Goal: Contribute content: Add original content to the website for others to see

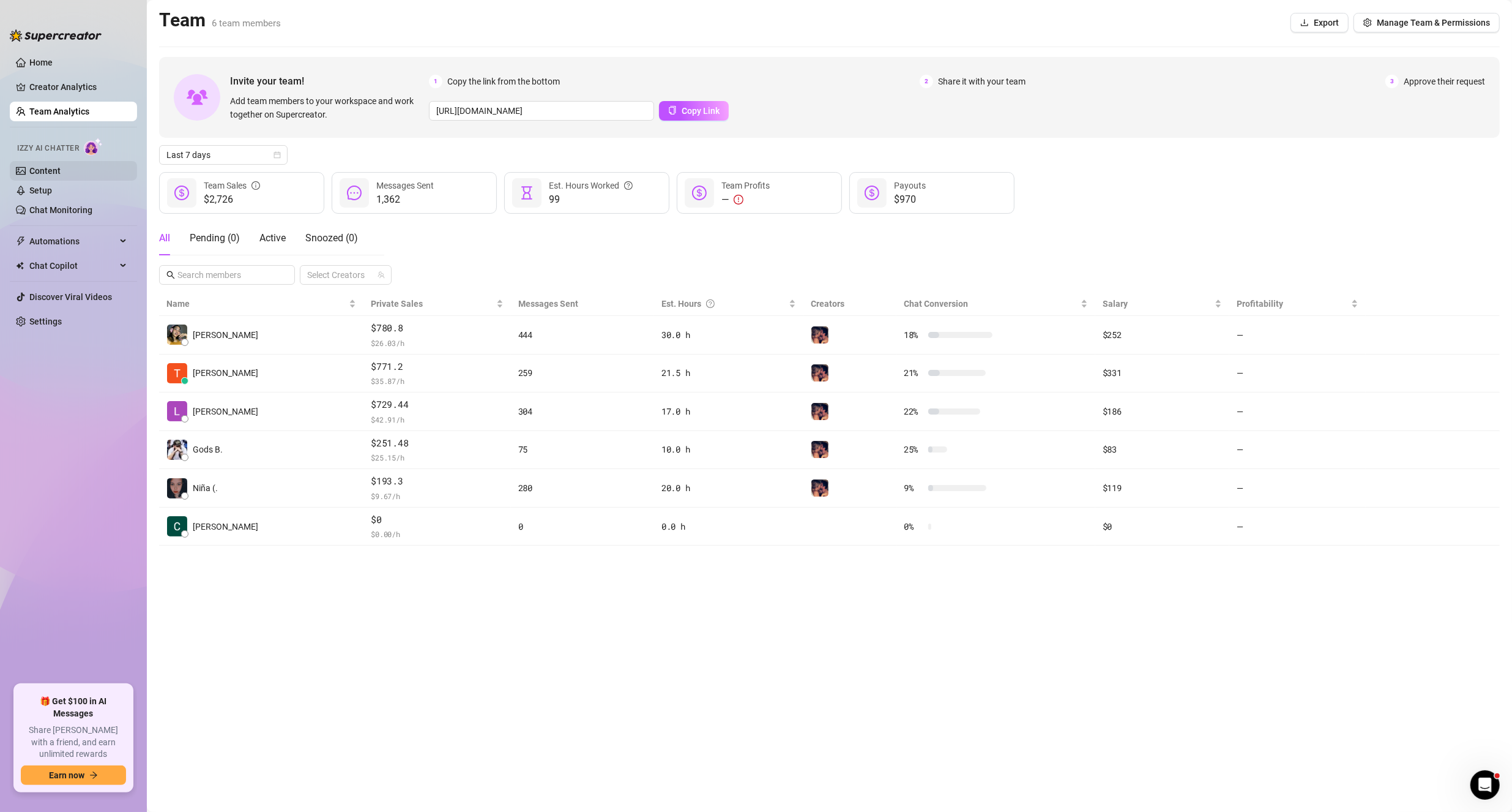
click at [49, 174] on link "Content" at bounding box center [44, 171] width 31 height 10
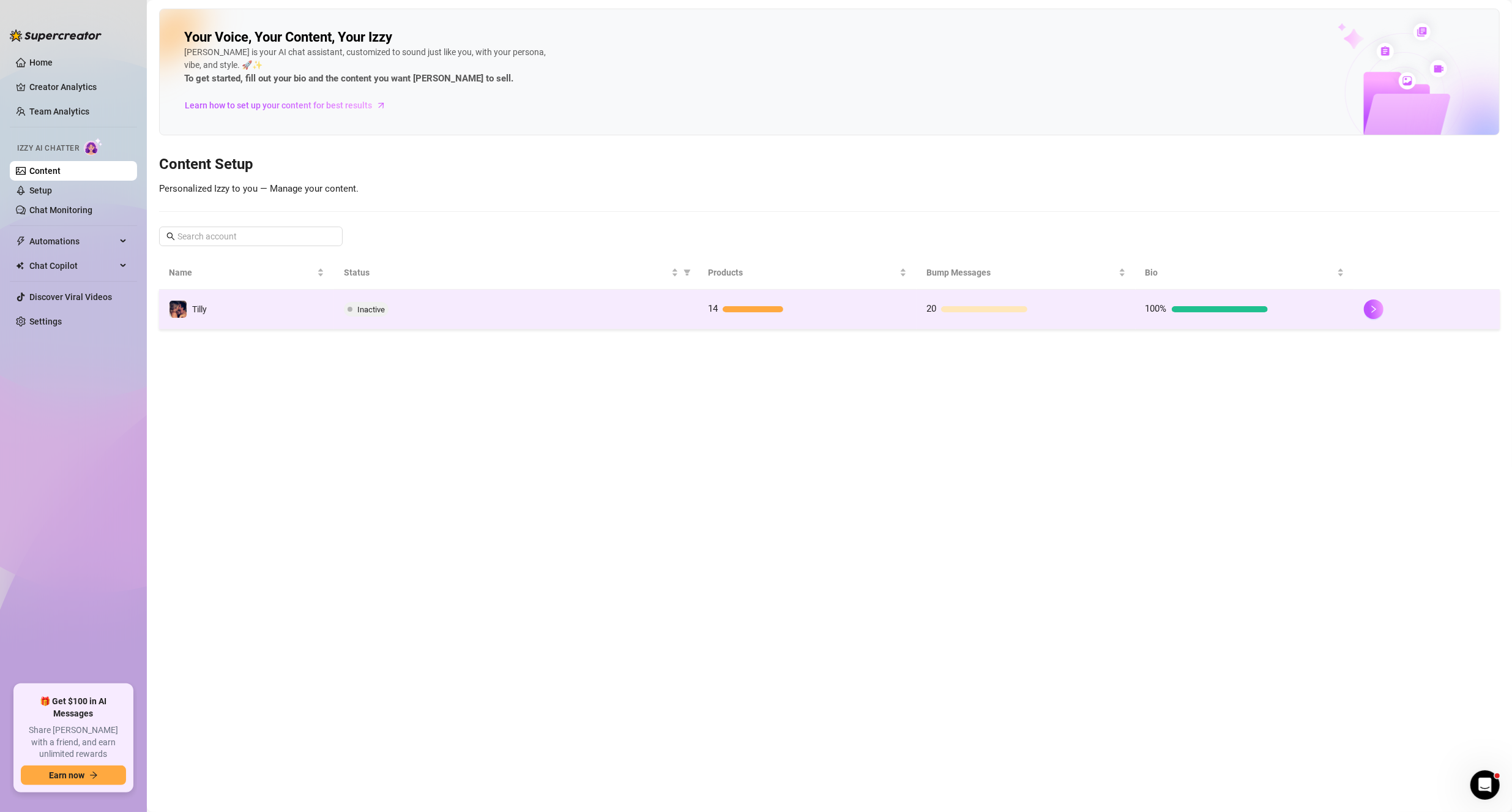
click at [1390, 310] on div at bounding box center [1427, 310] width 126 height 20
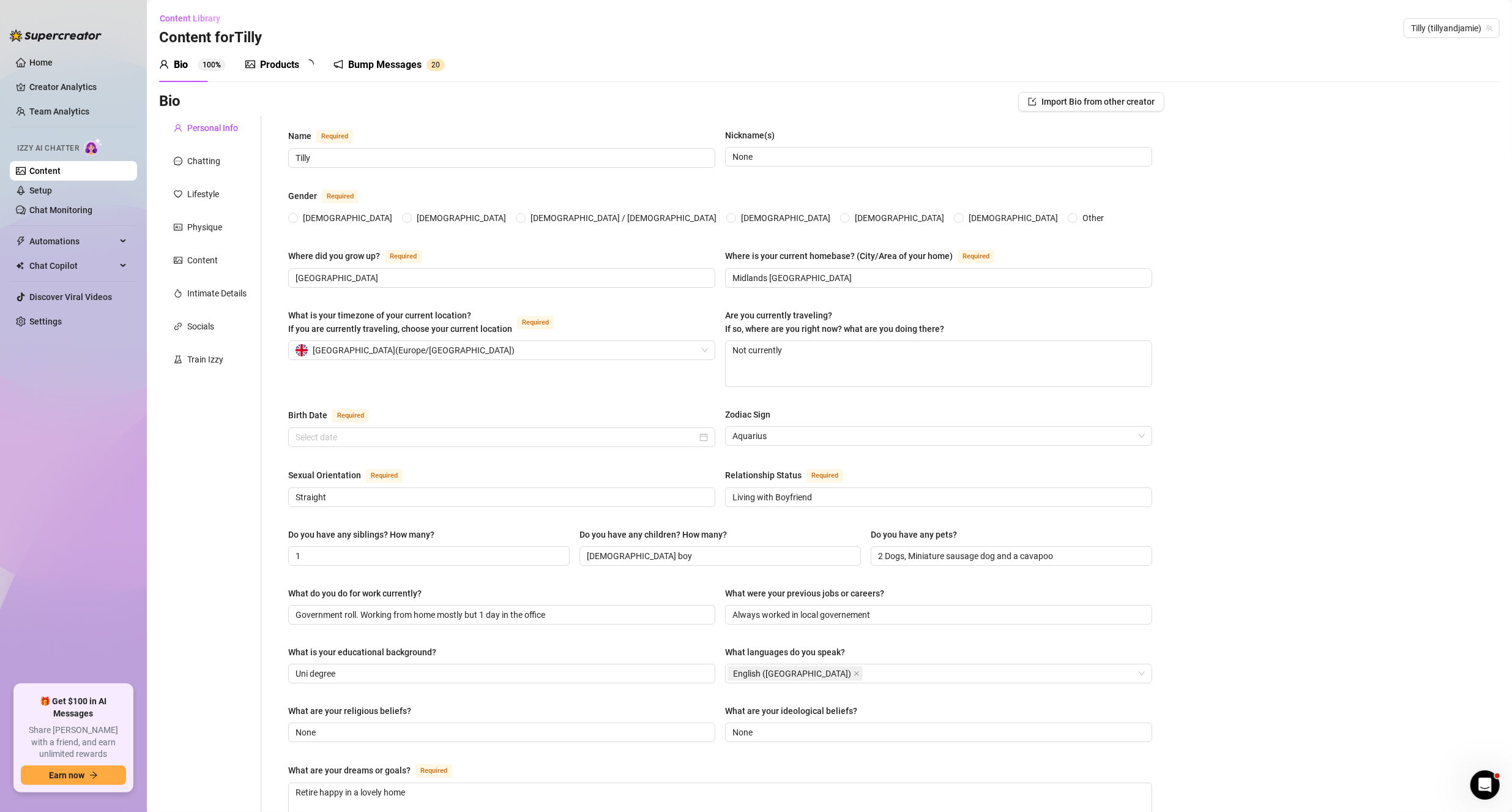
radio input "true"
type input "[DATE]"
click at [384, 67] on div "Bump Messages" at bounding box center [394, 64] width 73 height 15
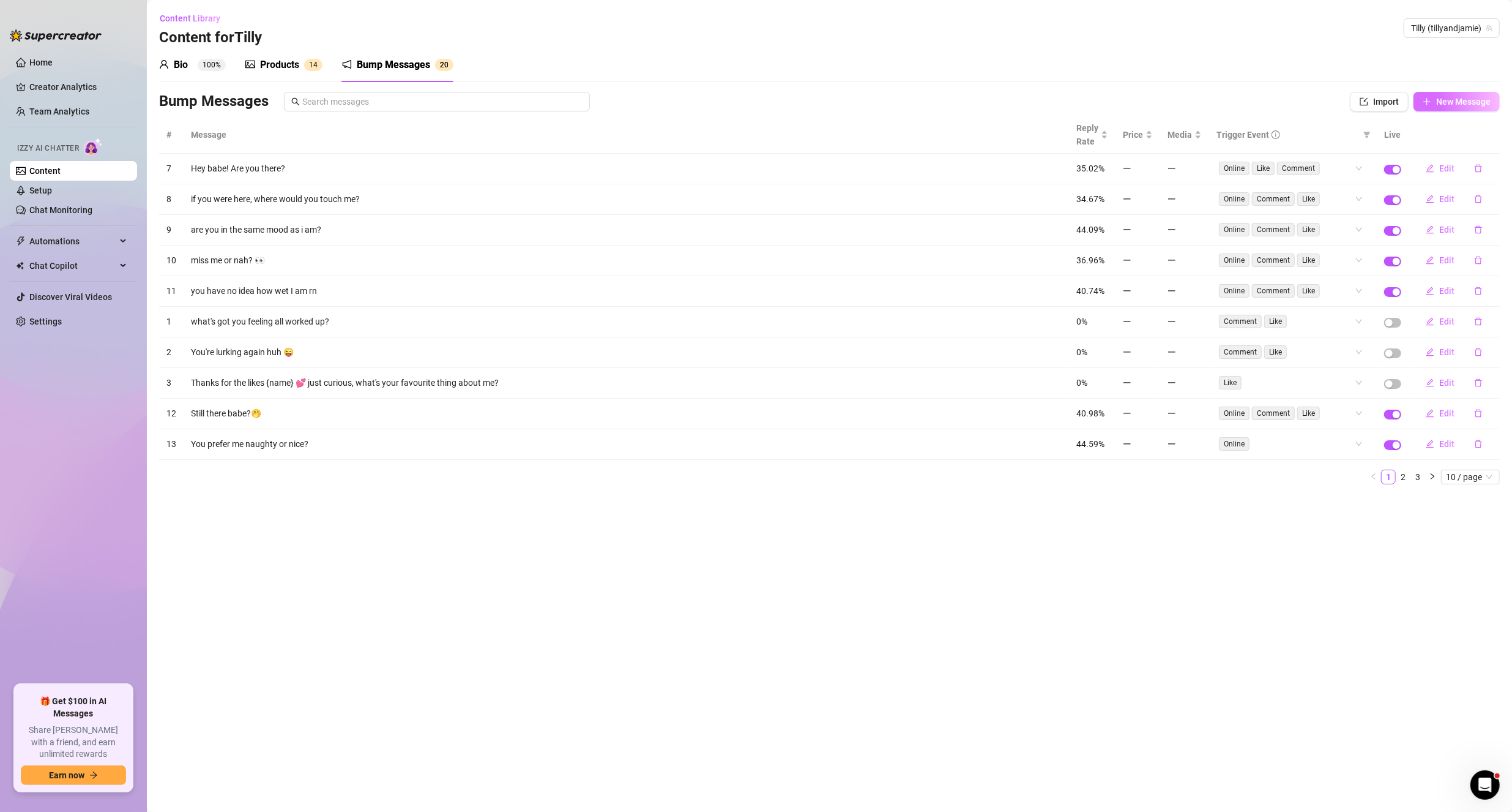
click at [1426, 101] on icon "plus" at bounding box center [1426, 101] width 7 height 1
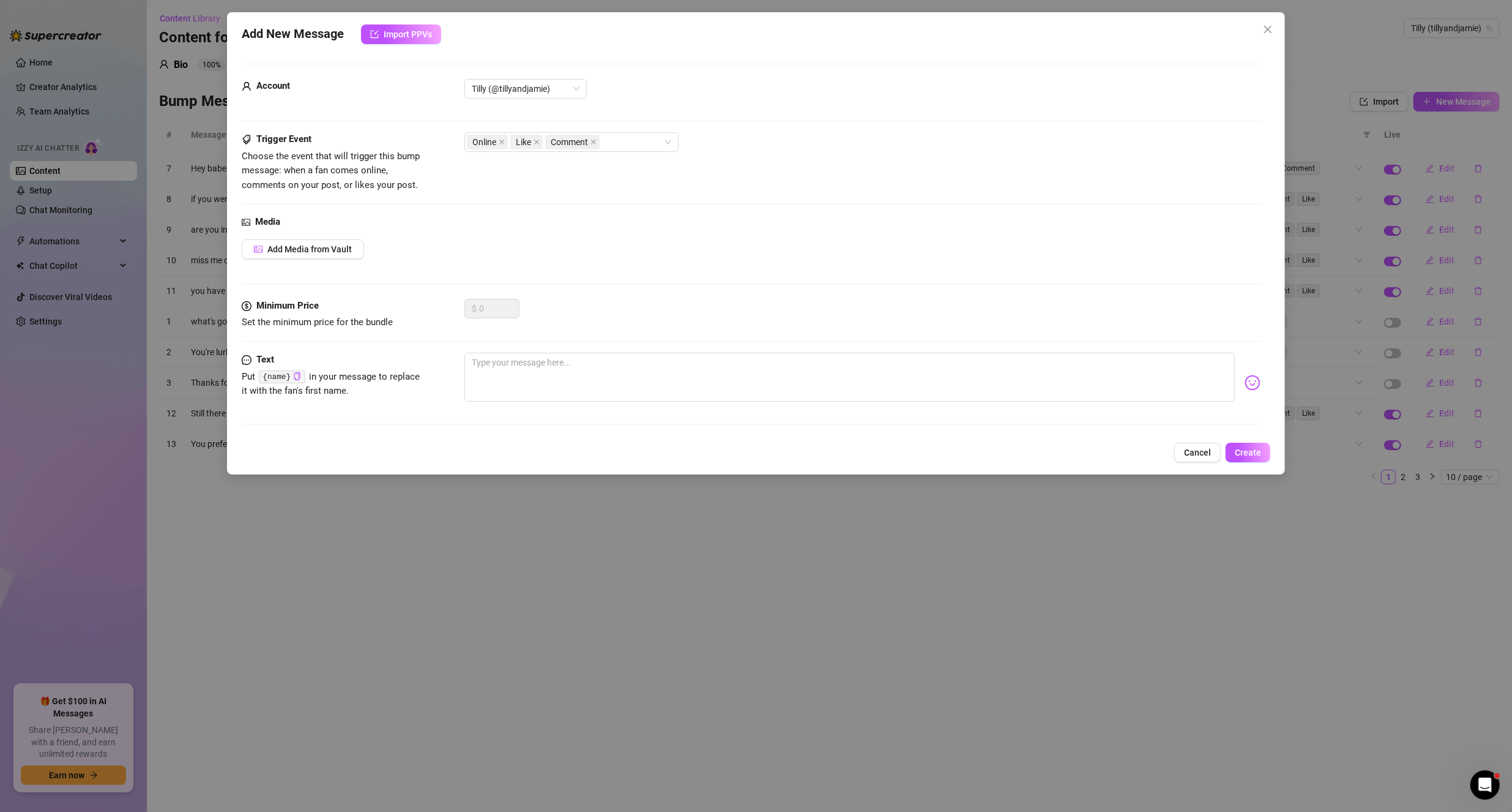
click at [1271, 29] on icon "close" at bounding box center [1268, 29] width 10 height 10
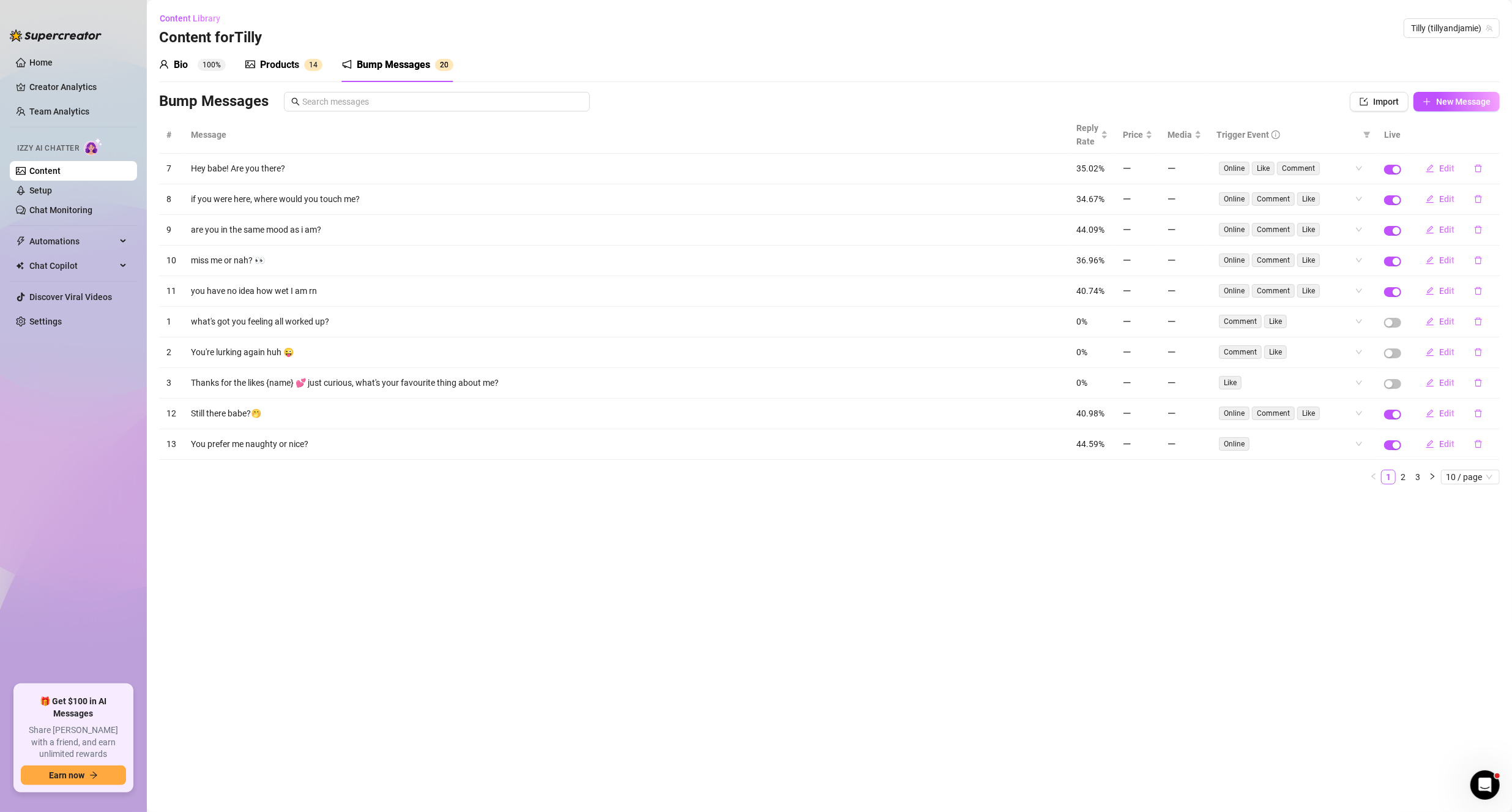
click at [1374, 89] on div "Bio 100% Products 1 4 Bump Messages 2 0 Bio Import Bio from other creator Perso…" at bounding box center [829, 271] width 1341 height 447
click at [1444, 106] on span "New Message" at bounding box center [1463, 102] width 54 height 10
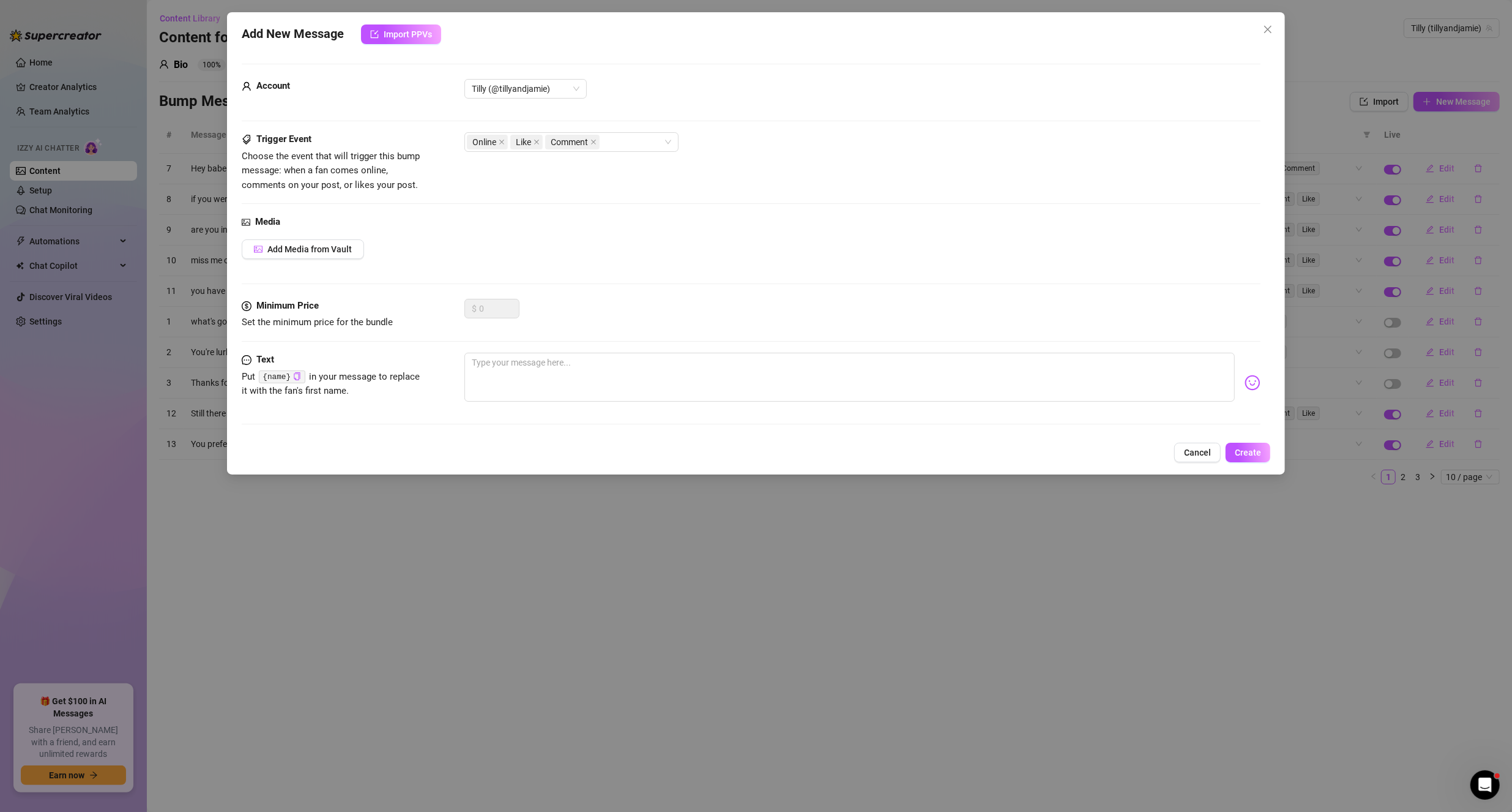
drag, startPoint x: 1275, startPoint y: 23, endPoint x: 1296, endPoint y: 43, distance: 29.0
click at [1275, 24] on button "Close" at bounding box center [1268, 30] width 20 height 20
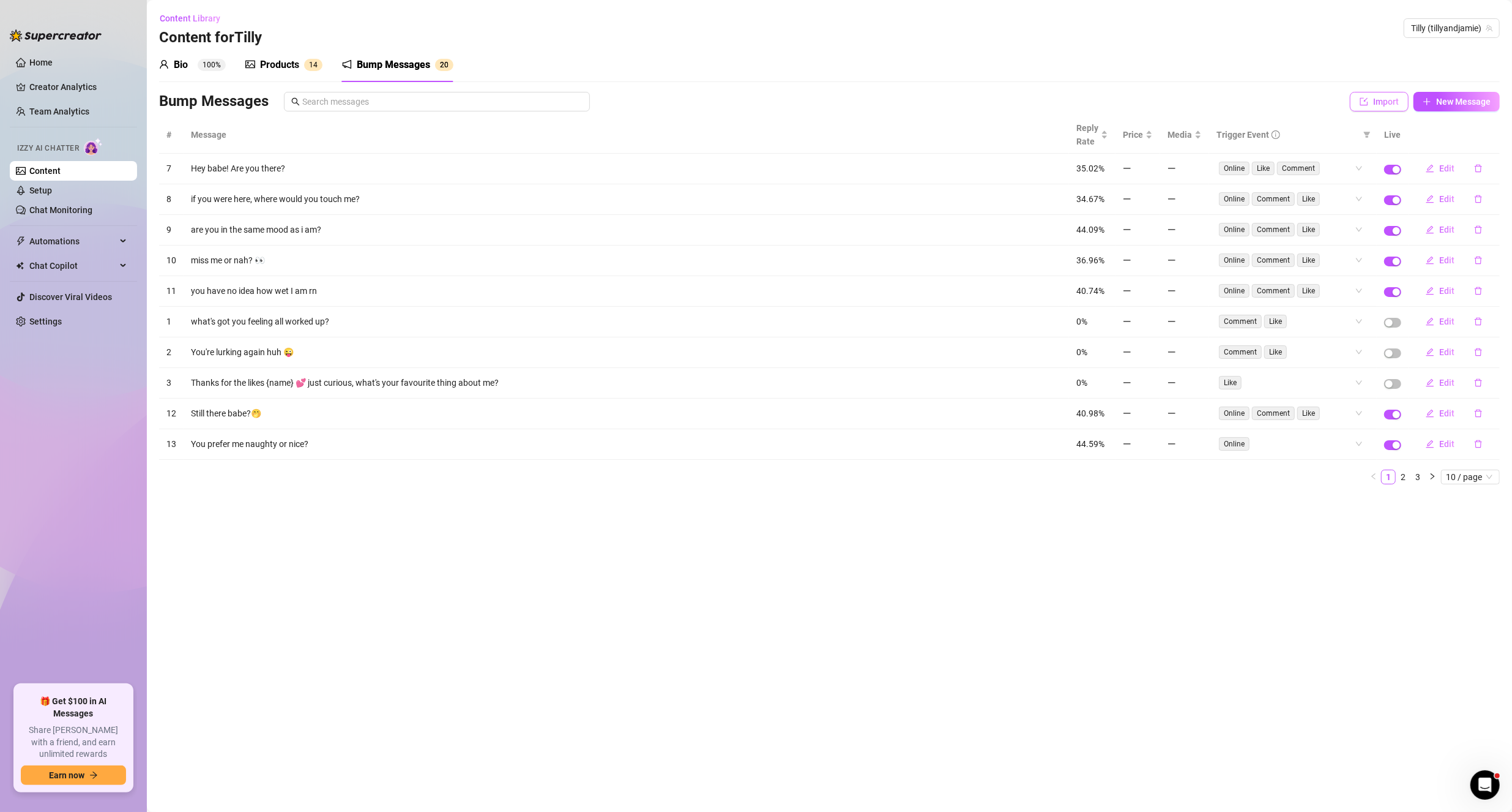
click at [1362, 97] on span "button" at bounding box center [1364, 102] width 8 height 10
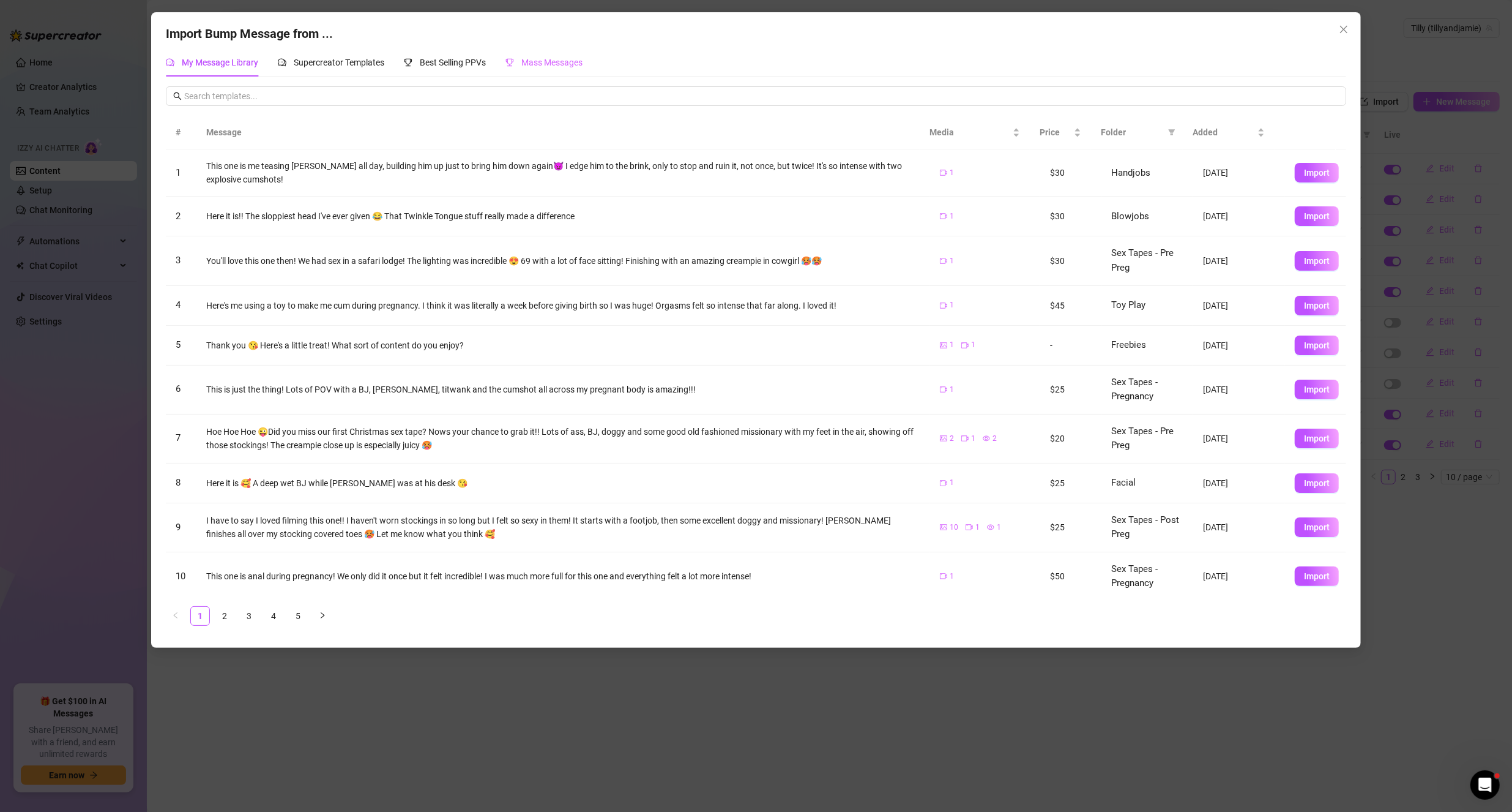
click at [527, 73] on div "Mass Messages" at bounding box center [543, 62] width 77 height 28
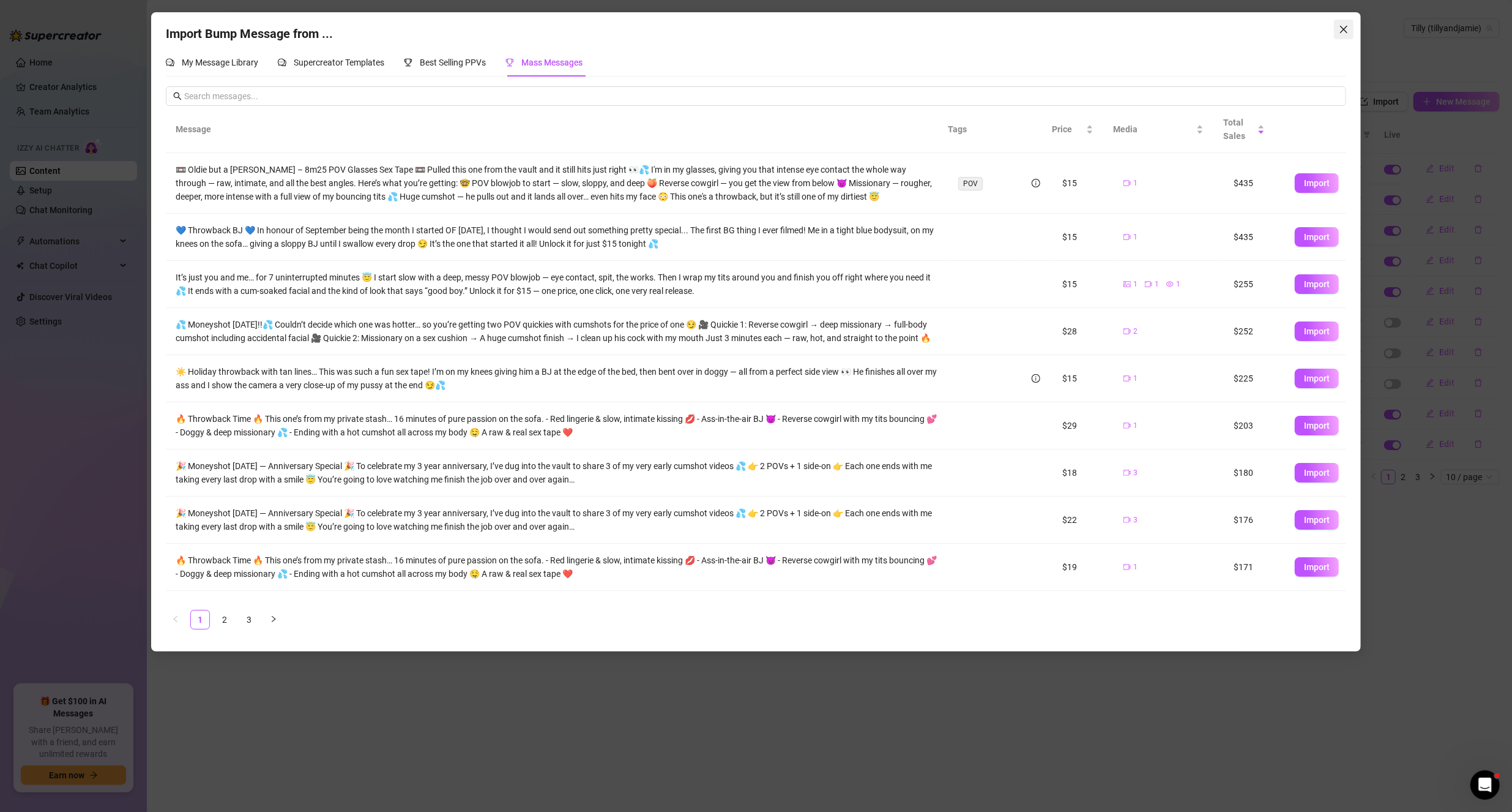
click at [1346, 29] on icon "close" at bounding box center [1344, 29] width 10 height 10
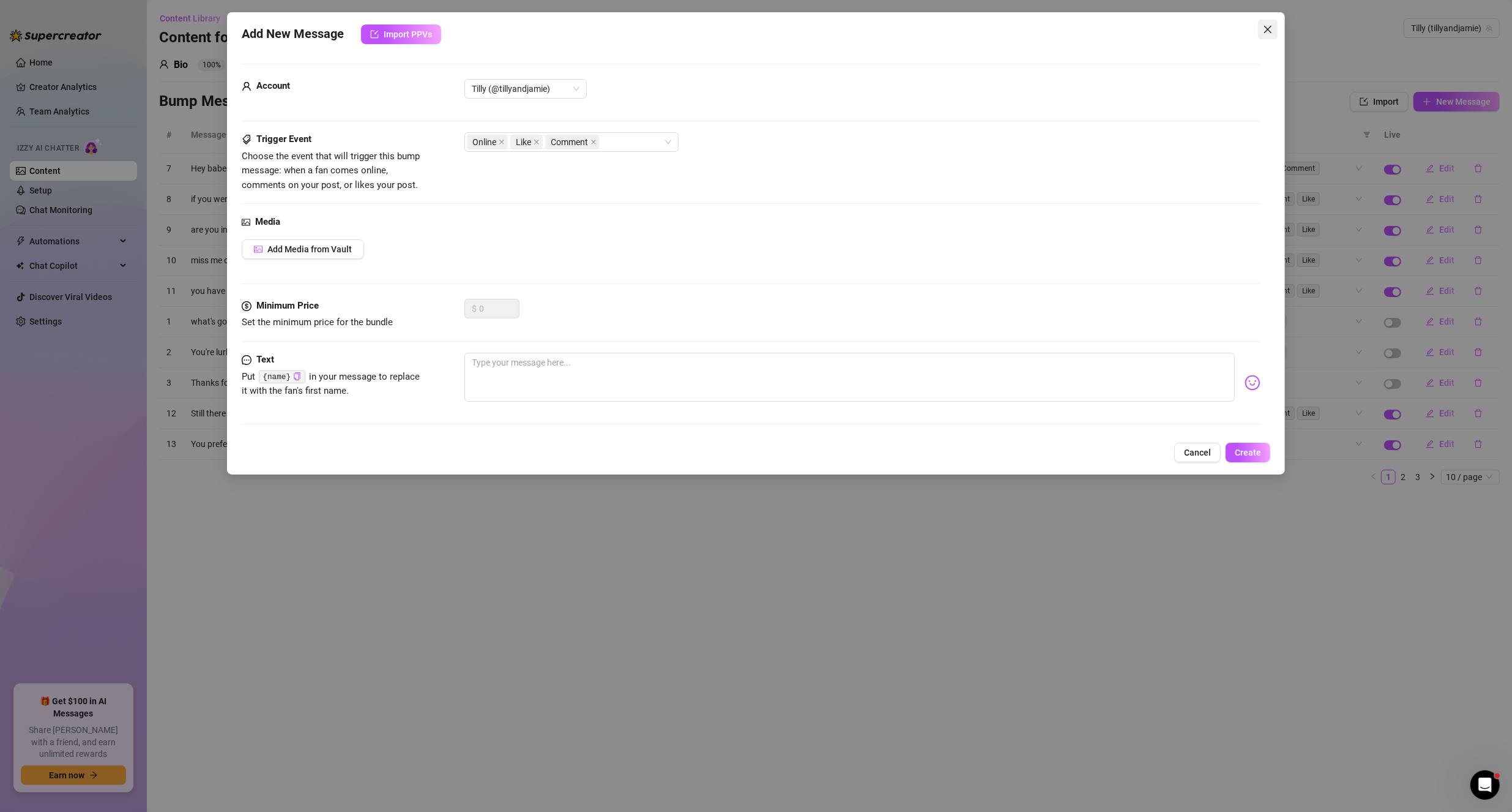
click at [1271, 29] on icon "close" at bounding box center [1268, 29] width 10 height 10
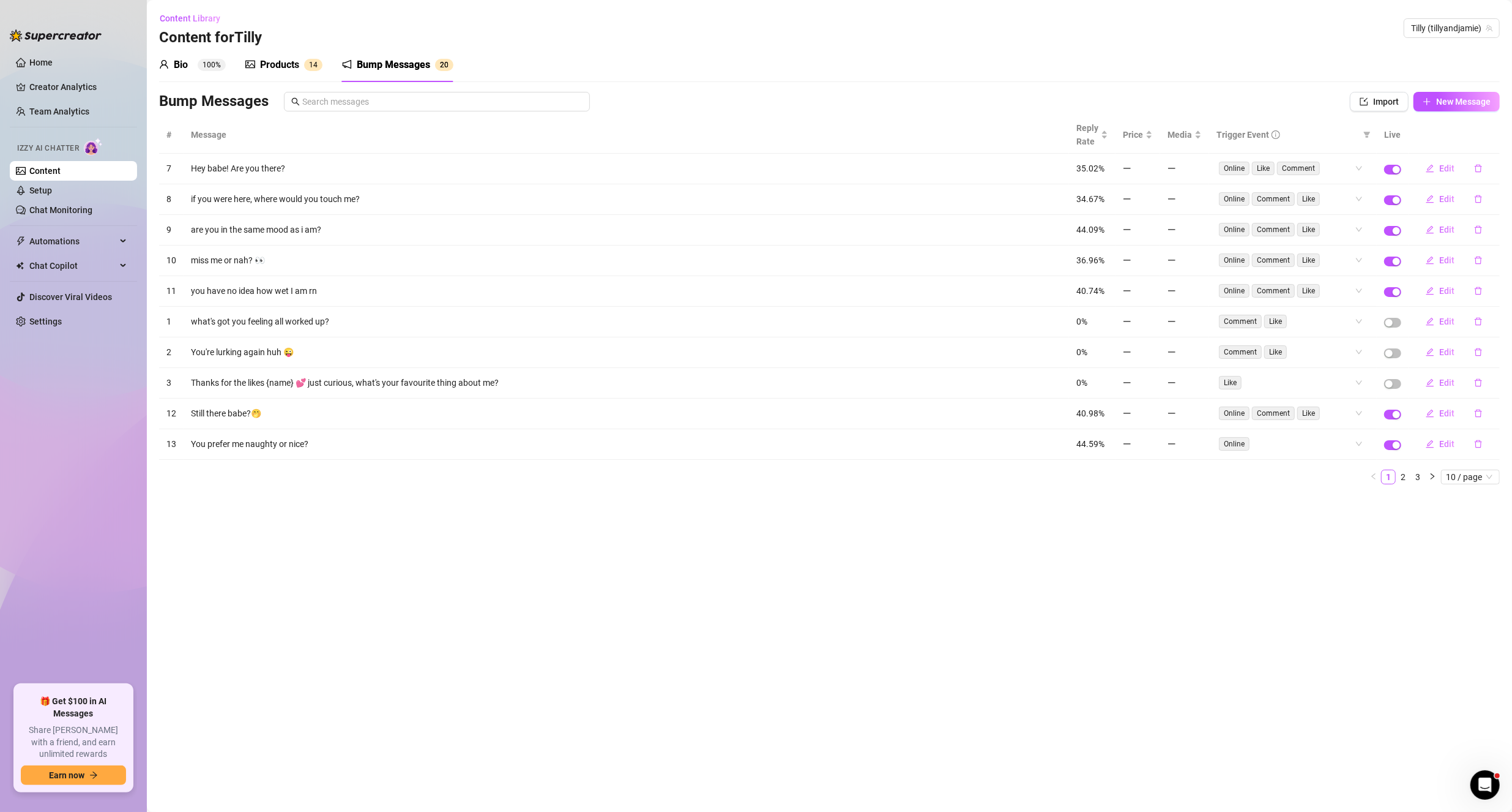
click at [223, 95] on h3 "Bump Messages" at bounding box center [213, 102] width 109 height 20
click at [1459, 106] on span "New Message" at bounding box center [1463, 102] width 54 height 10
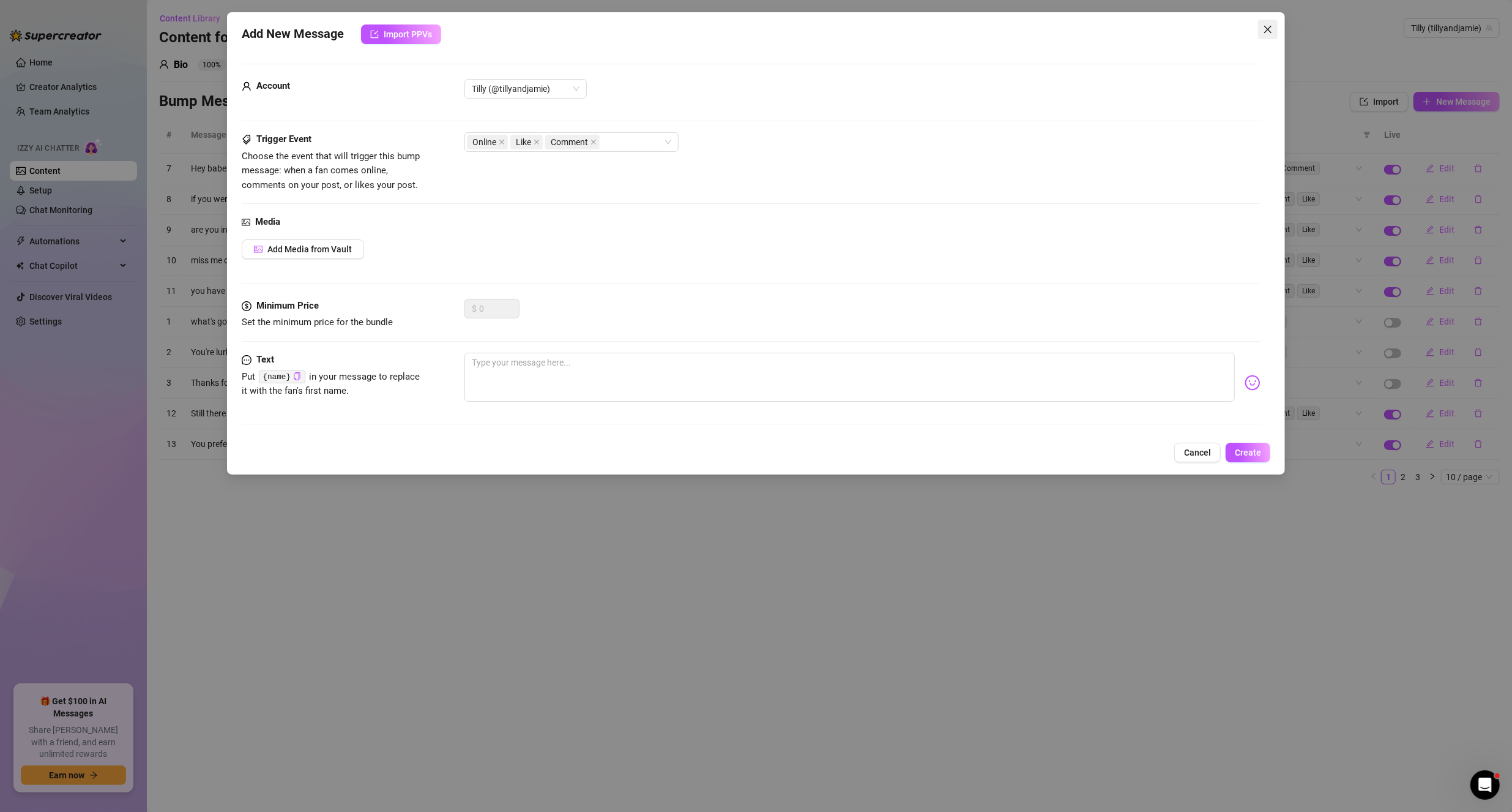
click at [1267, 32] on icon "close" at bounding box center [1268, 29] width 10 height 10
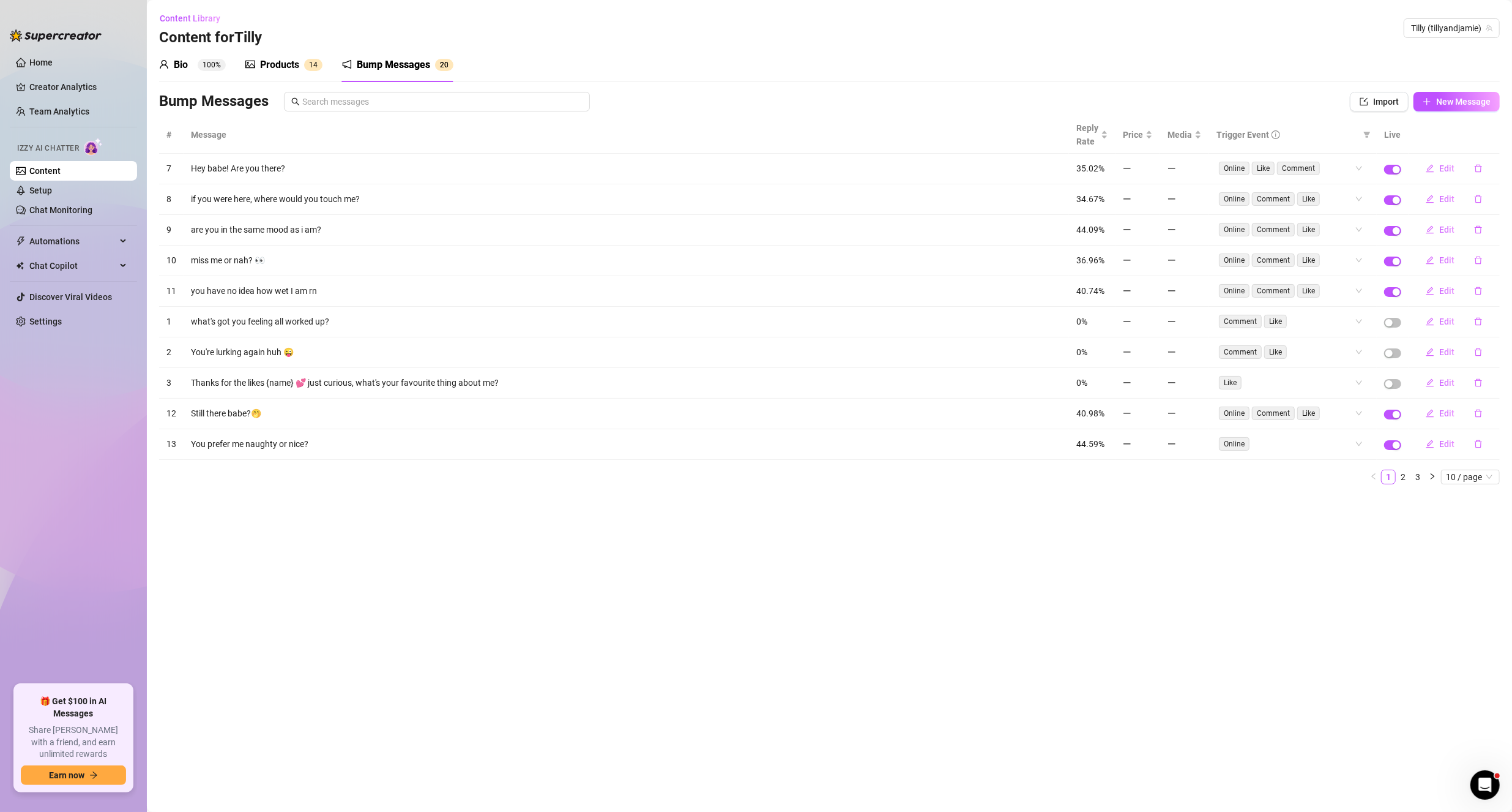
click at [257, 67] on div "Products 1 4" at bounding box center [284, 64] width 77 height 15
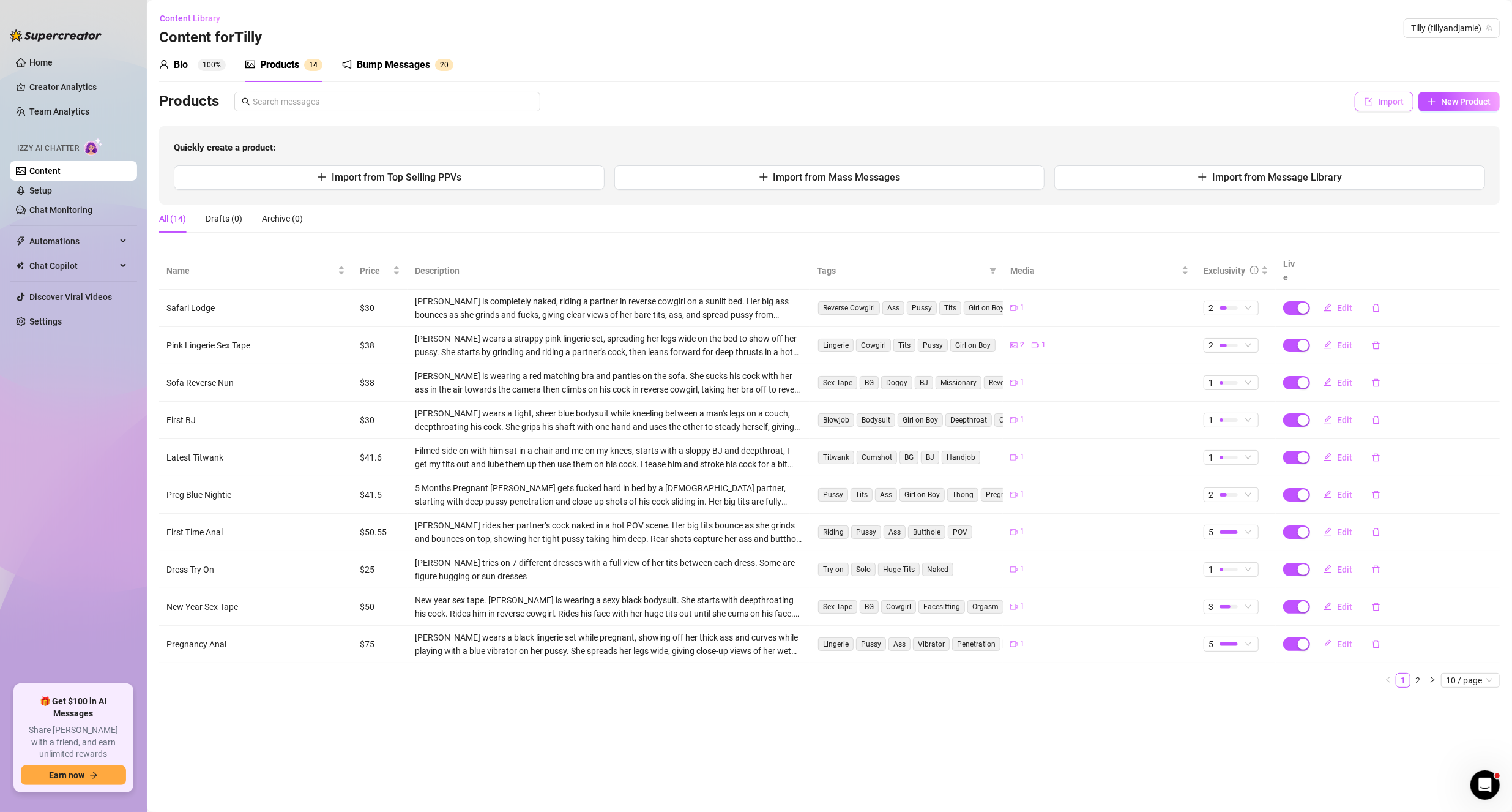
click at [1399, 104] on span "Import" at bounding box center [1391, 102] width 26 height 10
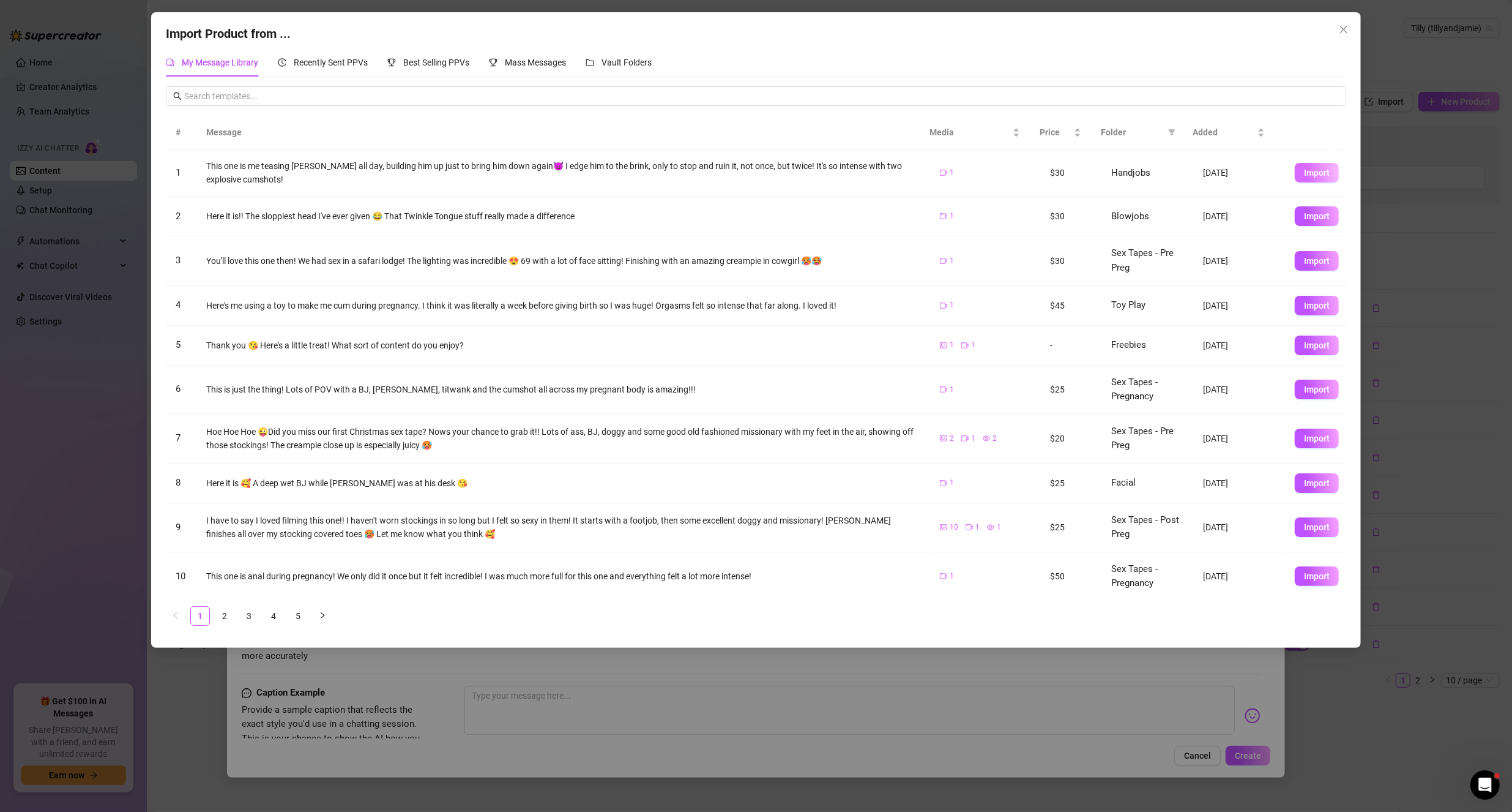
click at [1304, 174] on span "Import" at bounding box center [1317, 172] width 26 height 10
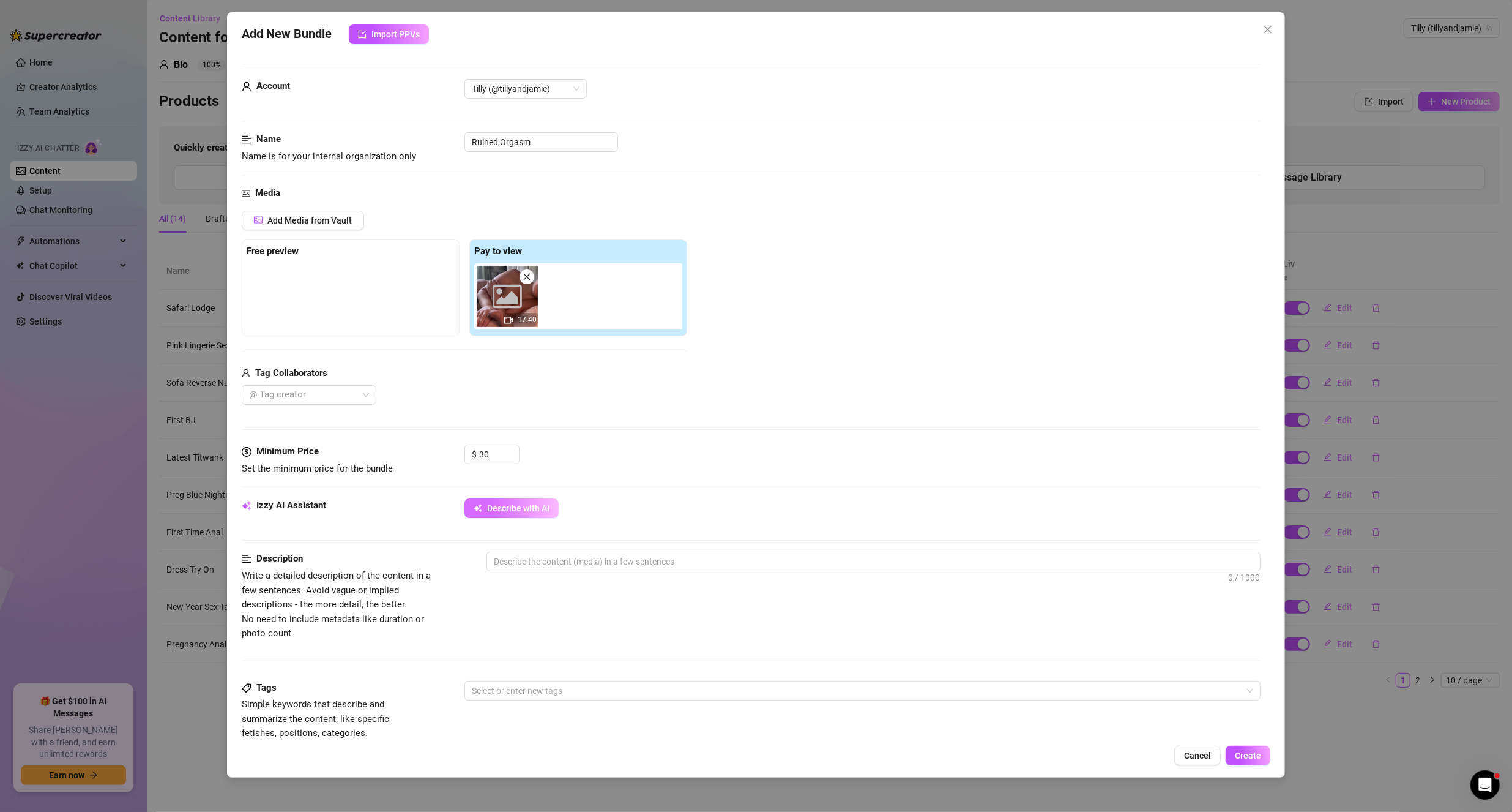
click at [493, 510] on span "Describe with AI" at bounding box center [518, 508] width 63 height 10
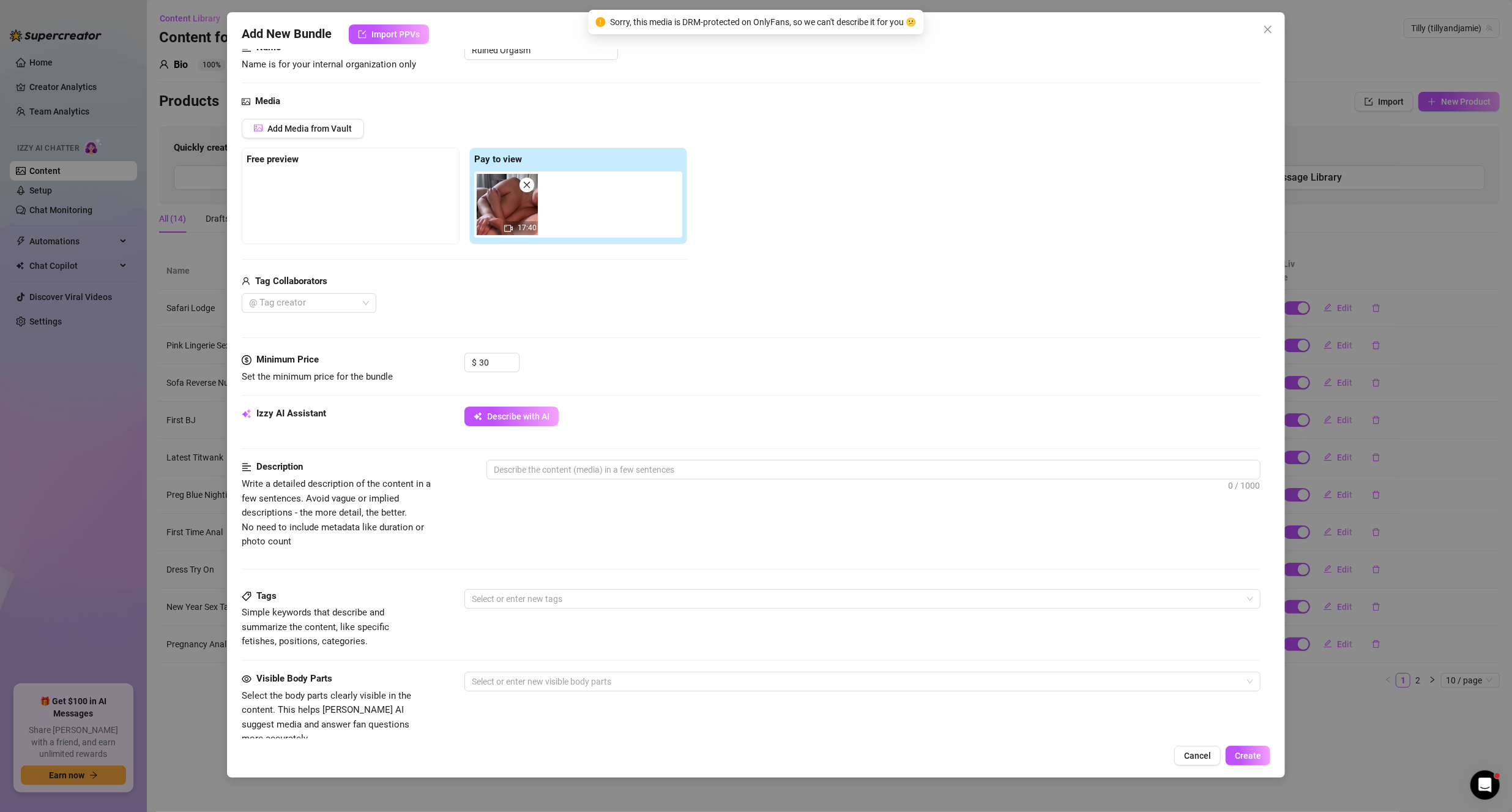
scroll to position [184, 0]
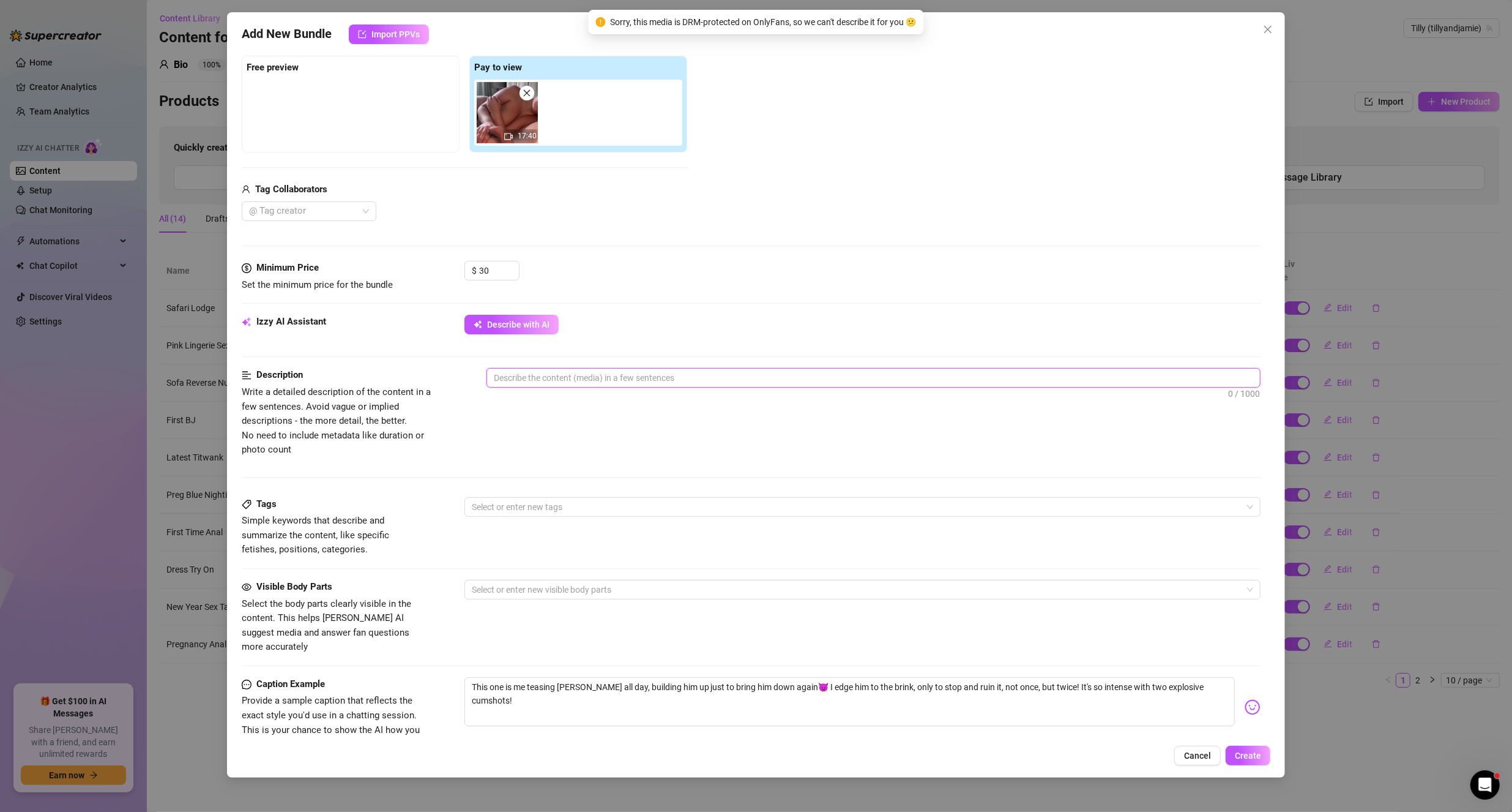
click at [602, 369] on textarea at bounding box center [874, 378] width 774 height 18
type textarea "T"
type textarea "Ta"
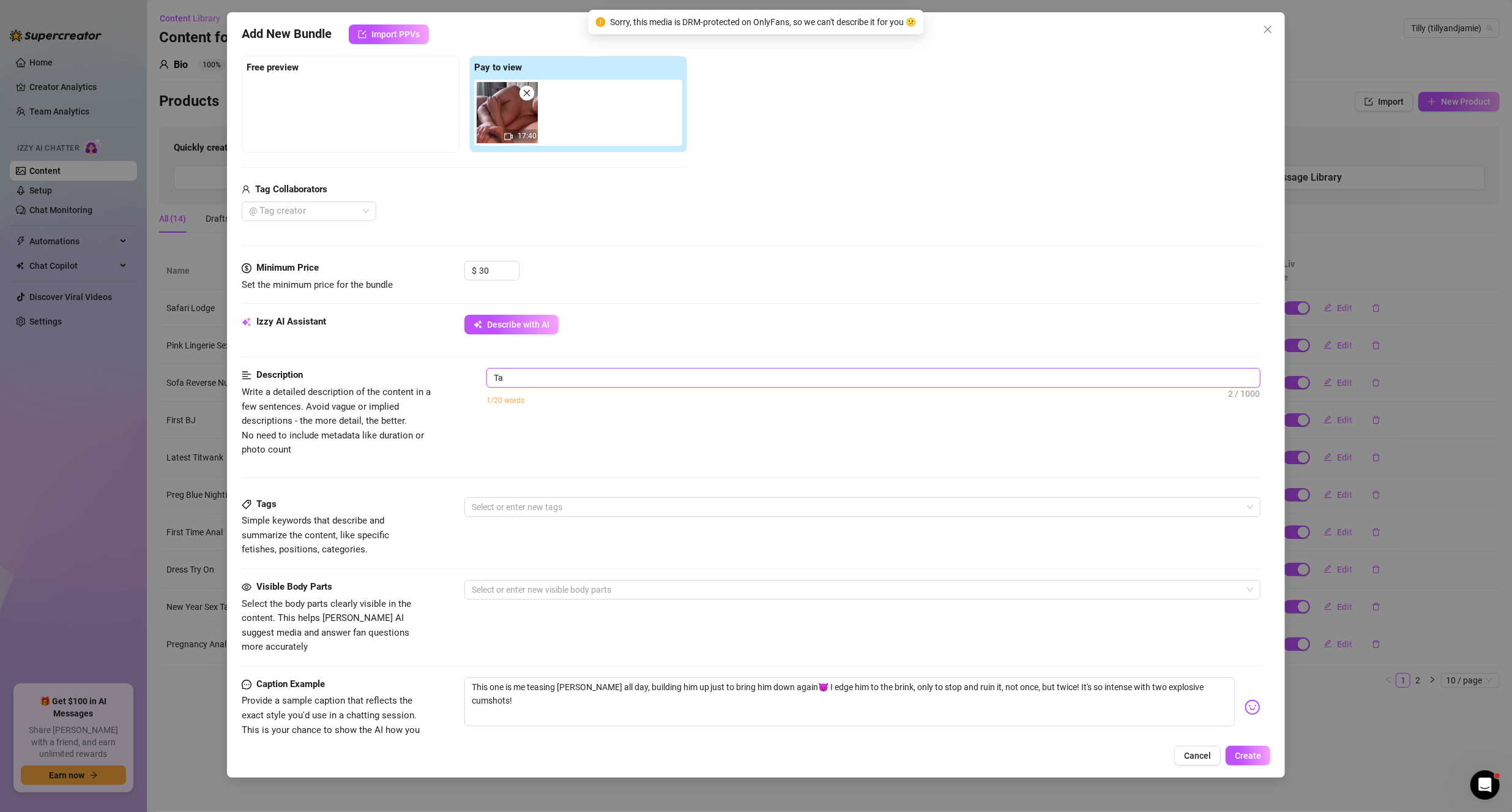
type textarea "Tas"
type textarea "Ta"
type textarea "T"
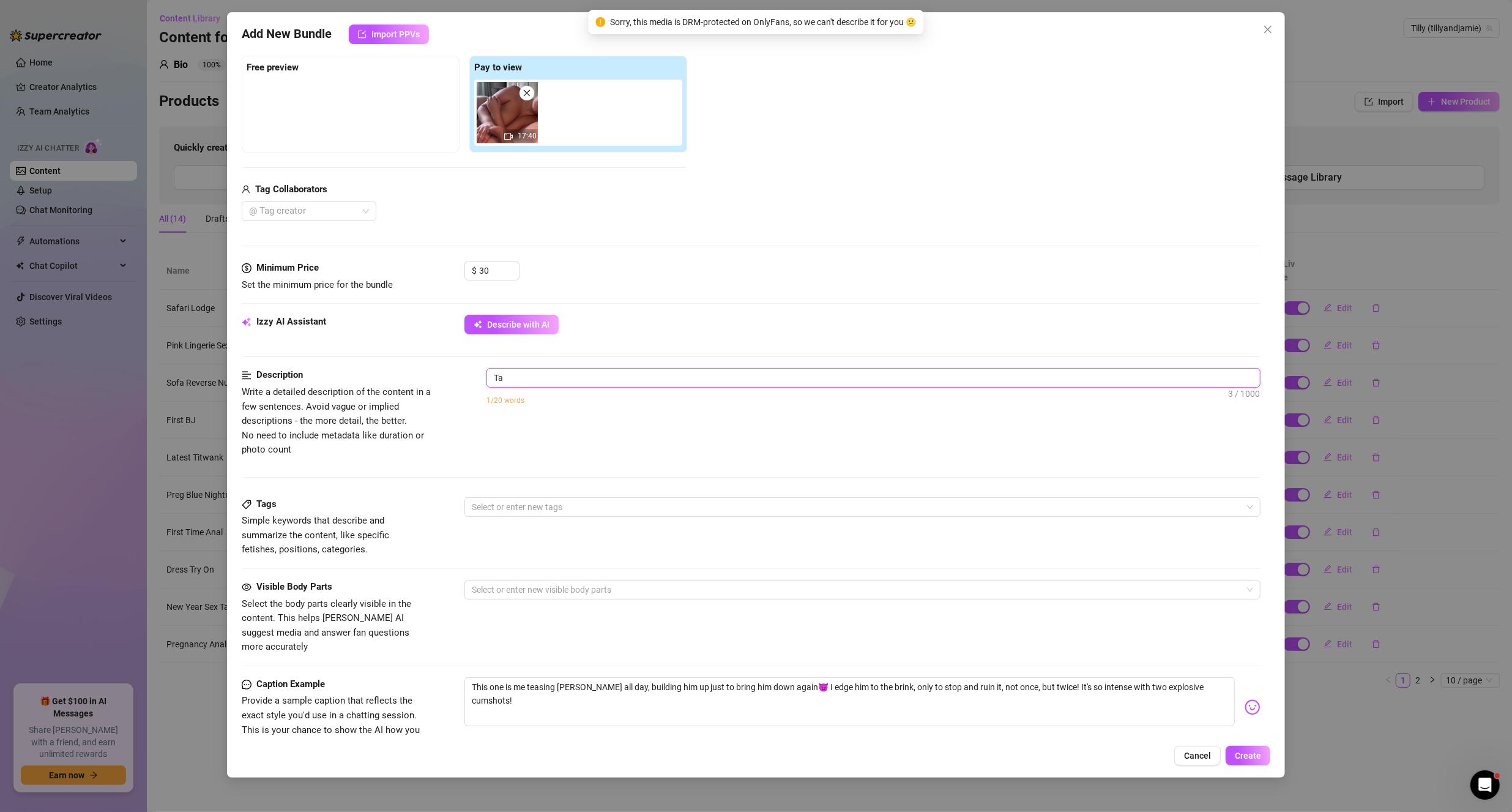
type textarea "T"
type textarea "Te"
type textarea "Tea"
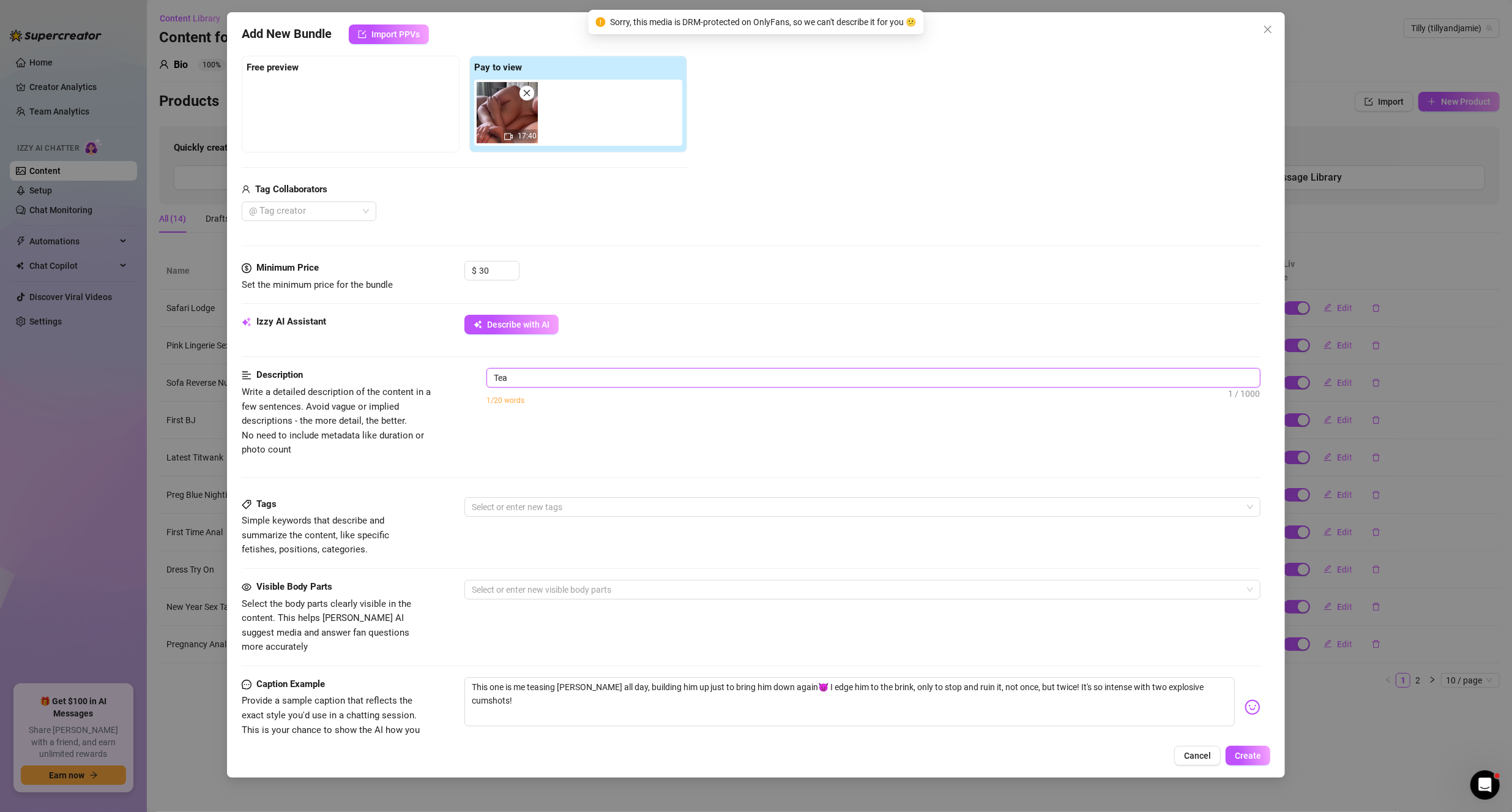
type textarea "Teas"
type textarea "Teasi"
type textarea "Teasin"
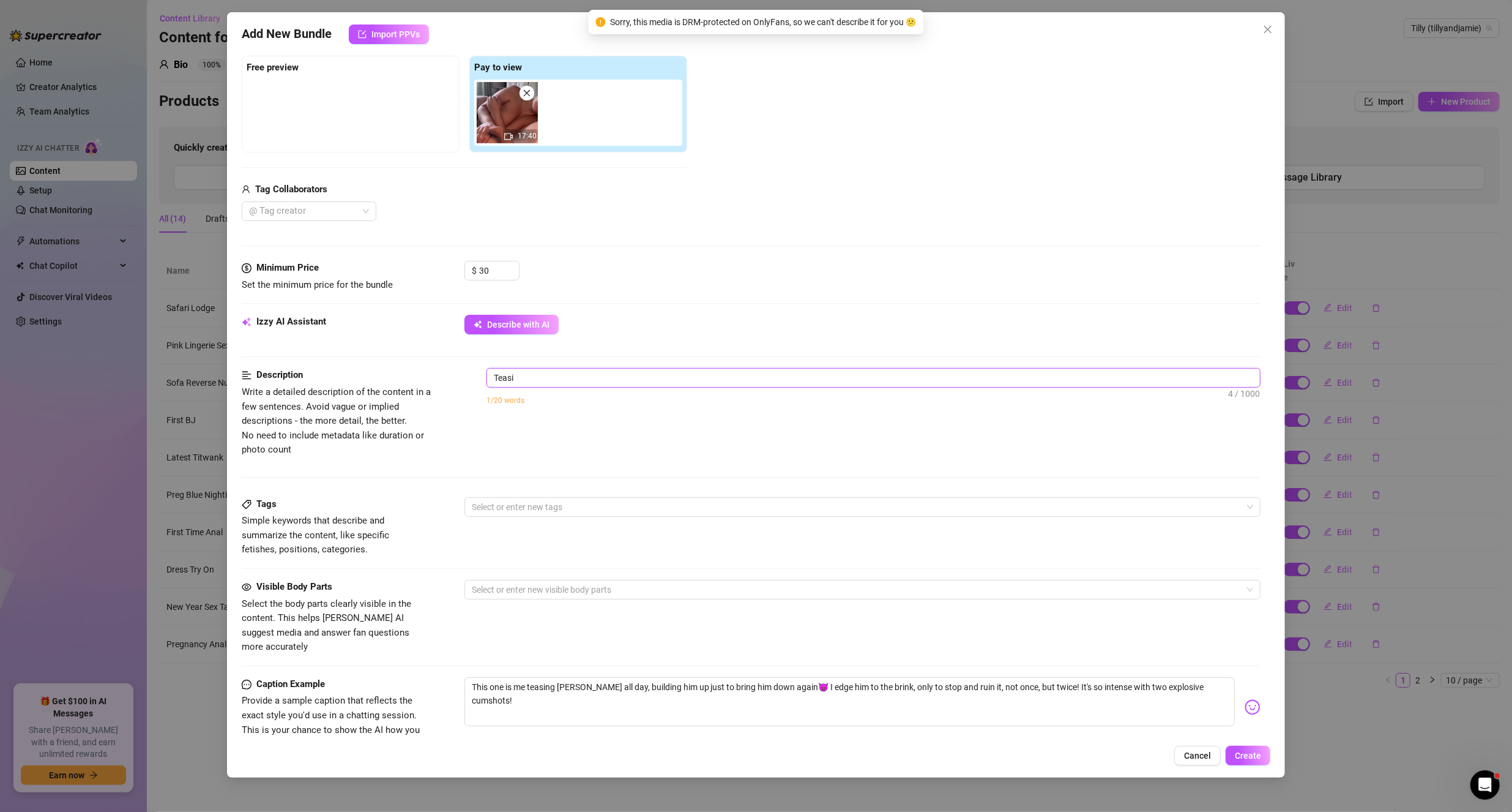
type textarea "Teasin"
type textarea "Teasing"
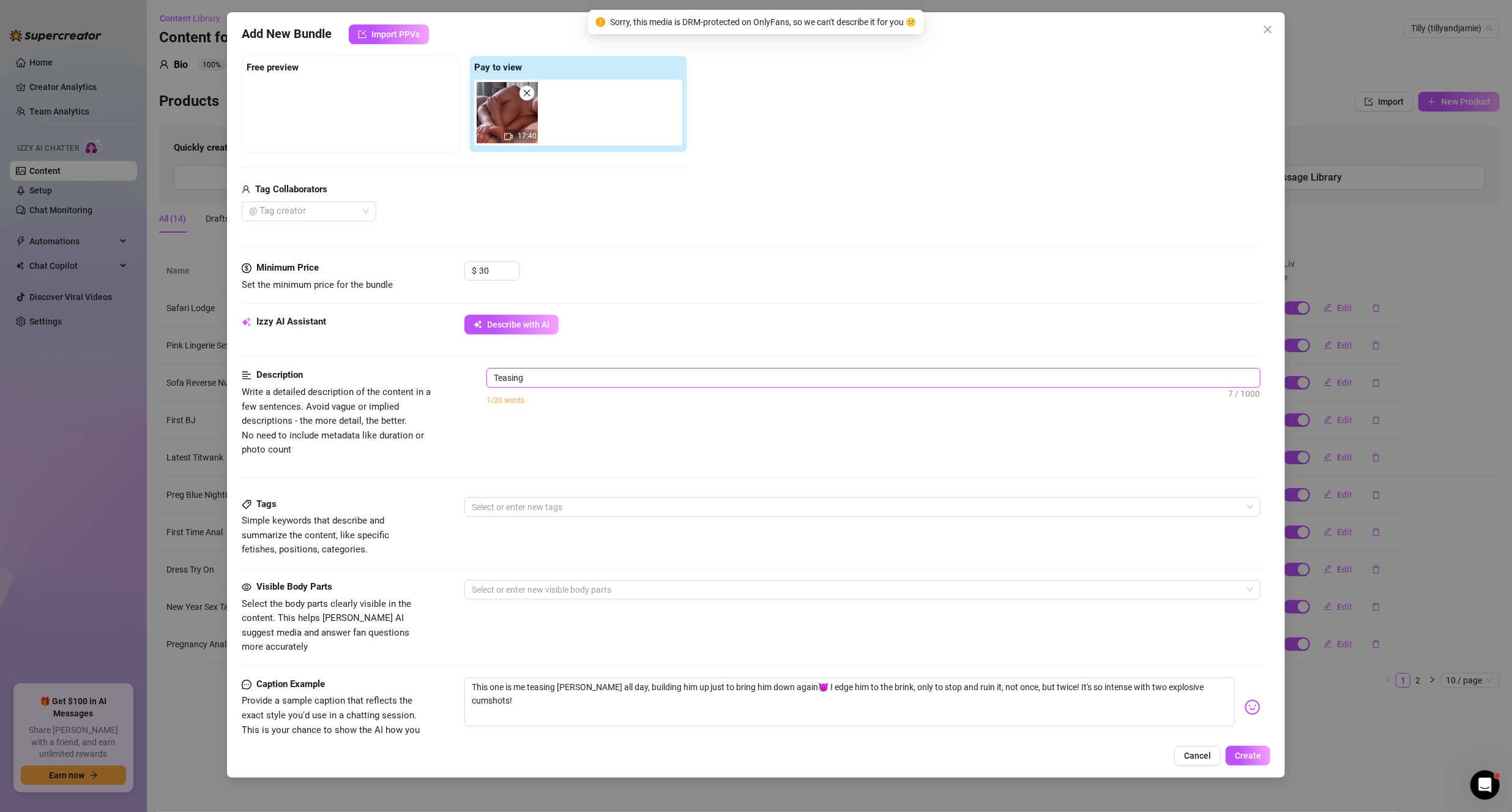
type textarea "Teasing h"
type textarea "Teasing hi"
type textarea "Teasing him"
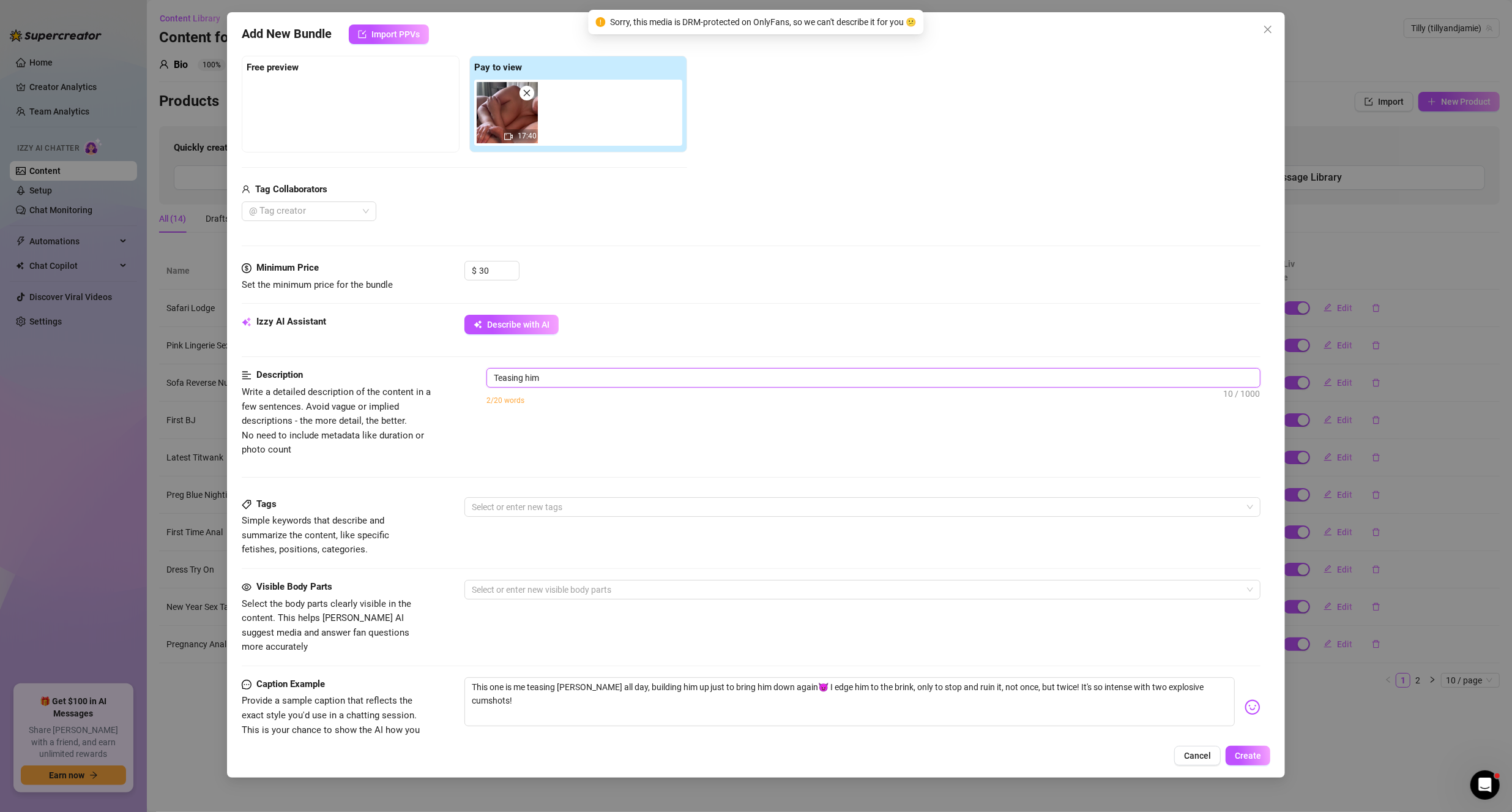
type textarea "Teasing him"
type textarea "Teasing him a"
type textarea "Teasing him al"
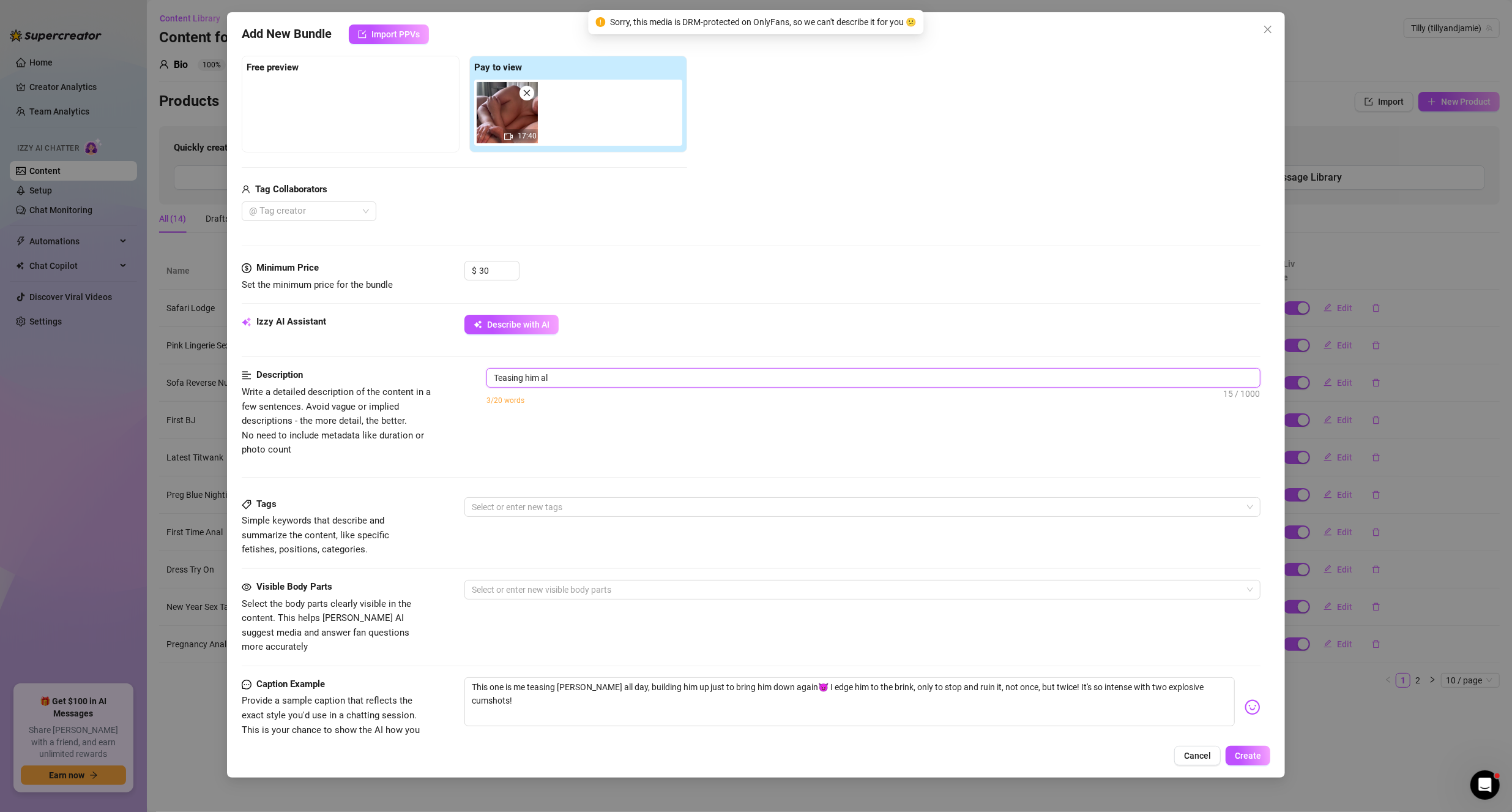
type textarea "Teasing him all"
type textarea "Teasing him all d"
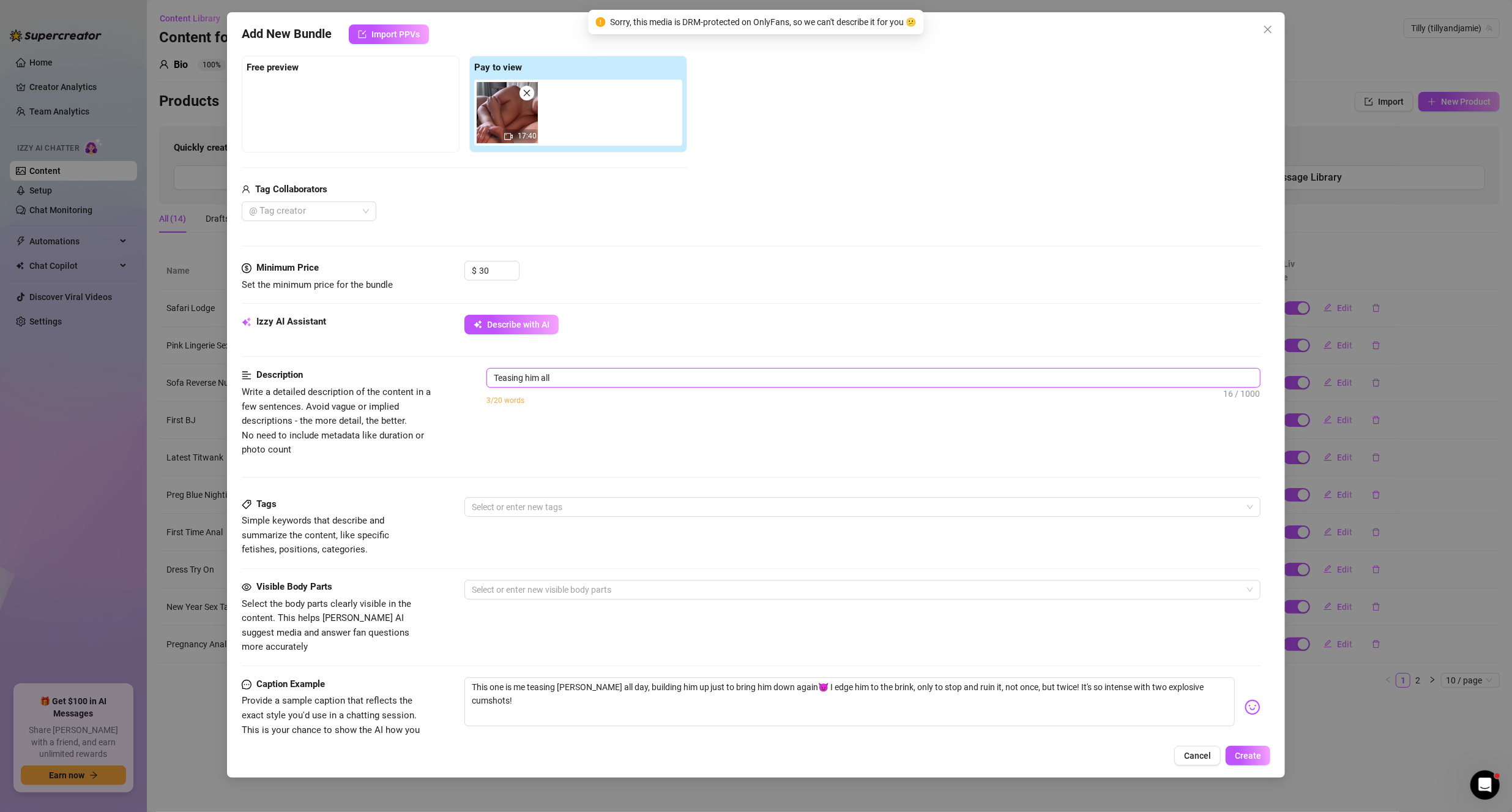
type textarea "Teasing him all d"
type textarea "Teasing him all da"
type textarea "Teasing him all day"
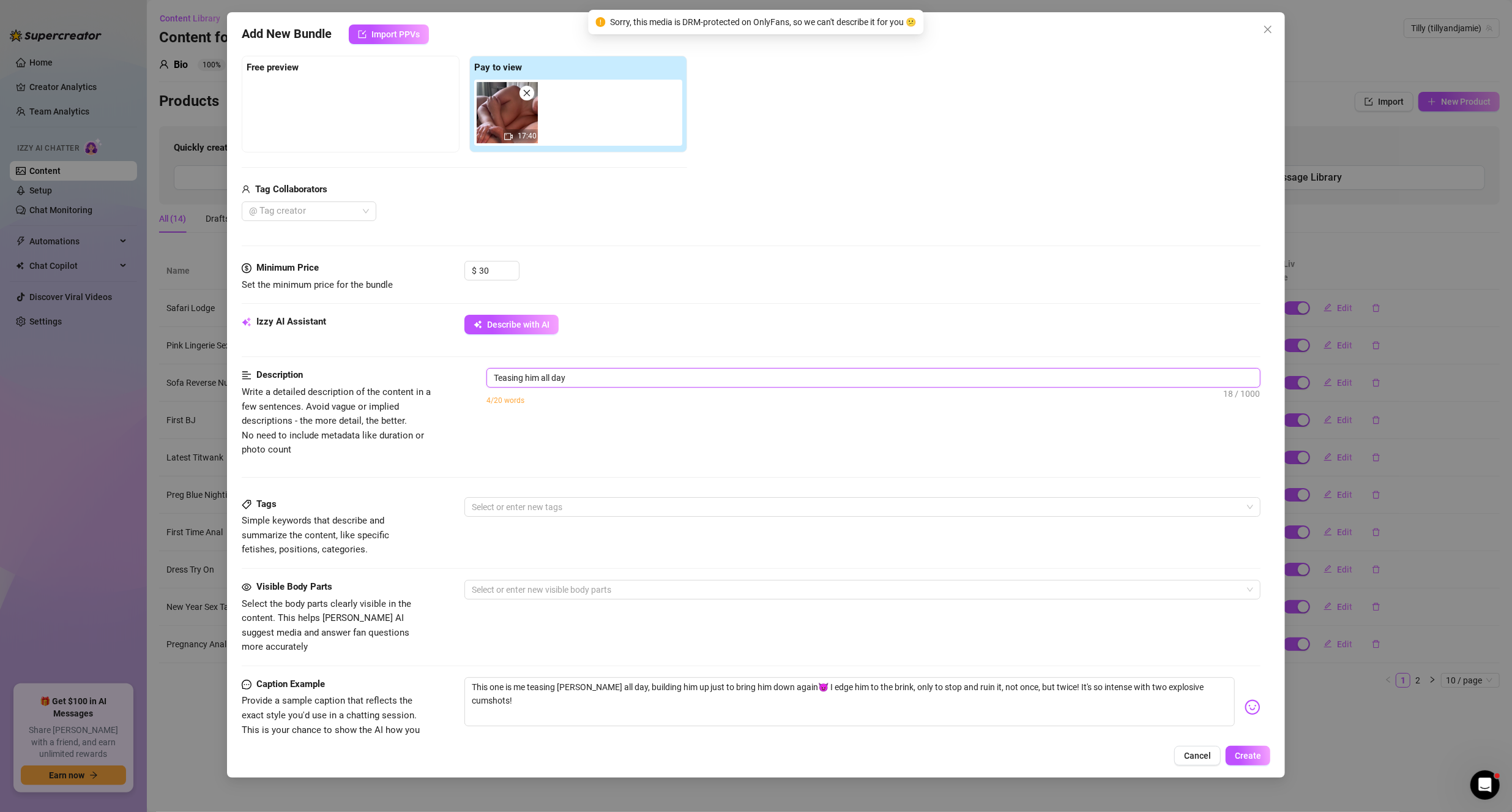
type textarea "Teasing him all day"
type textarea "Teasing him all day w"
type textarea "Teasing him all day wi"
type textarea "Teasing him all day wit"
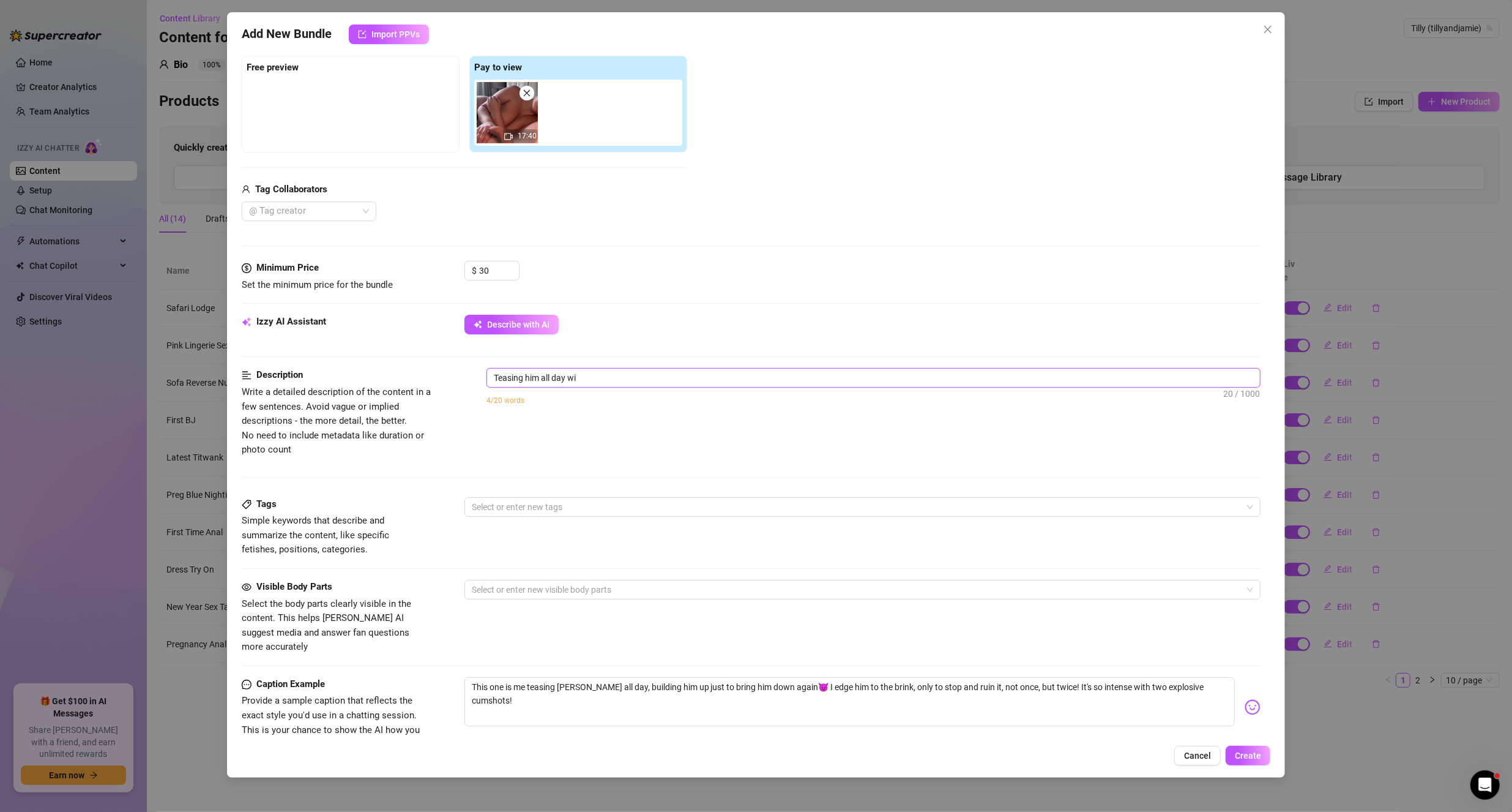
type textarea "Teasing him all day wit"
type textarea "Teasing him all day with"
type textarea "Teasing him all day with B"
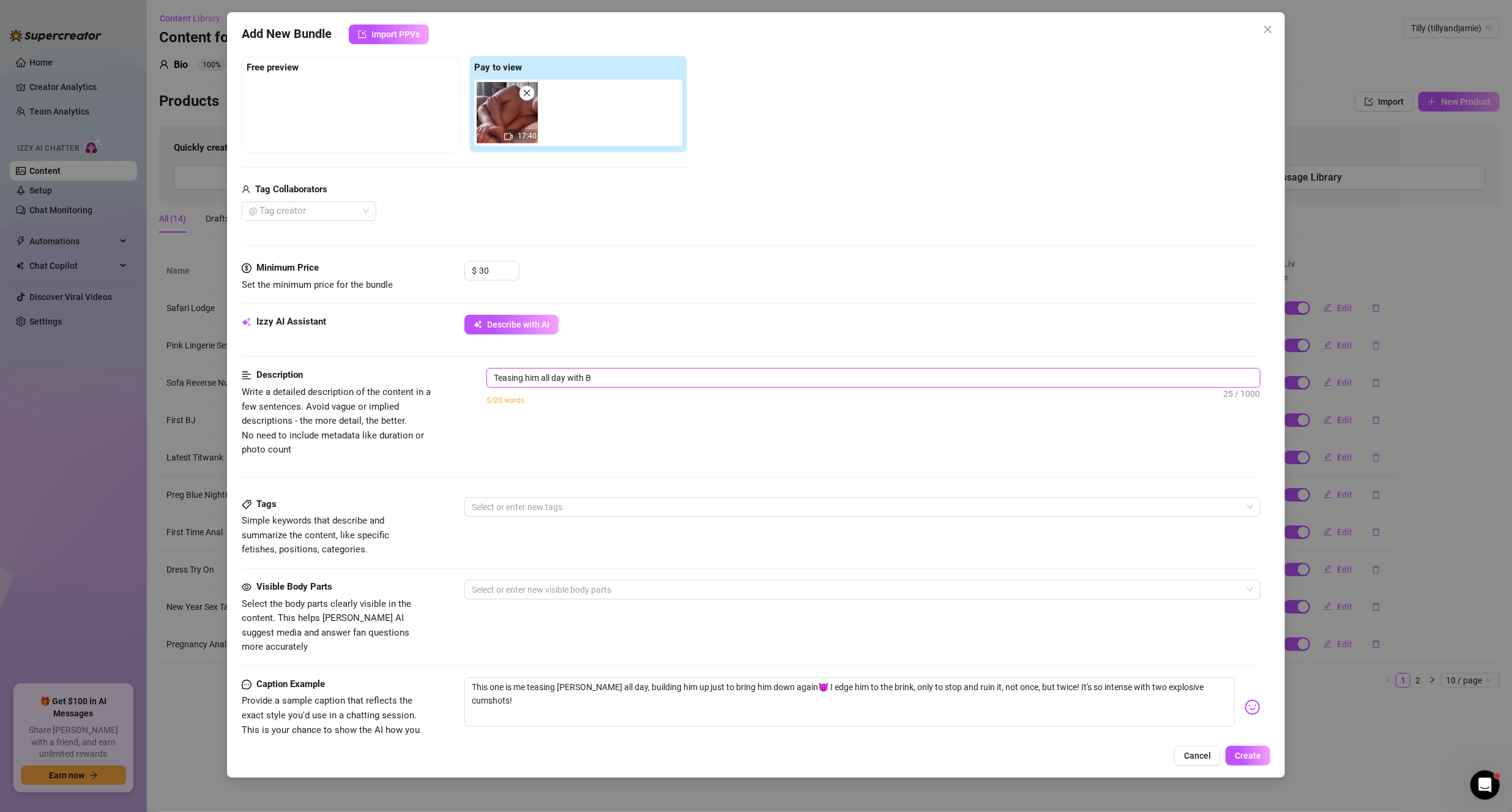
type textarea "Teasing him all day with [PERSON_NAME]"
type textarea "Teasing him all day with BJs"
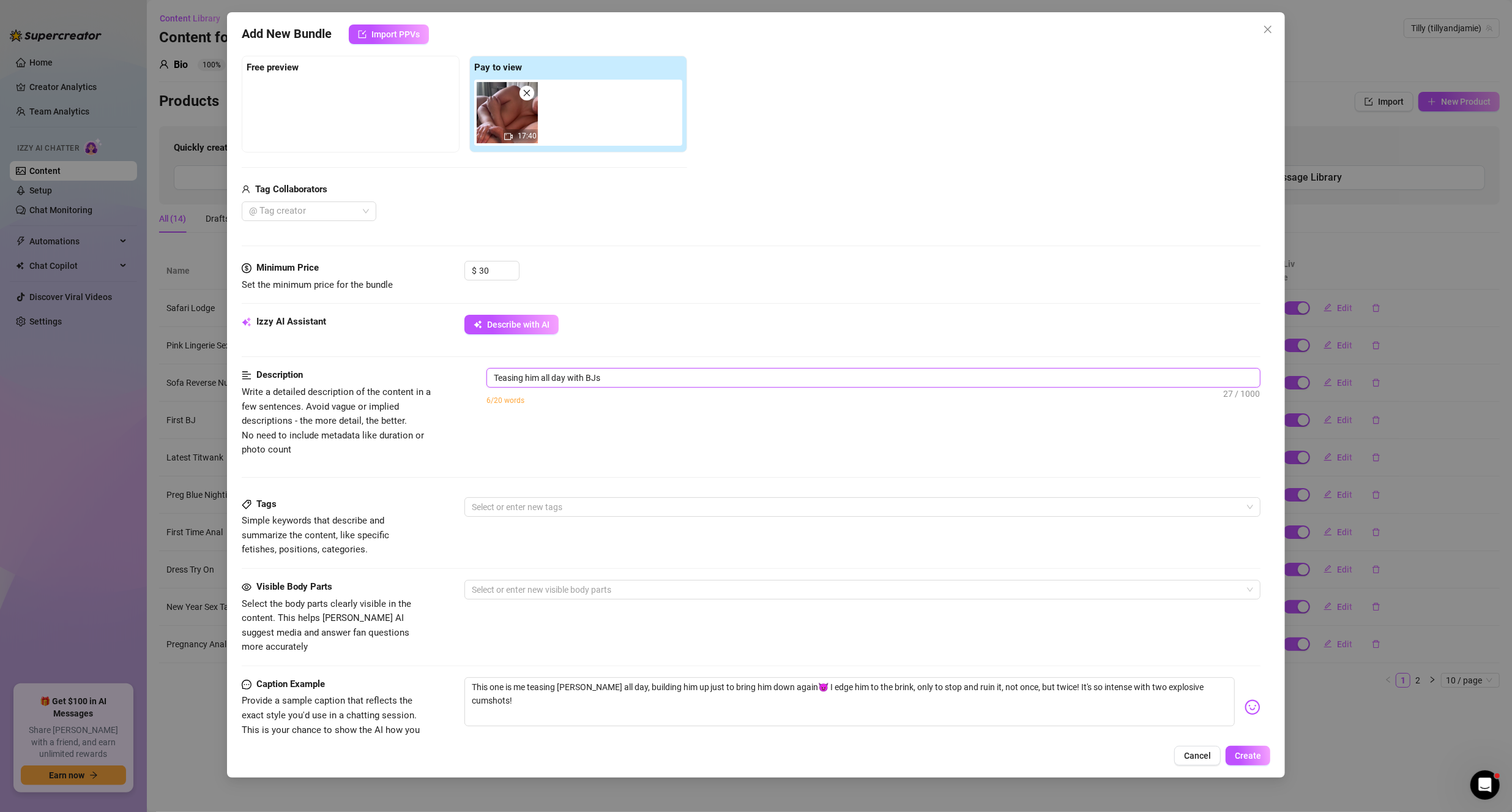
type textarea "Teasing him all day with BJs"
type textarea "Teasing him all day with BJs a"
type textarea "Teasing him all day with BJs an"
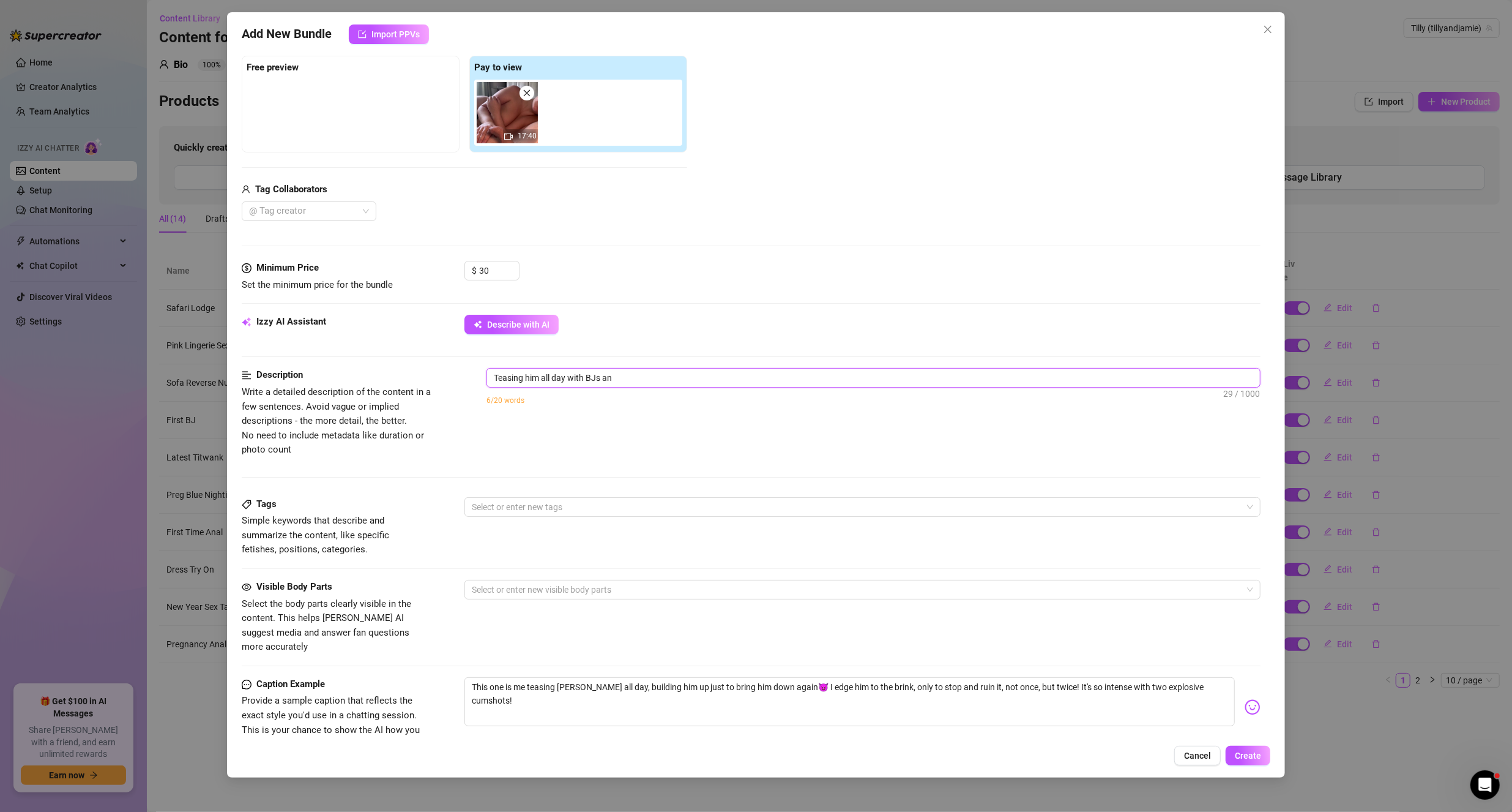
type textarea "Teasing him all day with BJs and"
type textarea "Teasing him all day with BJs and N"
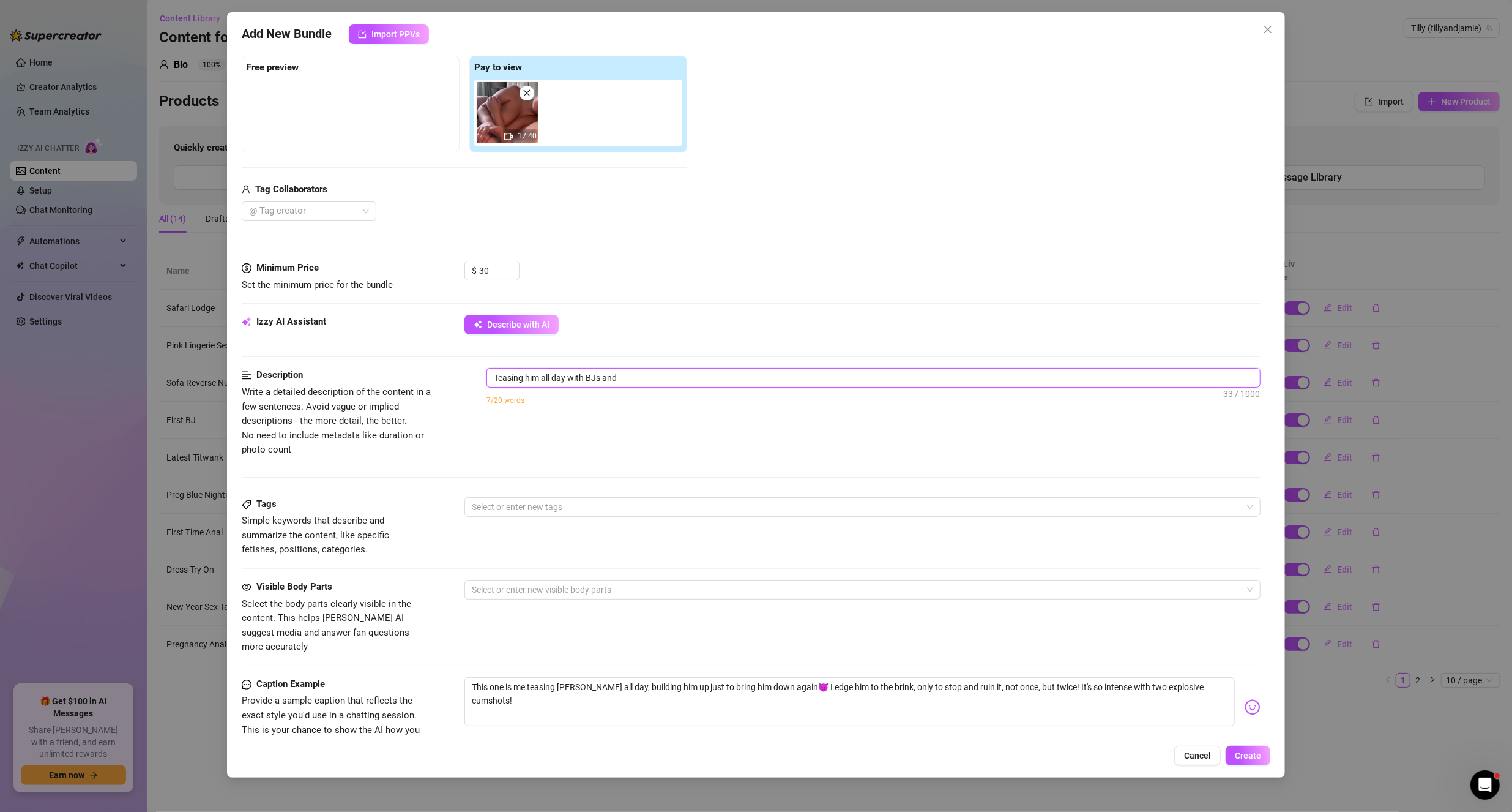
type textarea "Teasing him all day with BJs and N"
type textarea "Teasing him all day with BJs and"
type textarea "Teasing him all day with BJs and n"
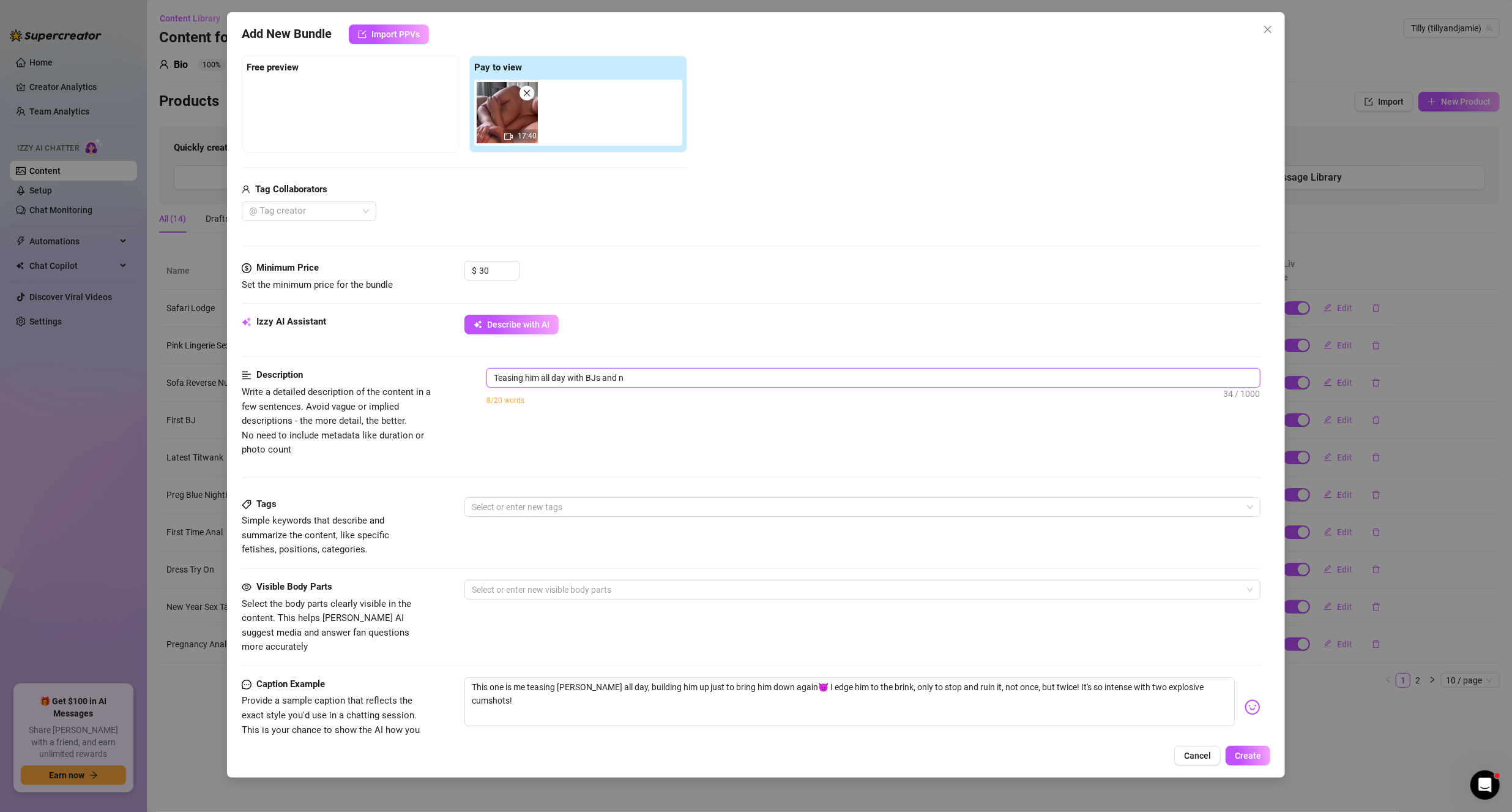
type textarea "Teasing him all day with BJs and"
type textarea "Teasing him all day with BJs and h"
type textarea "Teasing him all day with BJs and ha"
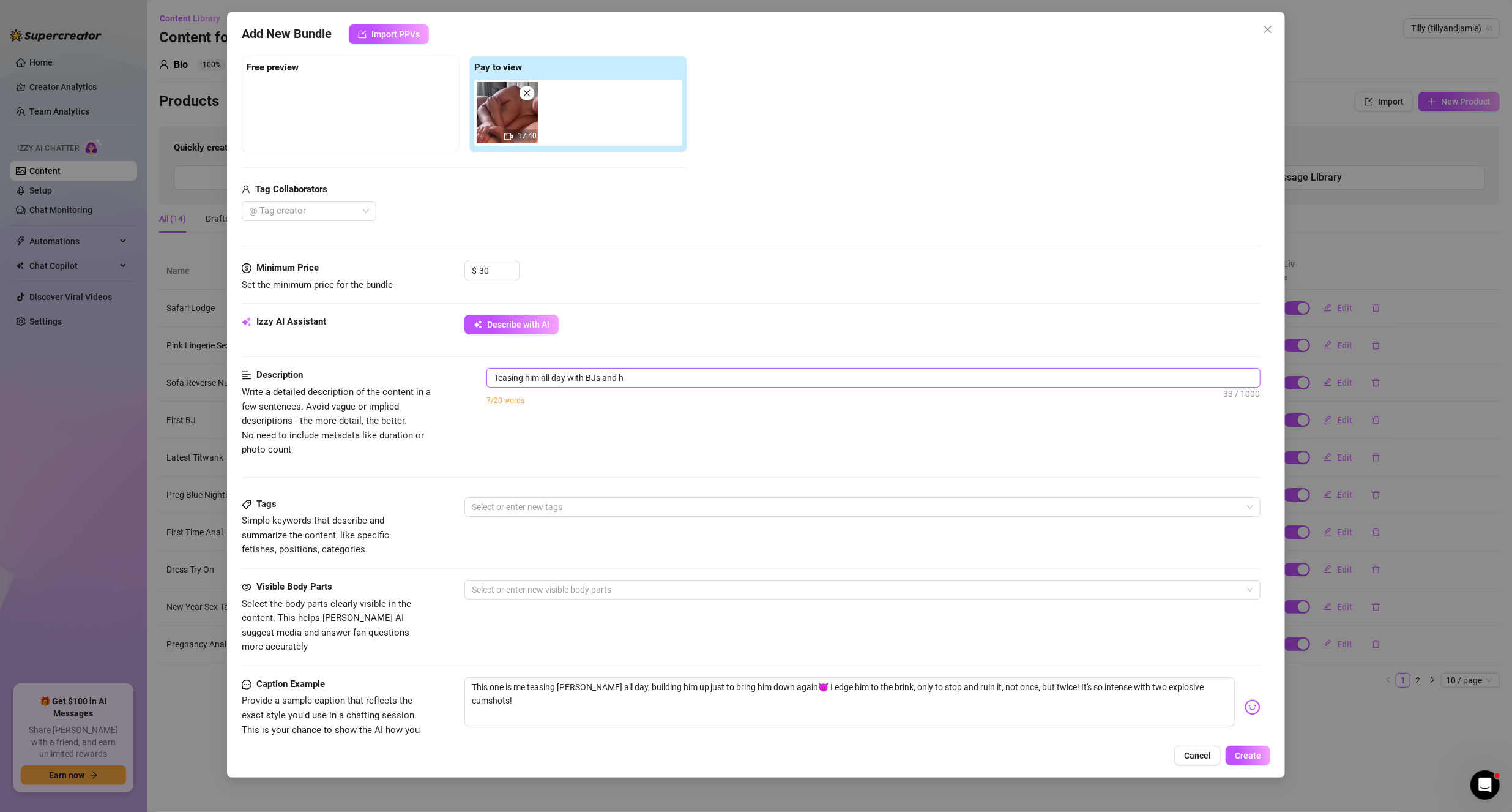
type textarea "Teasing him all day with BJs and ha"
type textarea "Teasing him all day with BJs and [PERSON_NAME]"
type textarea "Teasing him all day with BJs and hand"
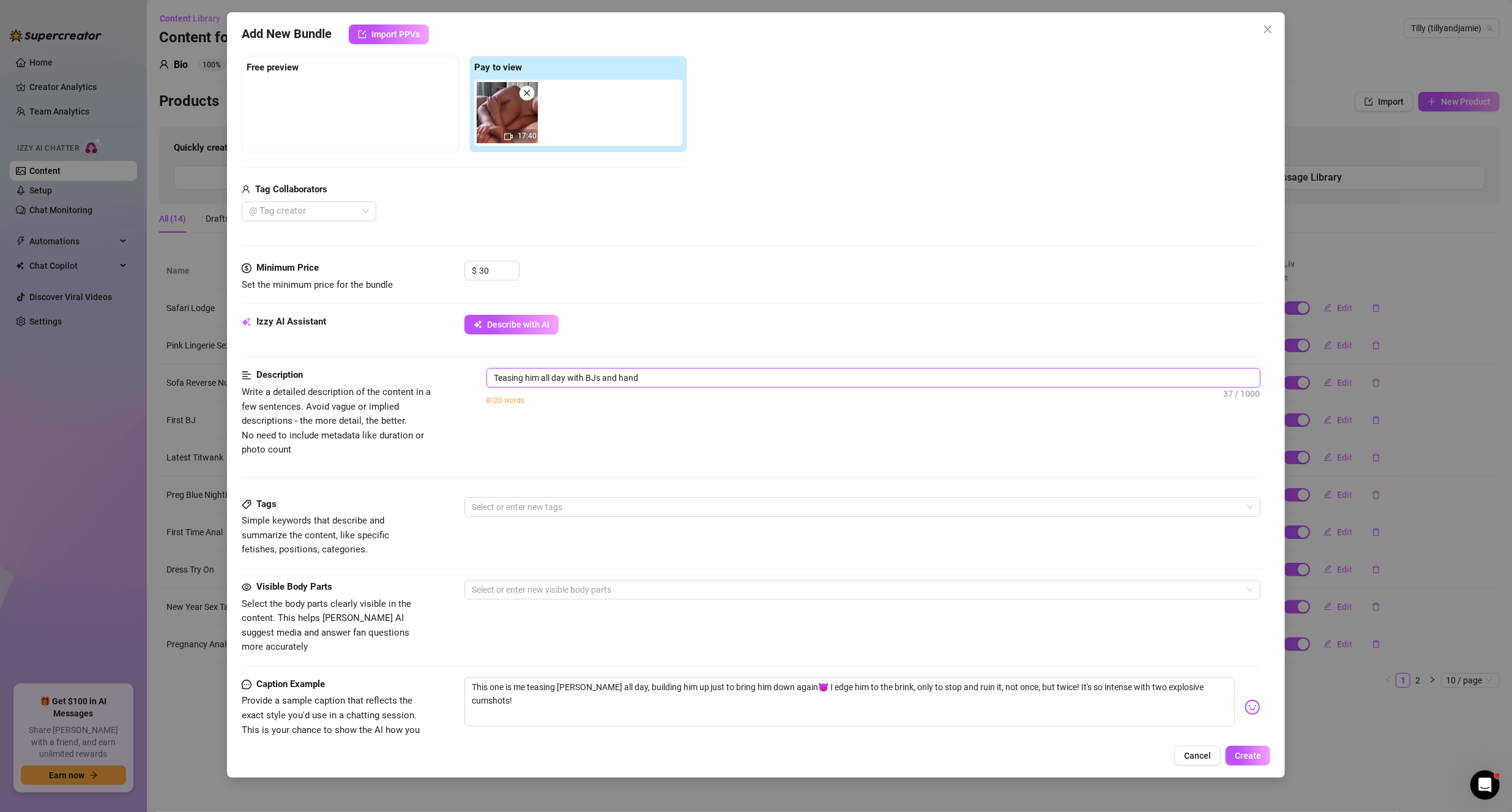
type textarea "Teasing him all day with BJs and hand"
type textarea "Teasing him all day with [PERSON_NAME] and hand j"
type textarea "Teasing him all day with [PERSON_NAME] and hand [PERSON_NAME]"
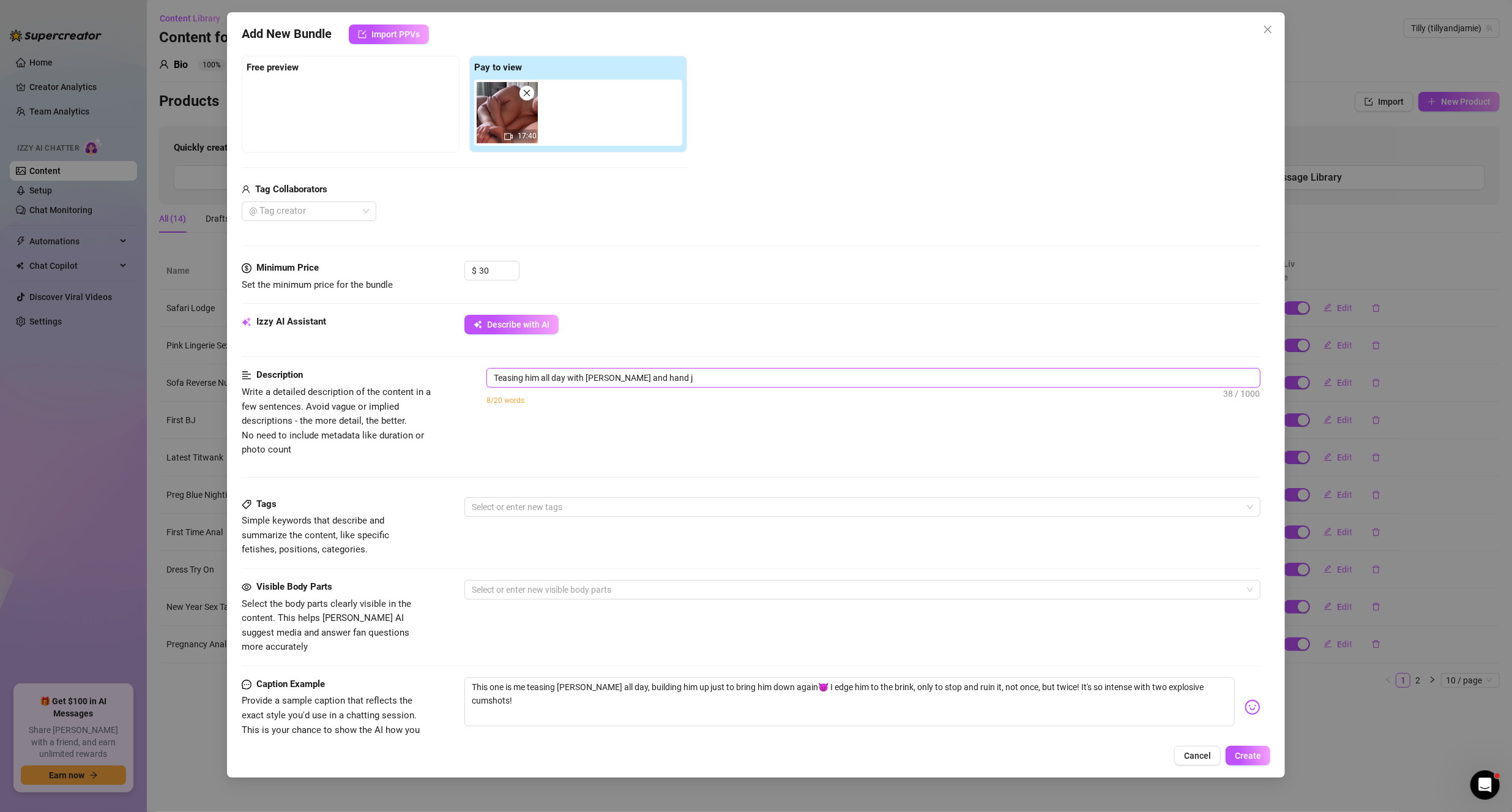
type textarea "Teasing him all day with [PERSON_NAME] and hand [PERSON_NAME]"
type textarea "Teasing him all day with [PERSON_NAME] and hand job"
type textarea "Teasing him all day with BJs and hand jobs"
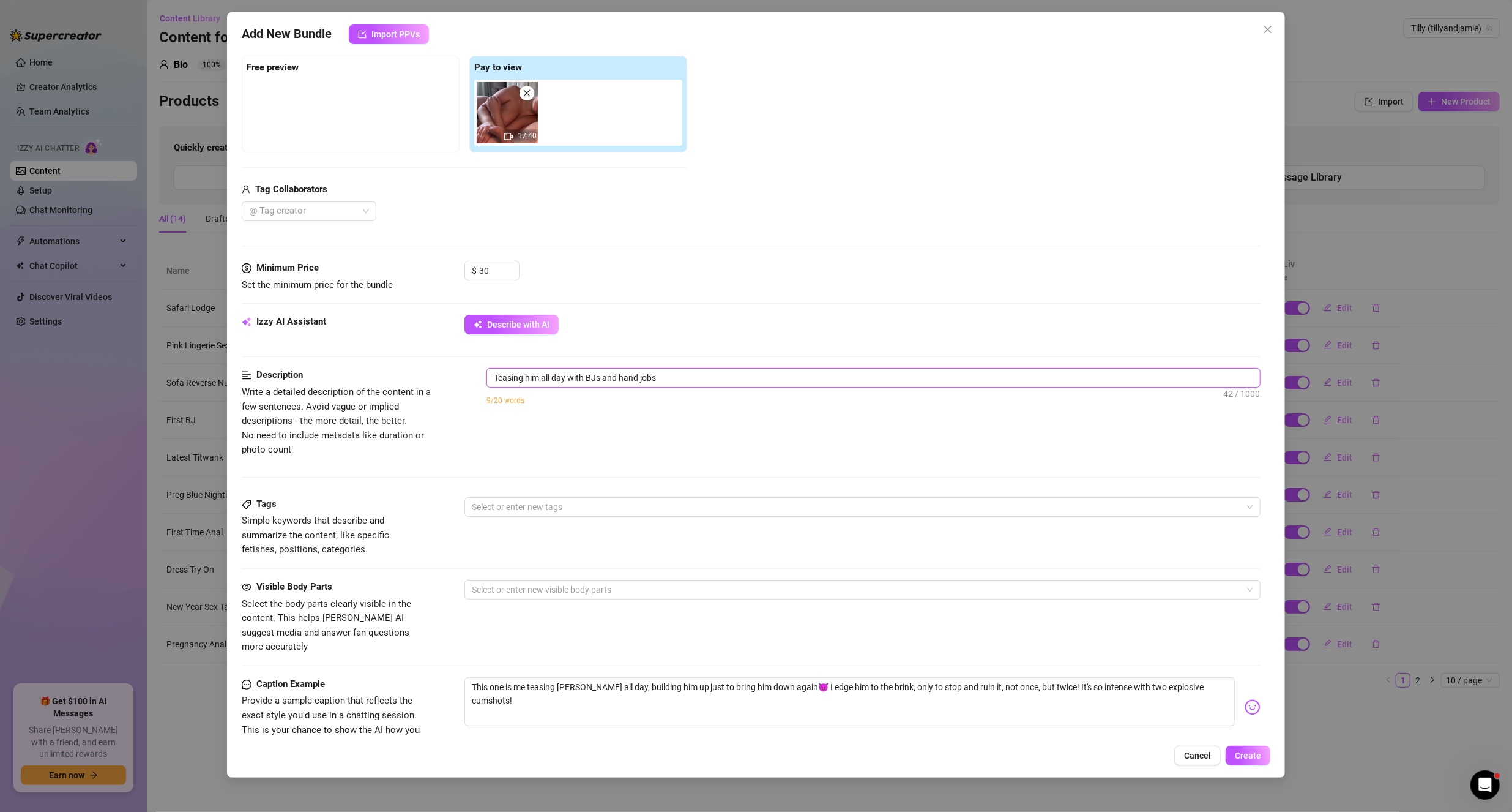
type textarea "Teasing him all day with BJs and hand jobs"
type textarea "Teasing him all day with BJs and hand jobs u"
type textarea "Teasing him all day with BJs and hand jobs un"
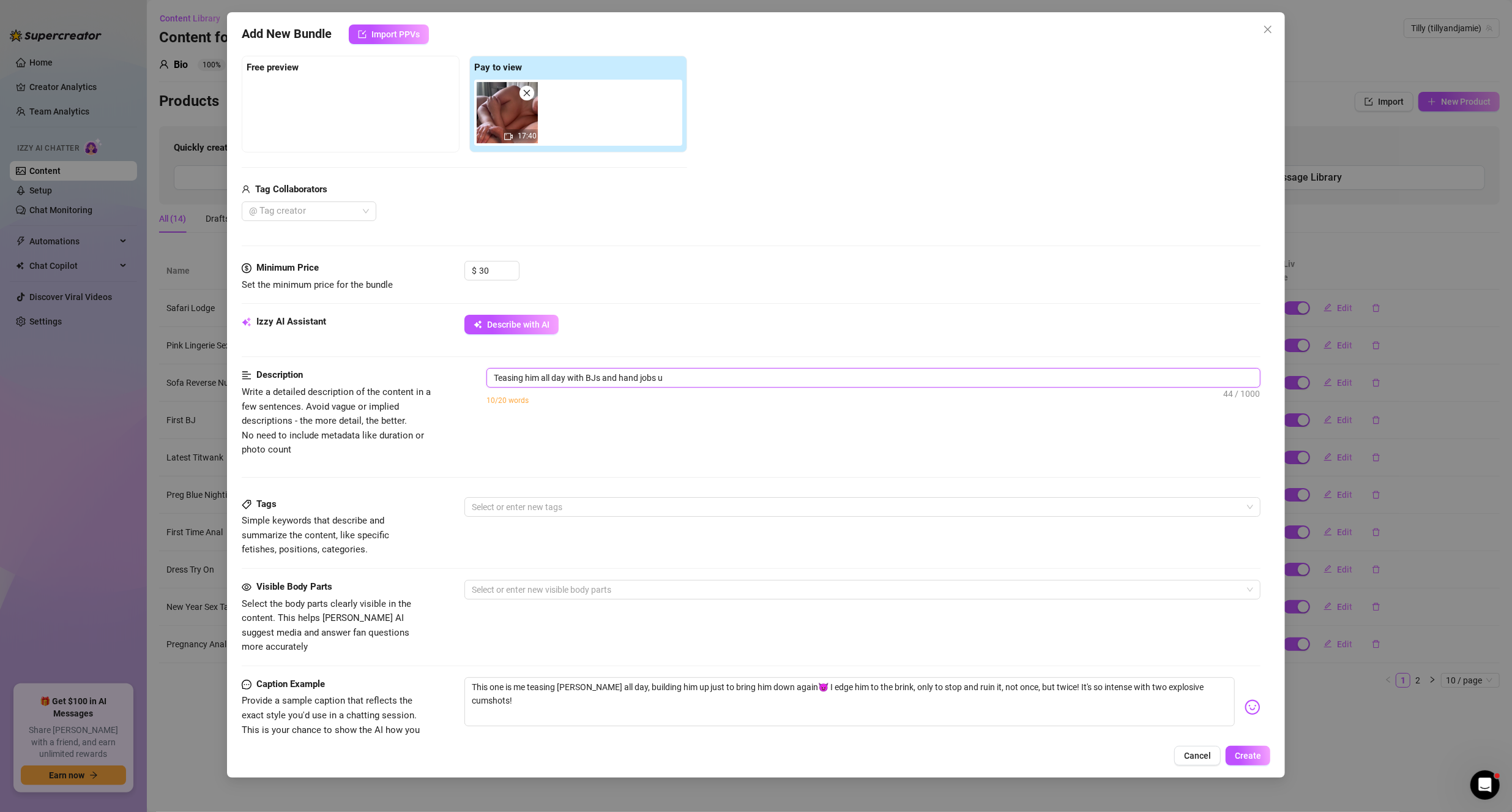
type textarea "Teasing him all day with BJs and hand jobs un"
type textarea "Teasing him all day with BJs and hand jobs unt"
type textarea "Teasing him all day with BJs and hand jobs unti"
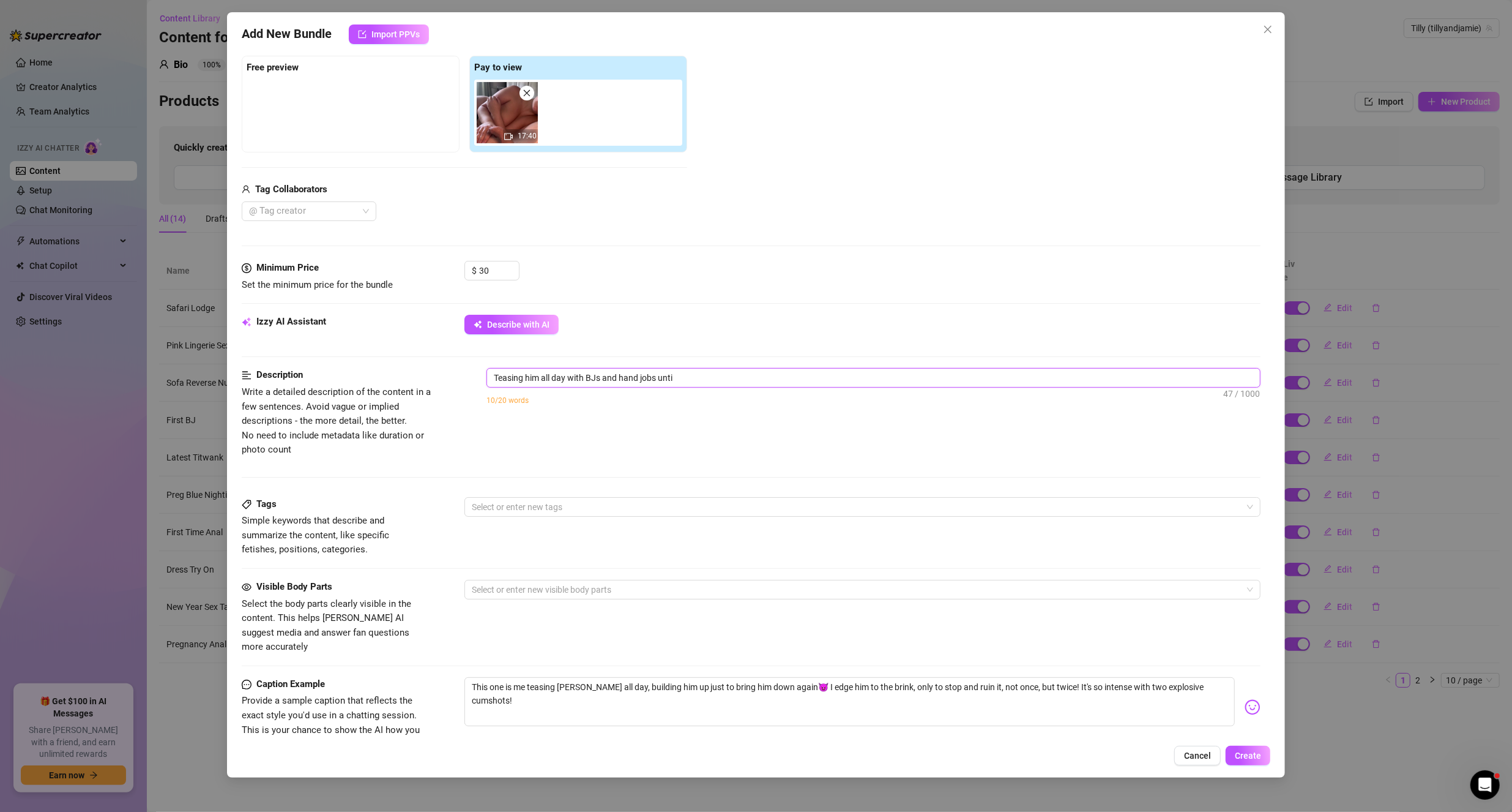
type textarea "Teasing him all day with BJs and hand jobs until"
type textarea "Teasing him all day with BJs and hand jobs until h"
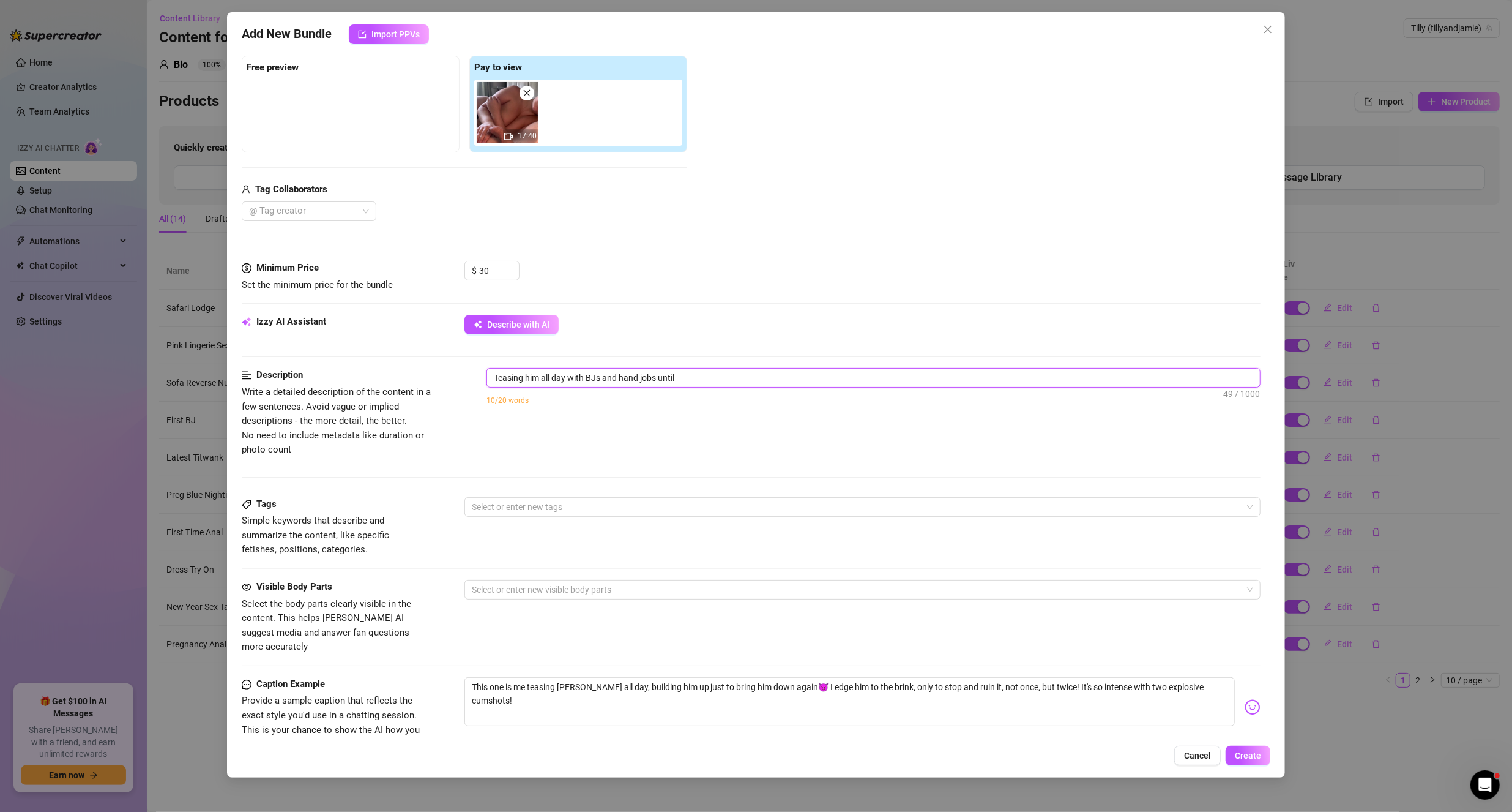
type textarea "Teasing him all day with BJs and hand jobs until h"
type textarea "Teasing him all day with BJs and hand jobs until he"
type textarea "Teasing him all day with BJs and hand jobs until he'"
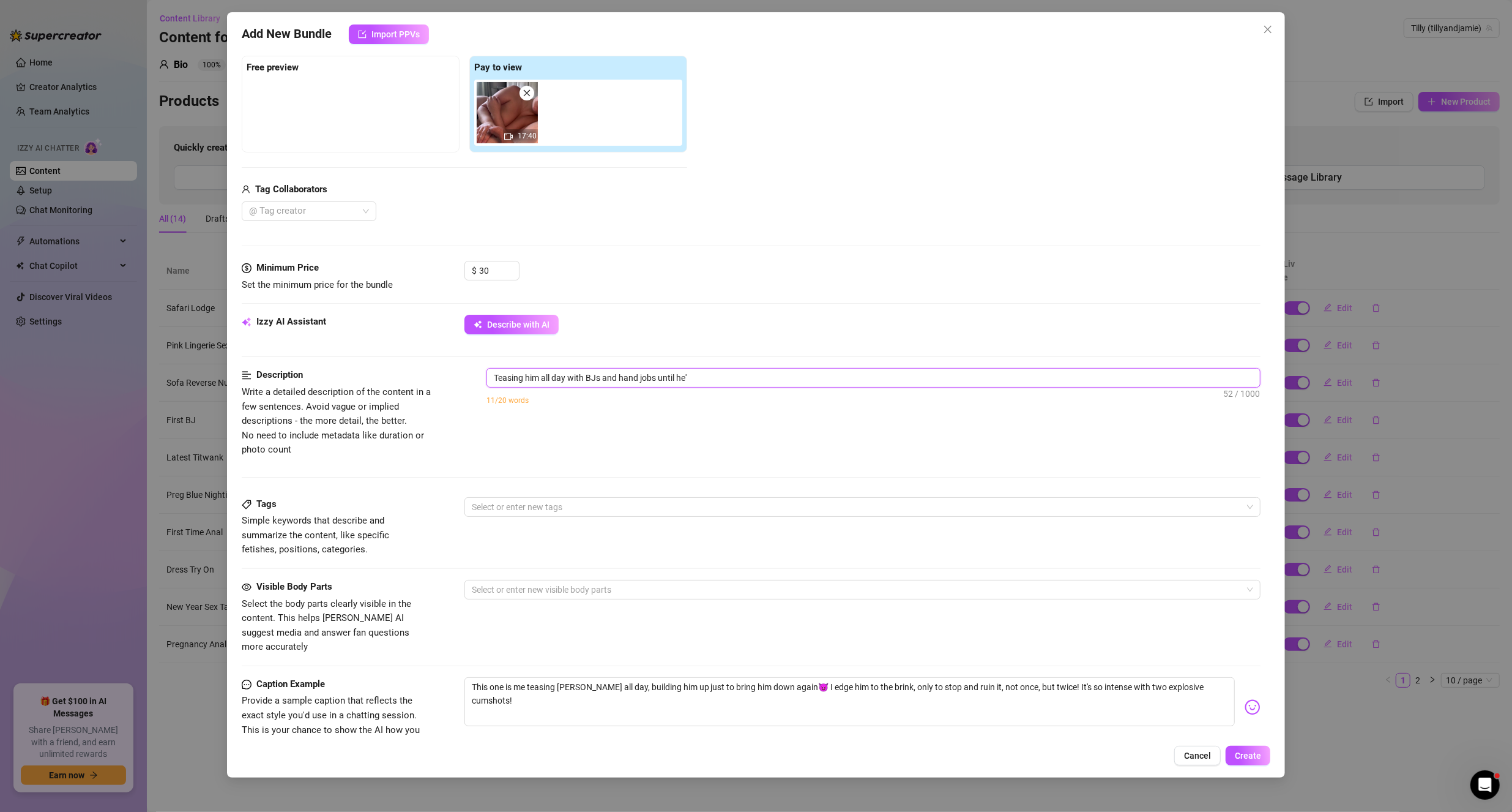
type textarea "Teasing him all day with BJs and hand jobs until he's"
type textarea "Teasing him all day with BJs and hand jobs until he's c"
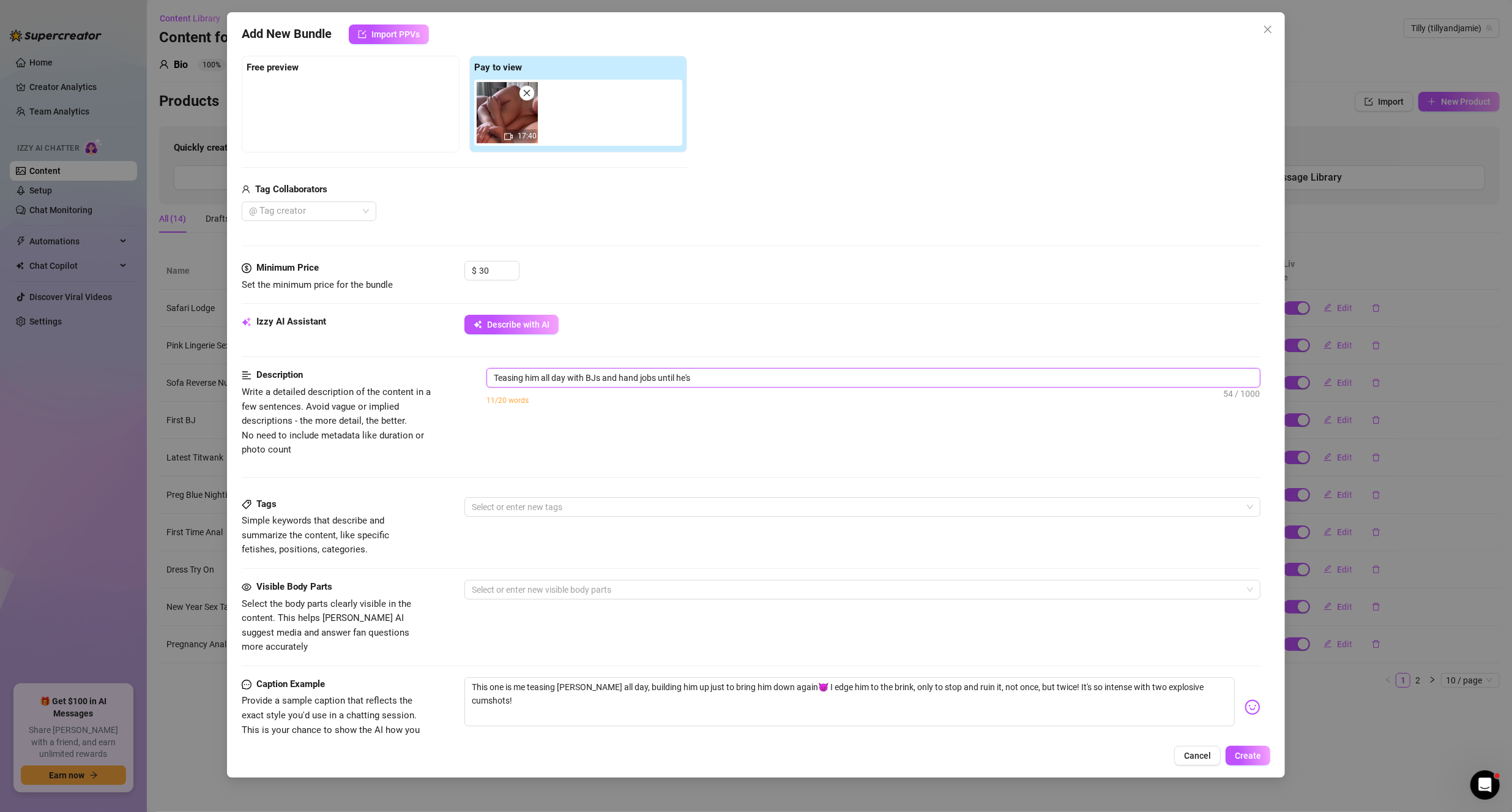
type textarea "Teasing him all day with BJs and hand jobs until he's c"
type textarea "Teasing him all day with BJs and hand jobs until he's cl"
type textarea "Teasing him all day with BJs and hand jobs until he's clo"
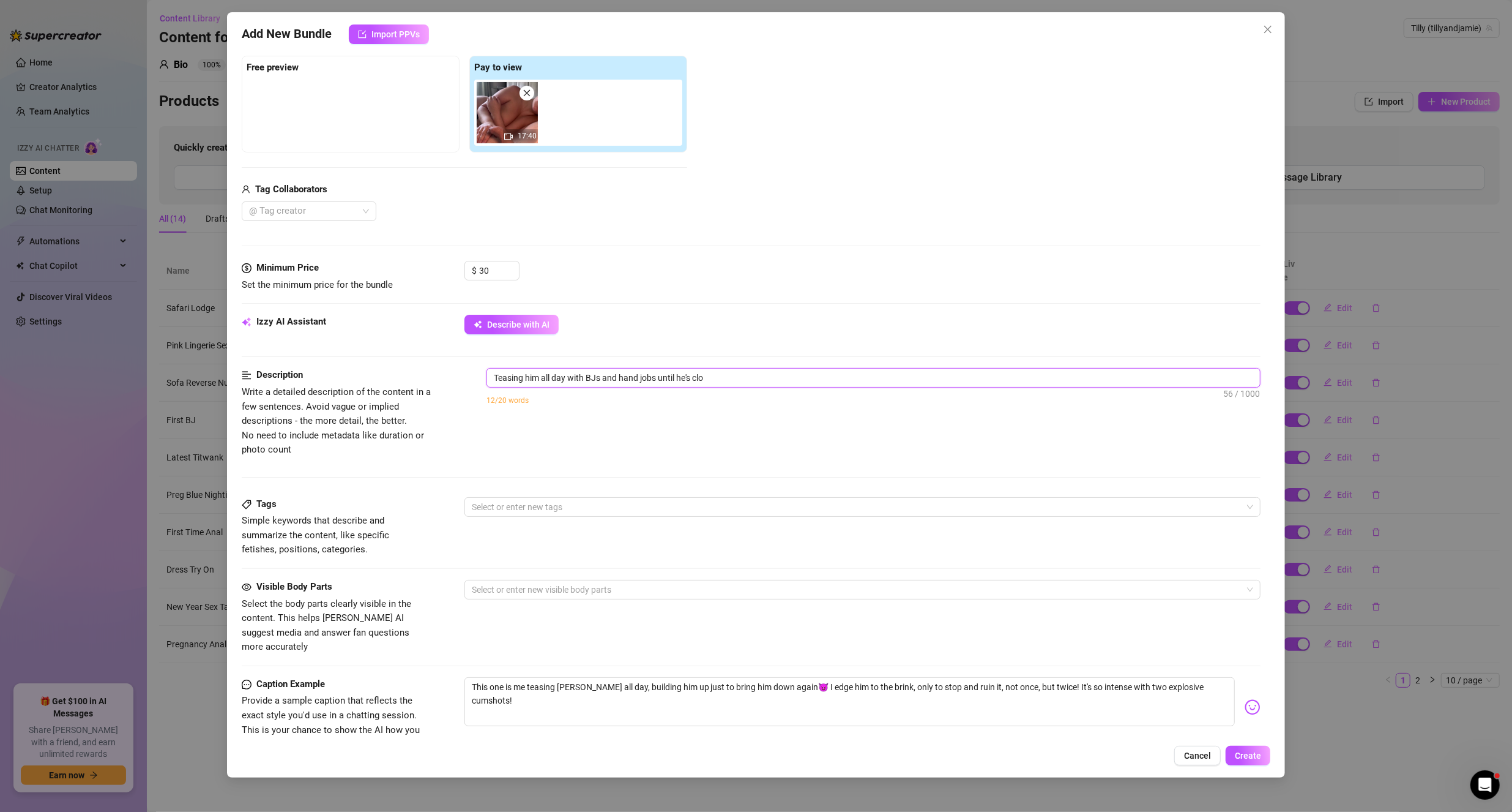
type textarea "Teasing him all day with BJs and hand jobs until he's clos"
type textarea "Teasing him all day with BJs and hand jobs until he's close"
type textarea "Teasing him all day with [PERSON_NAME] and hand jobs until he's closed"
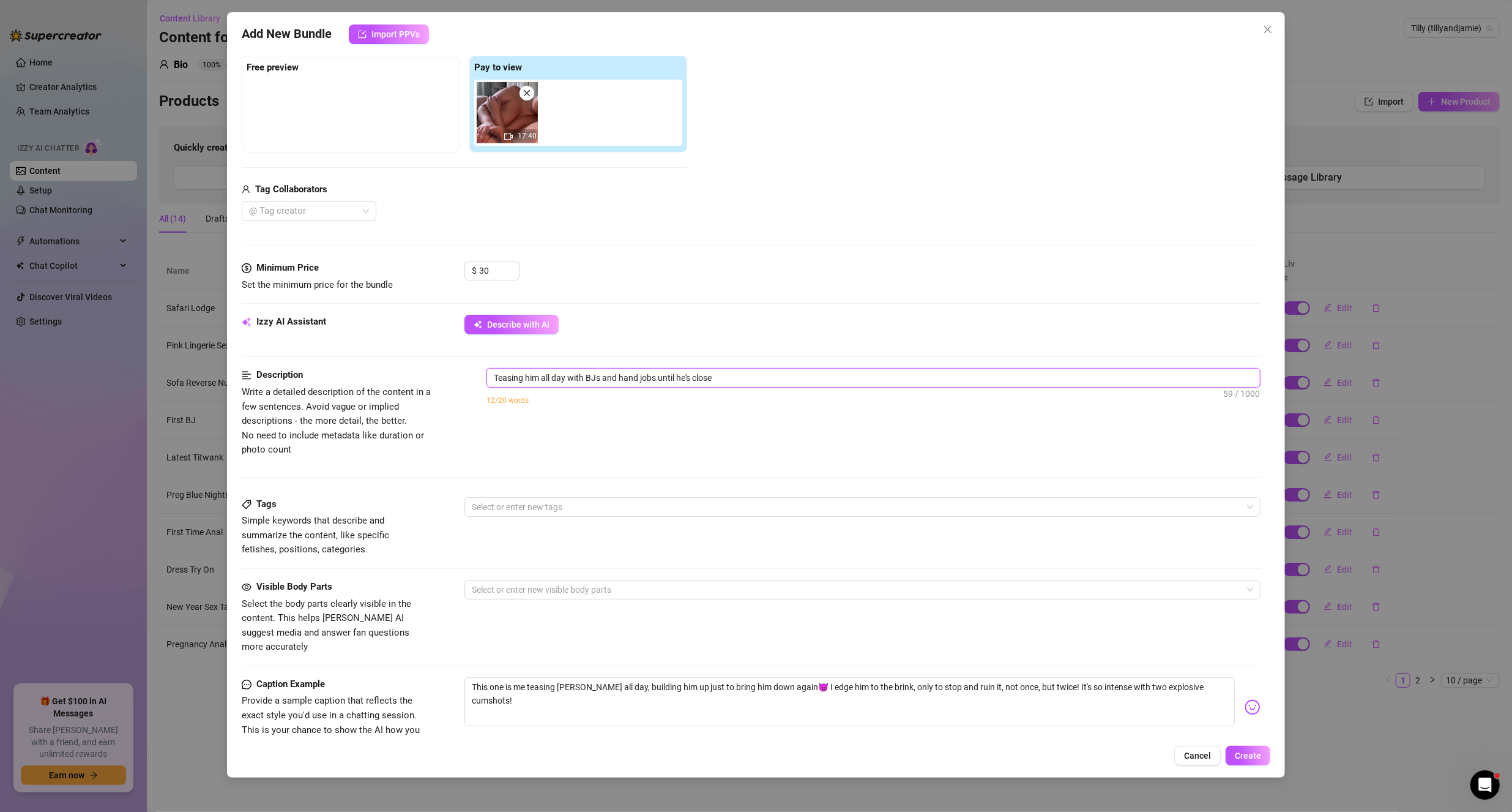
type textarea "Teasing him all day with [PERSON_NAME] and hand jobs until he's closed"
type textarea "Teasing him all day with BJs and hand jobs until he's closed t"
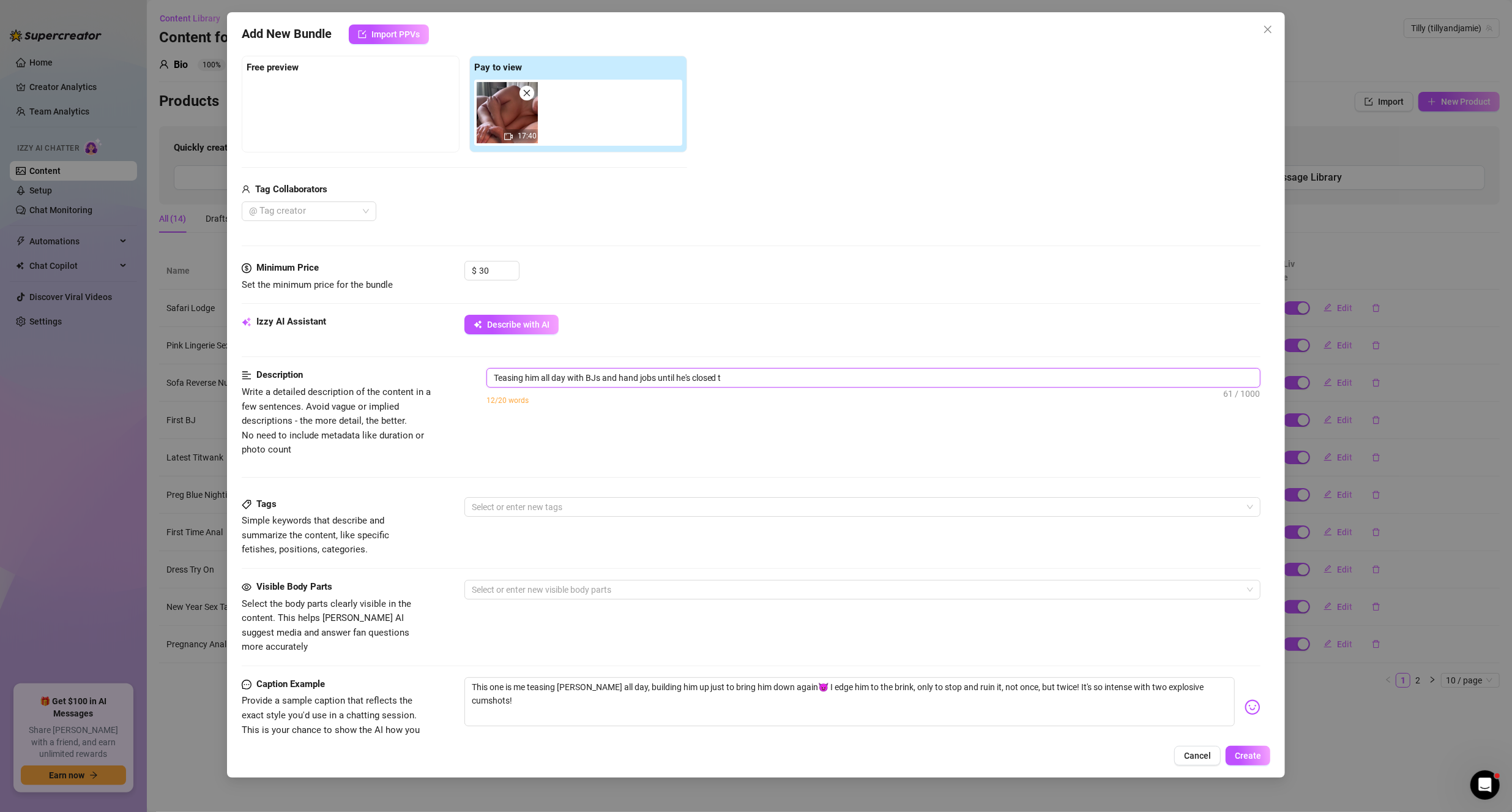
type textarea "Teasing him all day with BJs and hand jobs until he's closed to"
type textarea "Teasing him all day with BJs and hand jobs until he's closed to c"
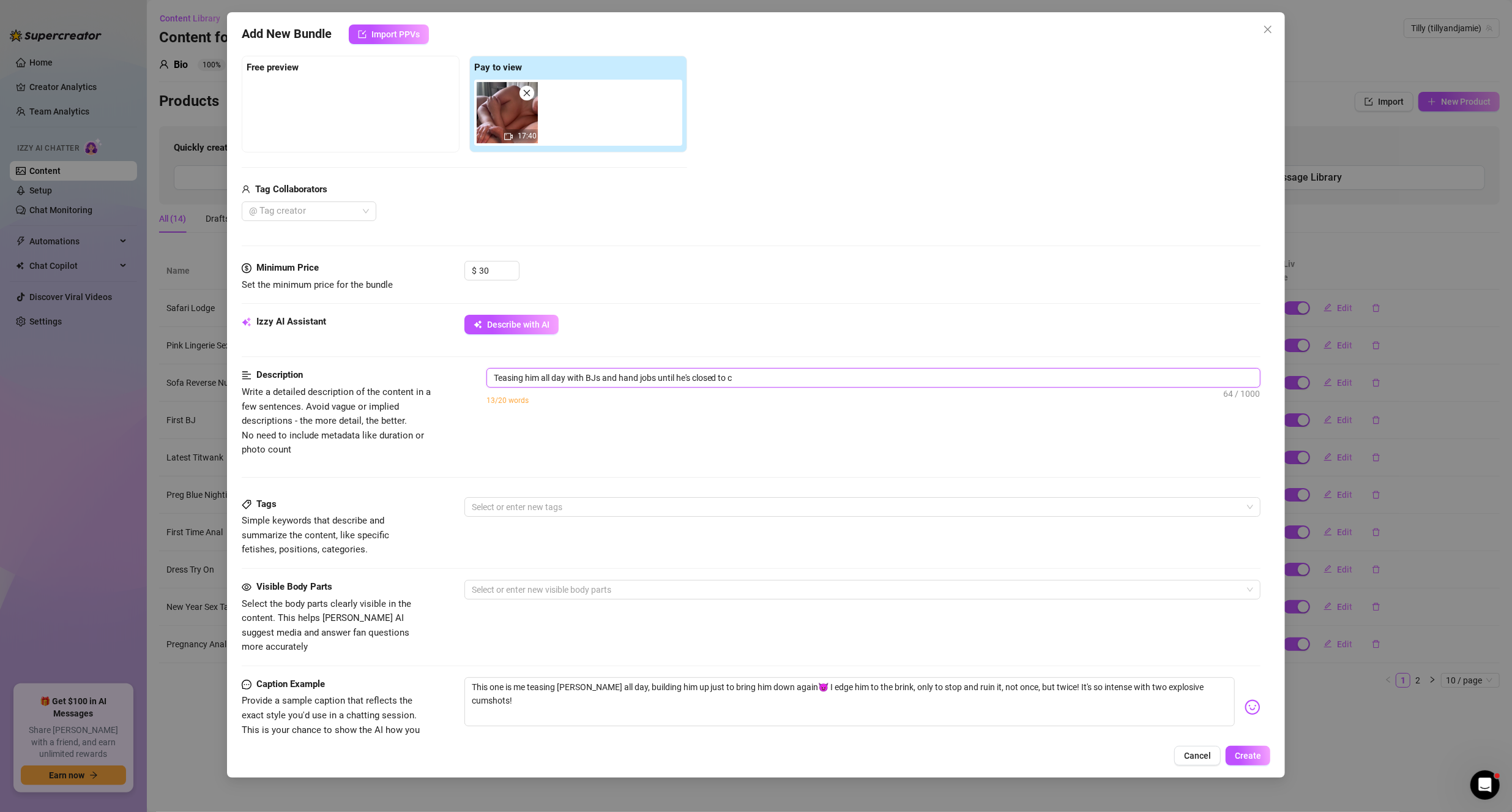
type textarea "Teasing him all day with BJs and hand jobs until he's closed to cu"
type textarea "Teasing him all day with BJs and hand jobs until he's closed to cum"
type textarea "Teasing him all day with BJs and hand jobs until he's closed to cumm"
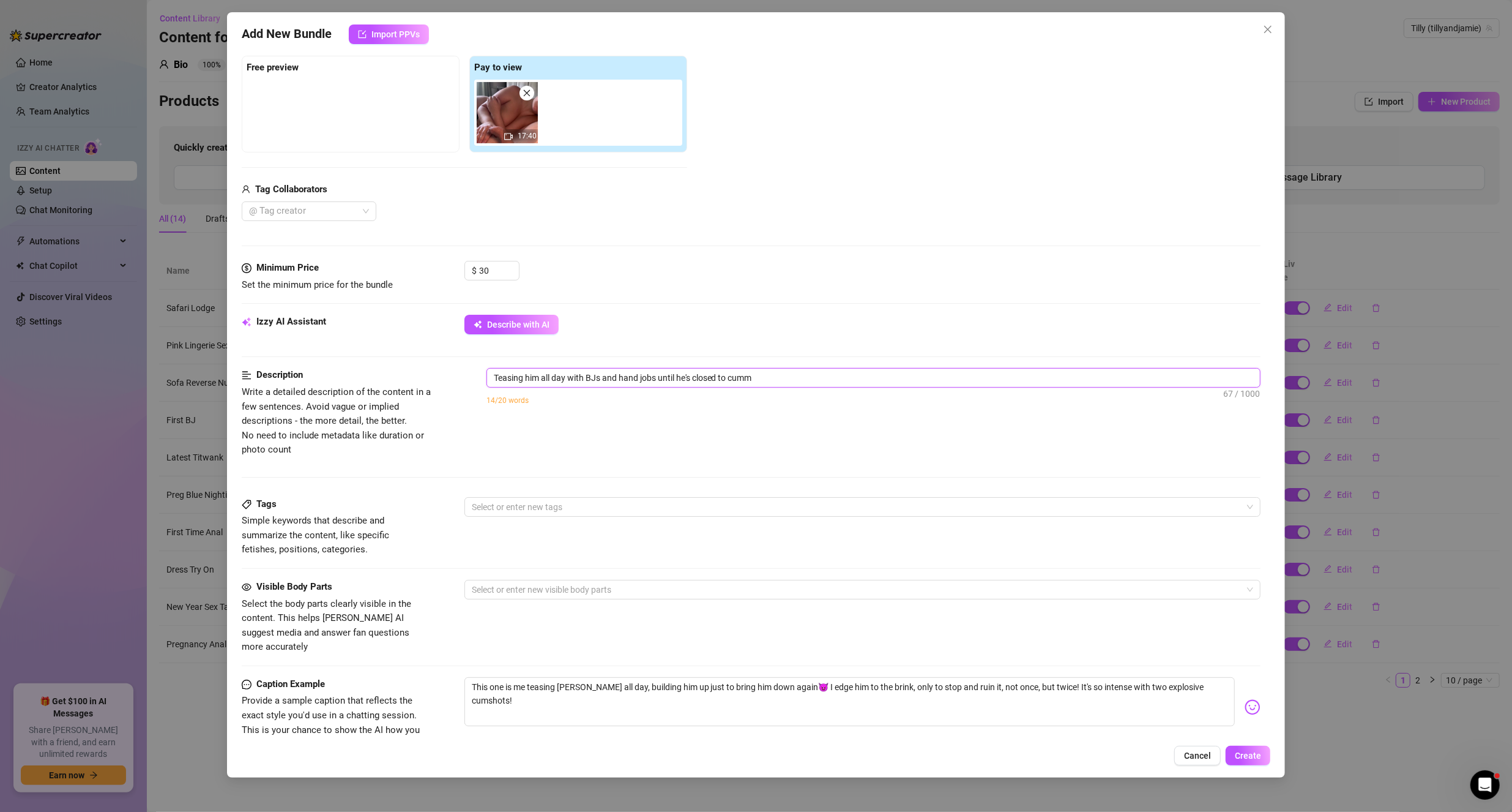
type textarea "Teasing him all day with BJs and hand jobs until he's closed to cummi"
type textarea "Teasing him all day with BJs and hand jobs until he's closed to cummin"
type textarea "Teasing him all day with BJs and hand jobs until he's closed to cumming"
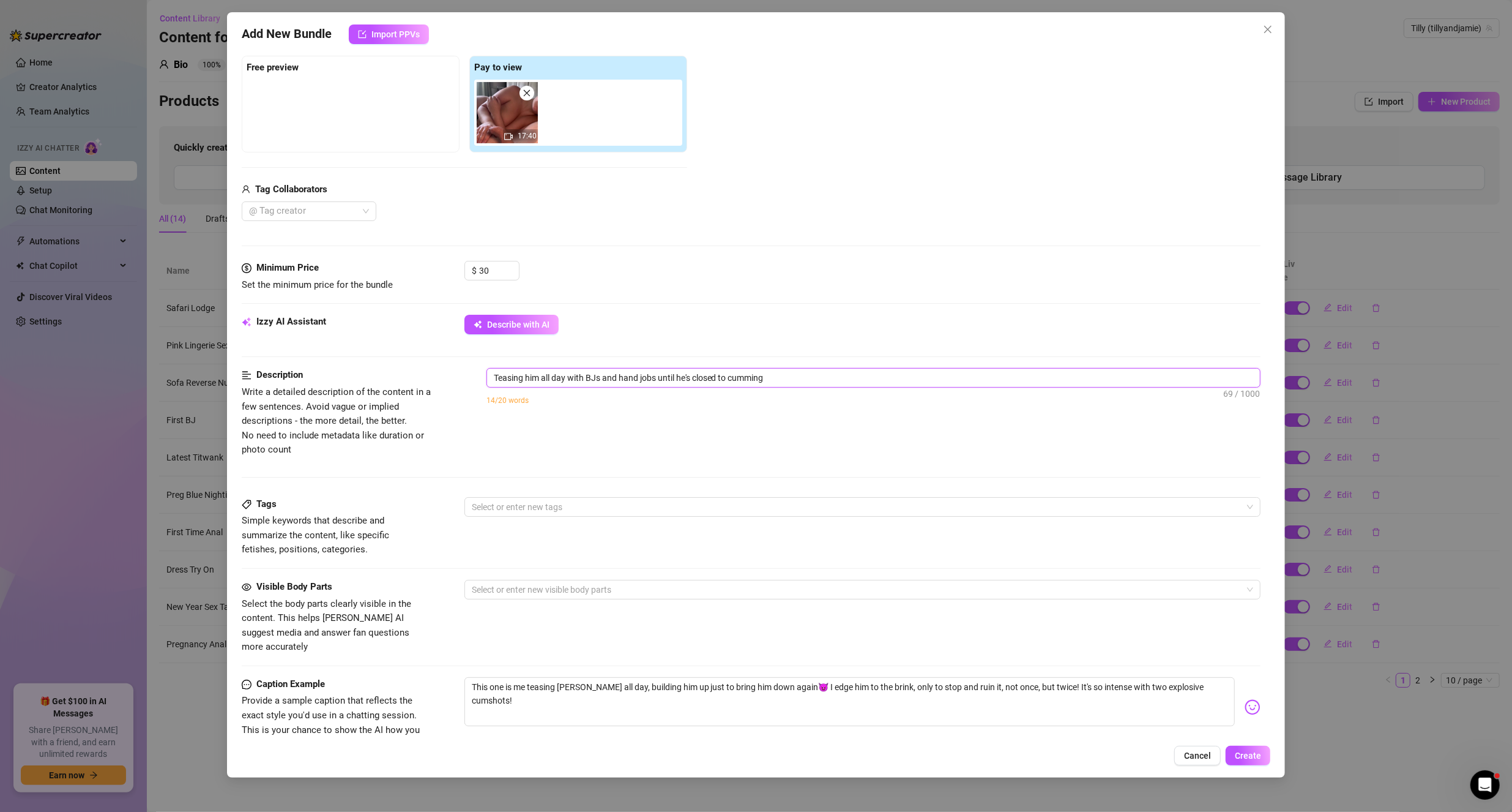
type textarea "Teasing him all day with BJs and hand jobs until he's closed to cumming"
type textarea "Teasing him all day with BJs and hand jobs until he's closed to cumming t"
type textarea "Teasing him all day with BJs and hand jobs until he's closed to cumming th"
type textarea "Teasing him all day with BJs and hand jobs until he's closed to cumming the"
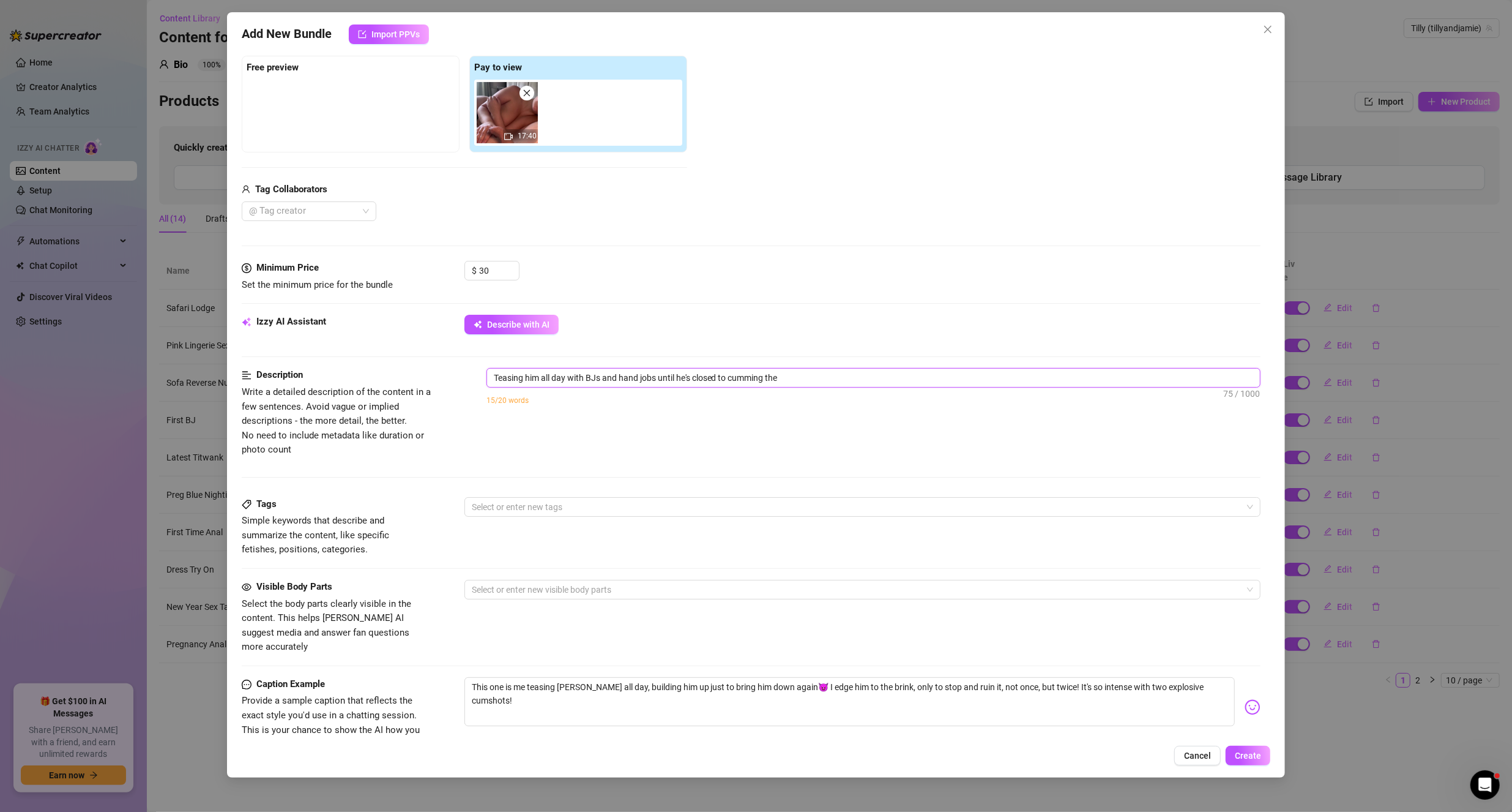
type textarea "Teasing him all day with BJs and hand jobs until he's closed to cumming then"
type textarea "Teasing him all day with BJs and hand jobs until he's closed to cumming then s"
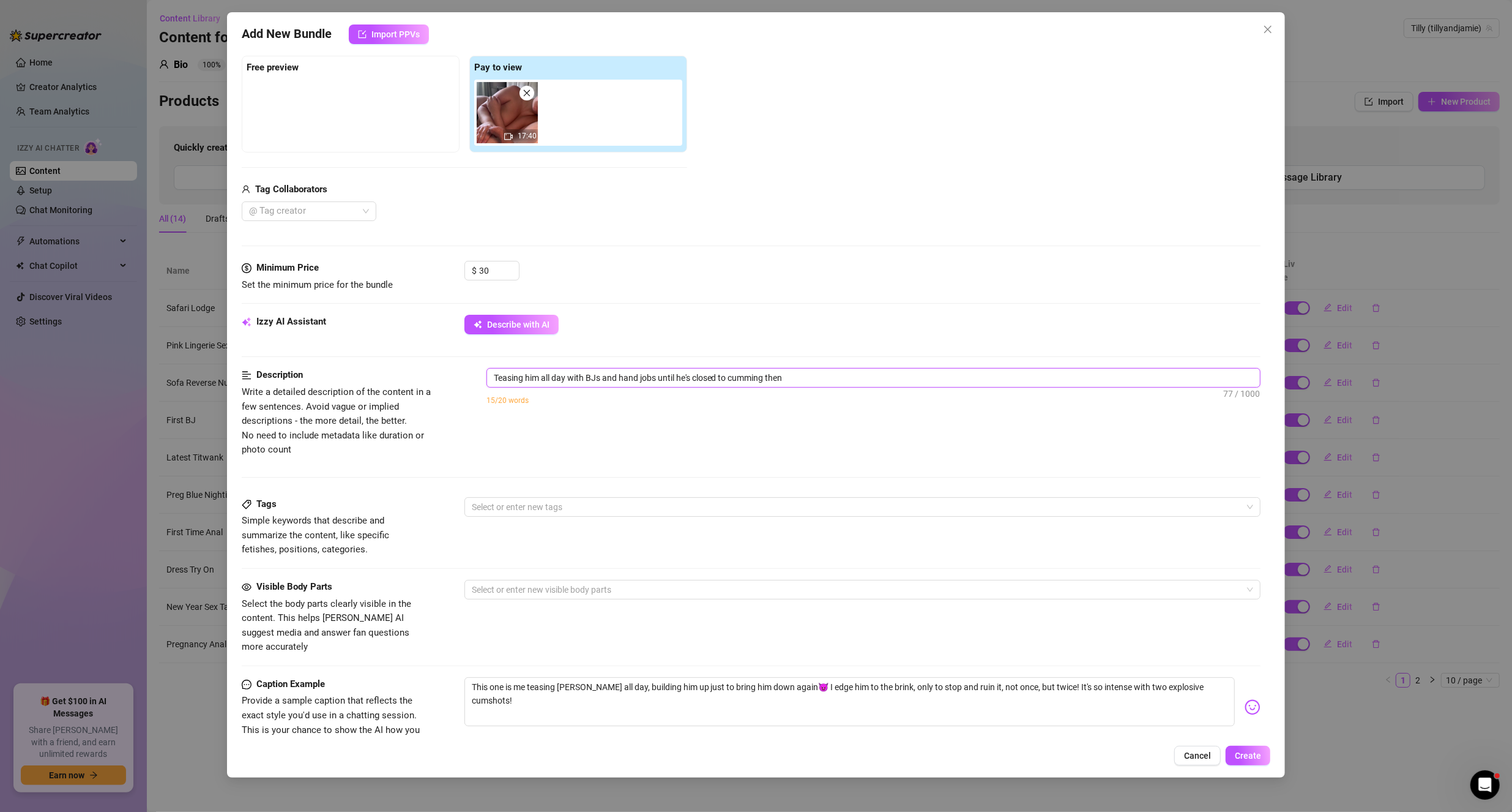
type textarea "Teasing him all day with BJs and hand jobs until he's closed to cumming then s"
type textarea "Teasing him all day with BJs and hand jobs until he's closed to cumming then st"
type textarea "Teasing him all day with BJs and hand jobs until he's closed to cumming then sto"
type textarea "Teasing him all day with BJs and hand jobs until he's closed to cumming then st…"
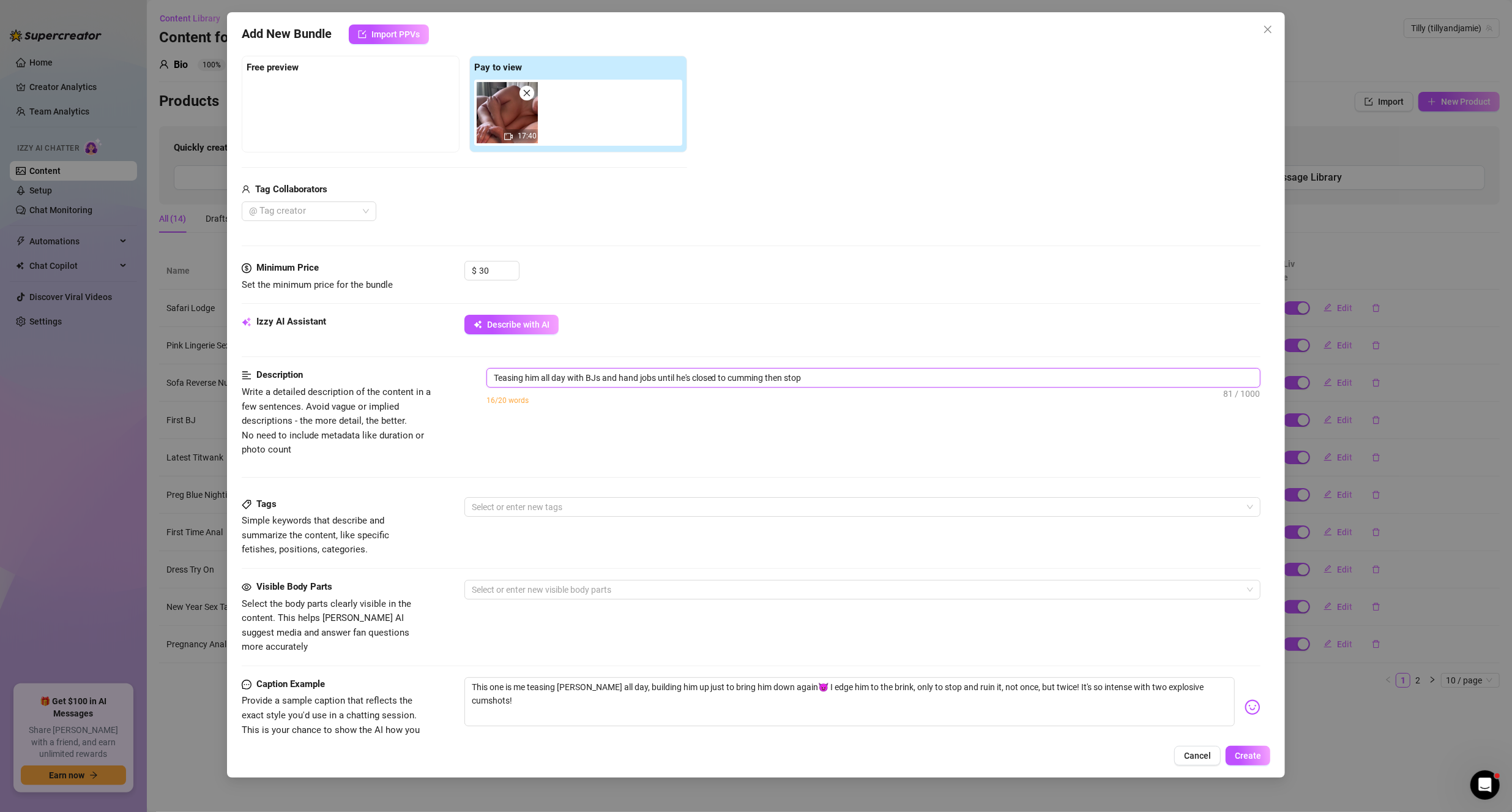
type textarea "Teasing him all day with BJs and hand jobs until he's closed to cumming then st…"
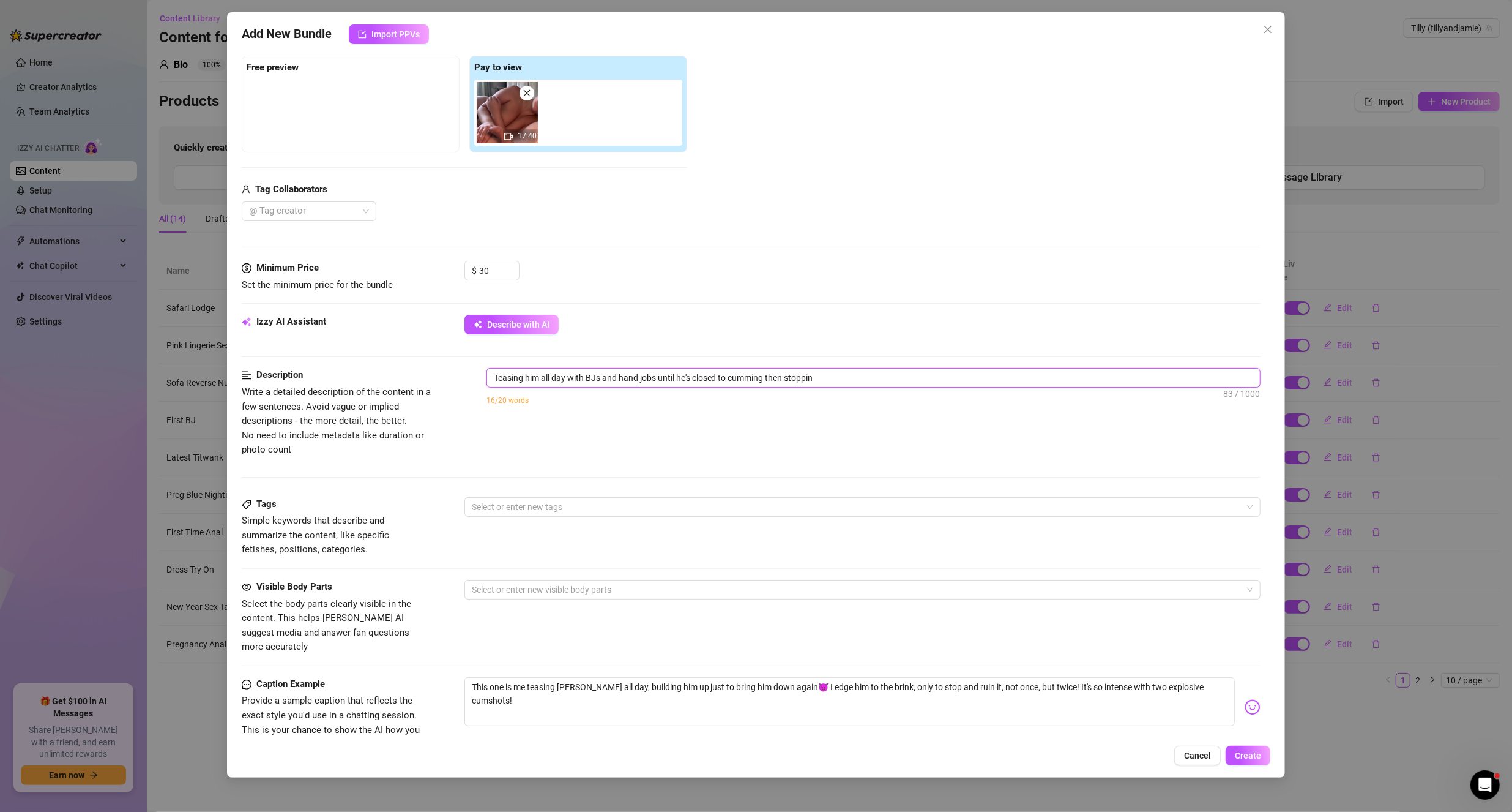
type textarea "Teasing him all day with BJs and hand jobs until he's closed to cumming then st…"
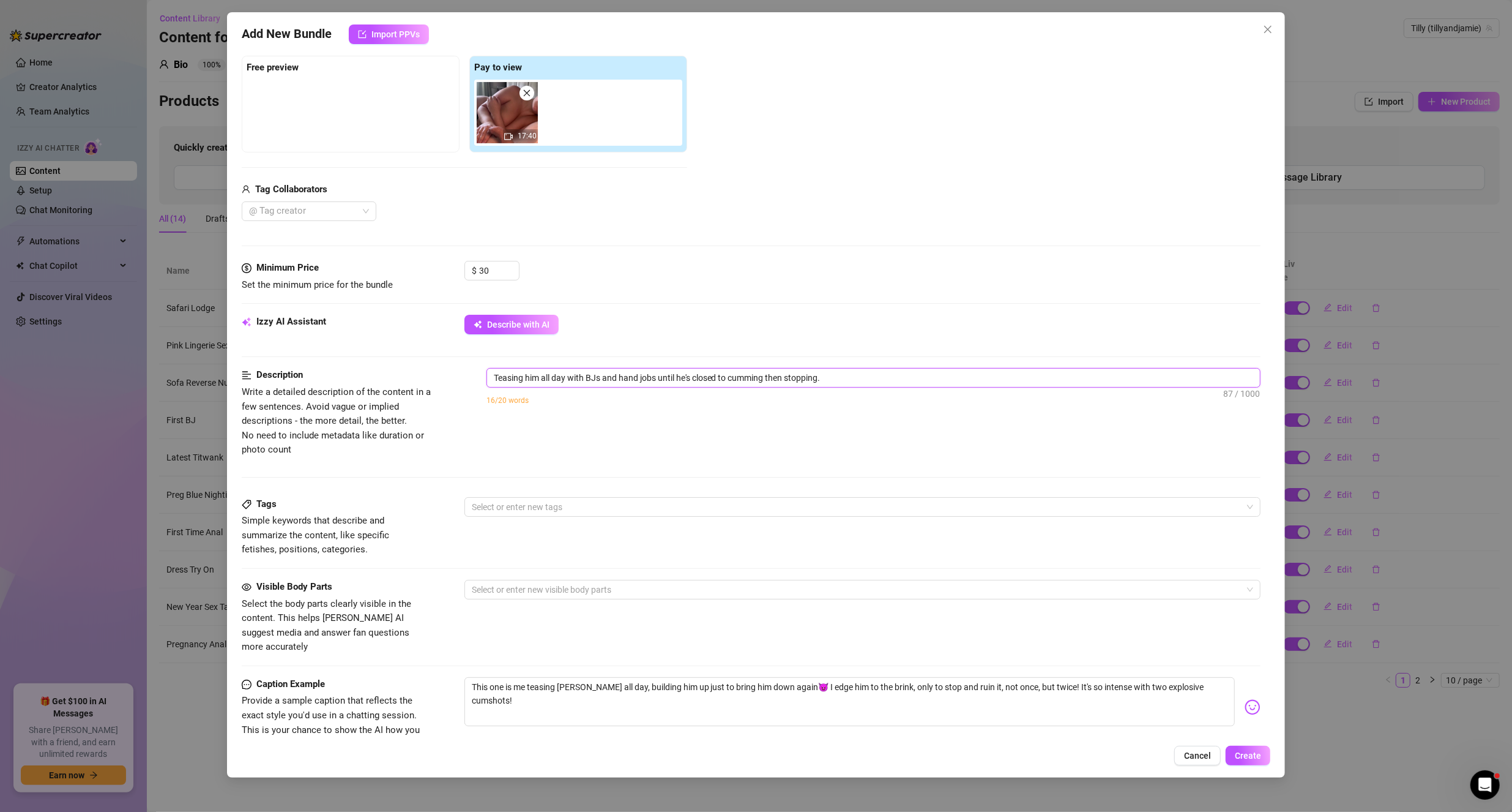
type textarea "Teasing him all day with BJs and hand jobs until he's closed to cumming then st…"
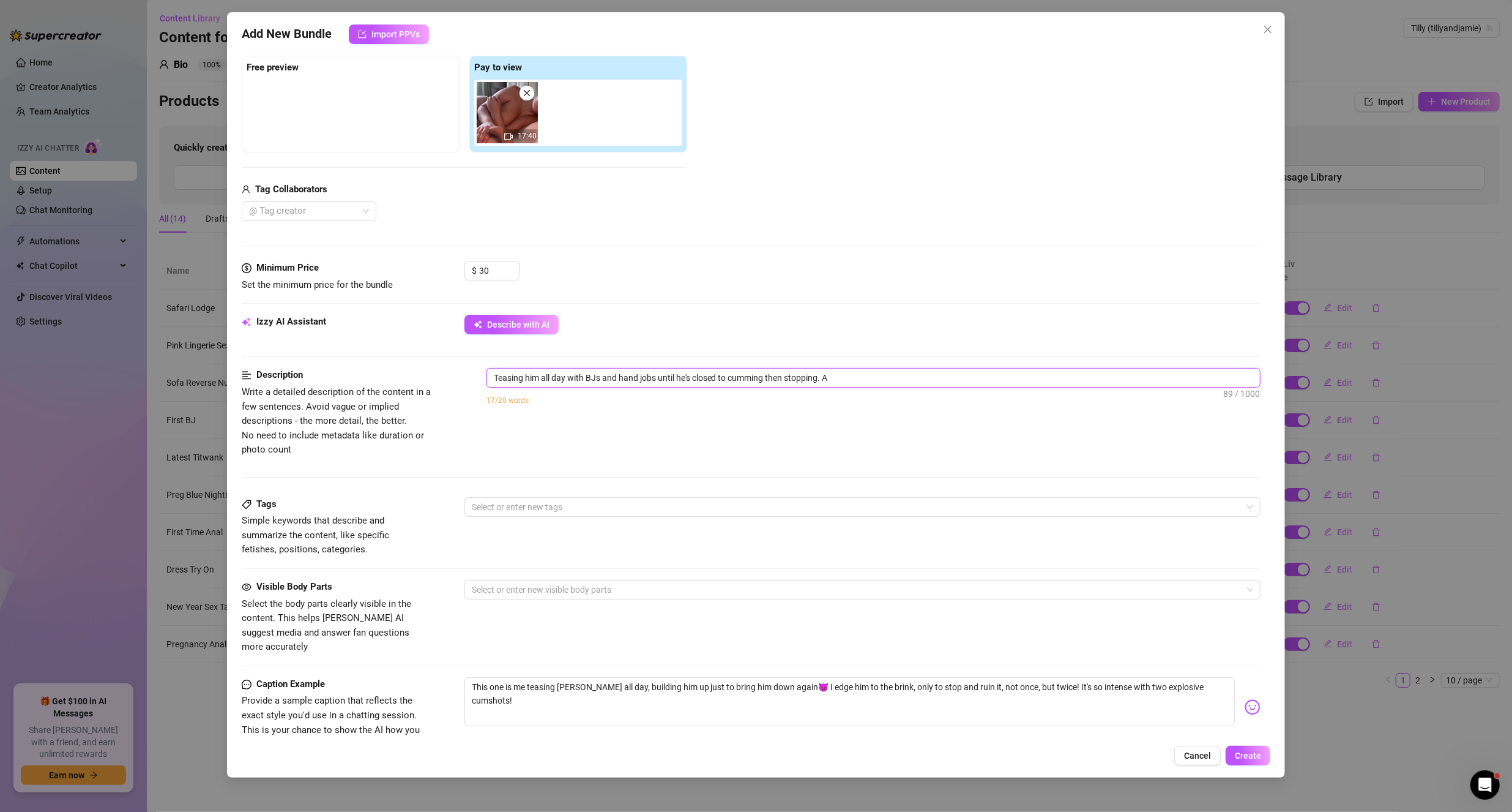
type textarea "Teasing him all day with BJs and hand jobs until he's closed to cumming then st…"
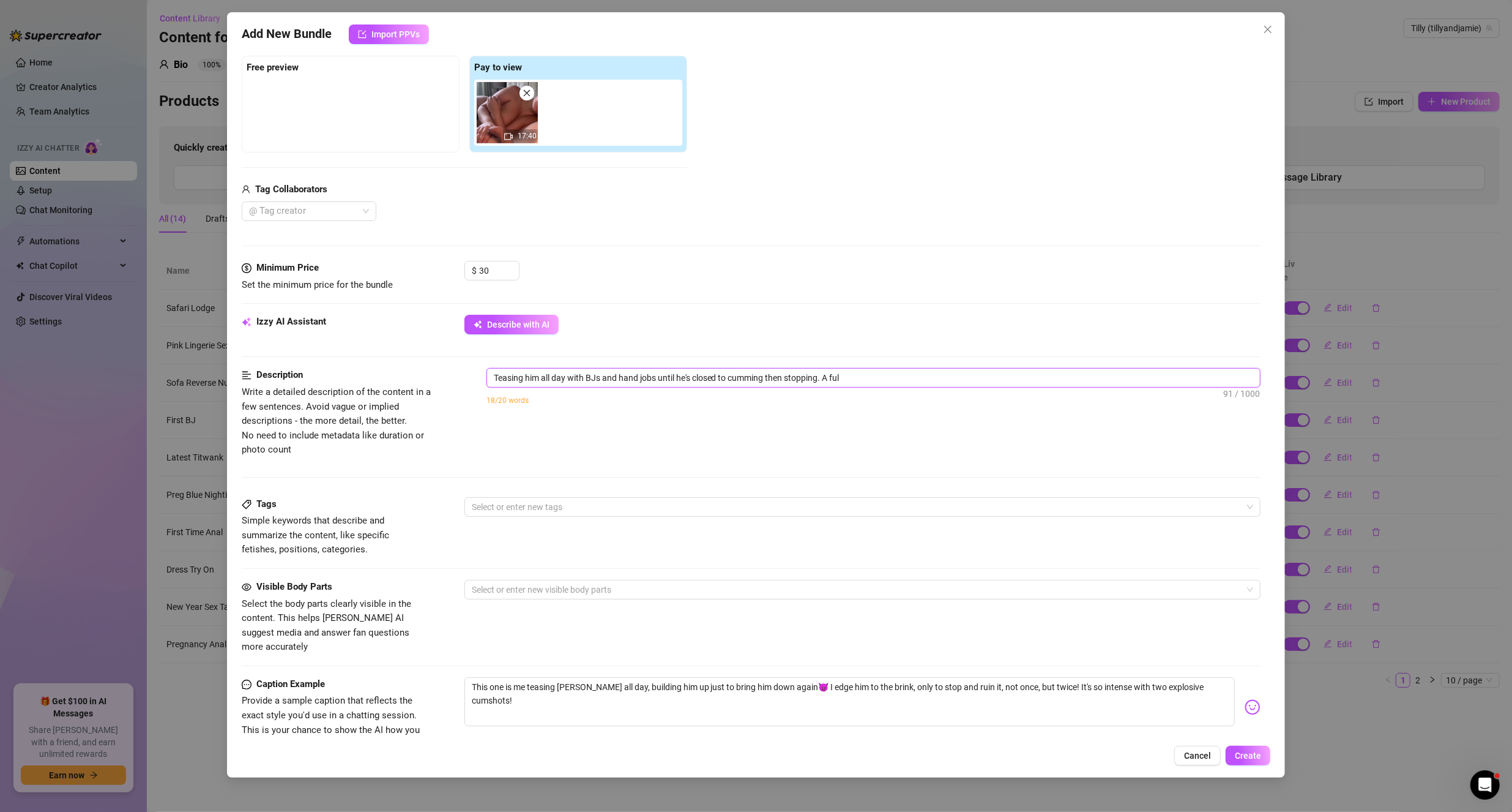
type textarea "Teasing him all day with BJs and hand jobs until he's closed to cumming then st…"
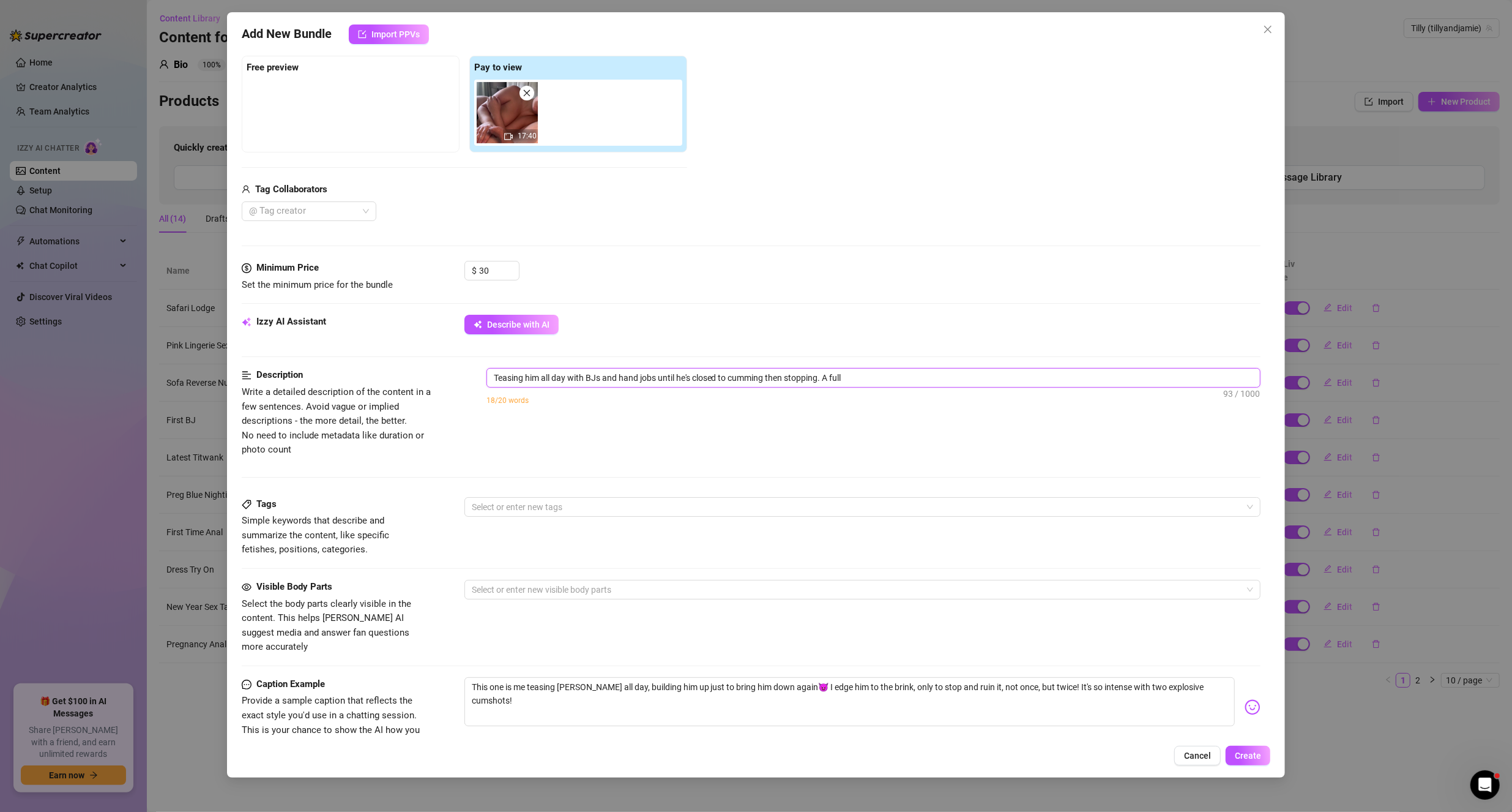
type textarea "Teasing him all day with BJs and hand jobs until he's closed to cumming then st…"
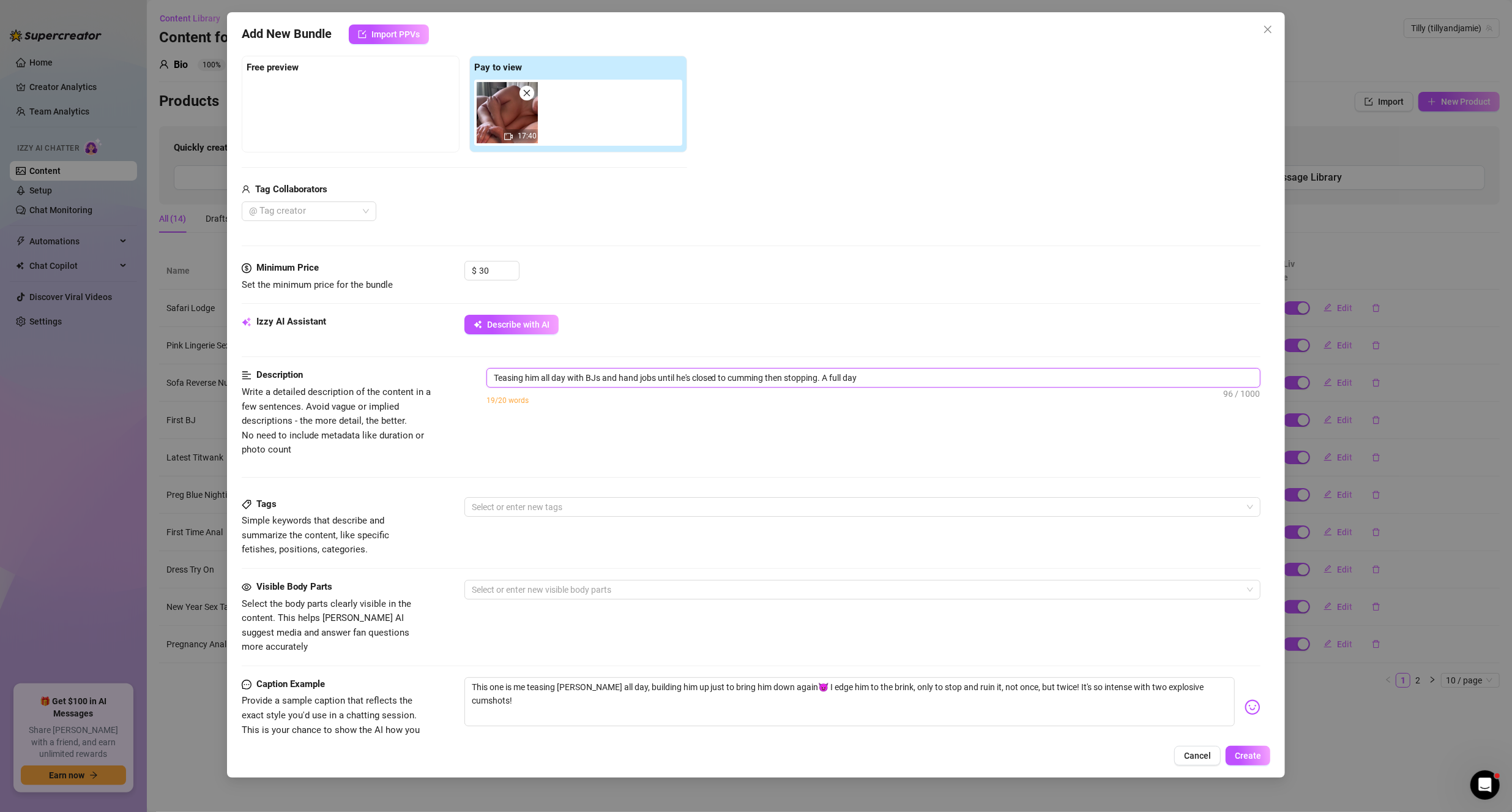
type textarea "Teasing him all day with BJs and hand jobs until he's closed to cumming then st…"
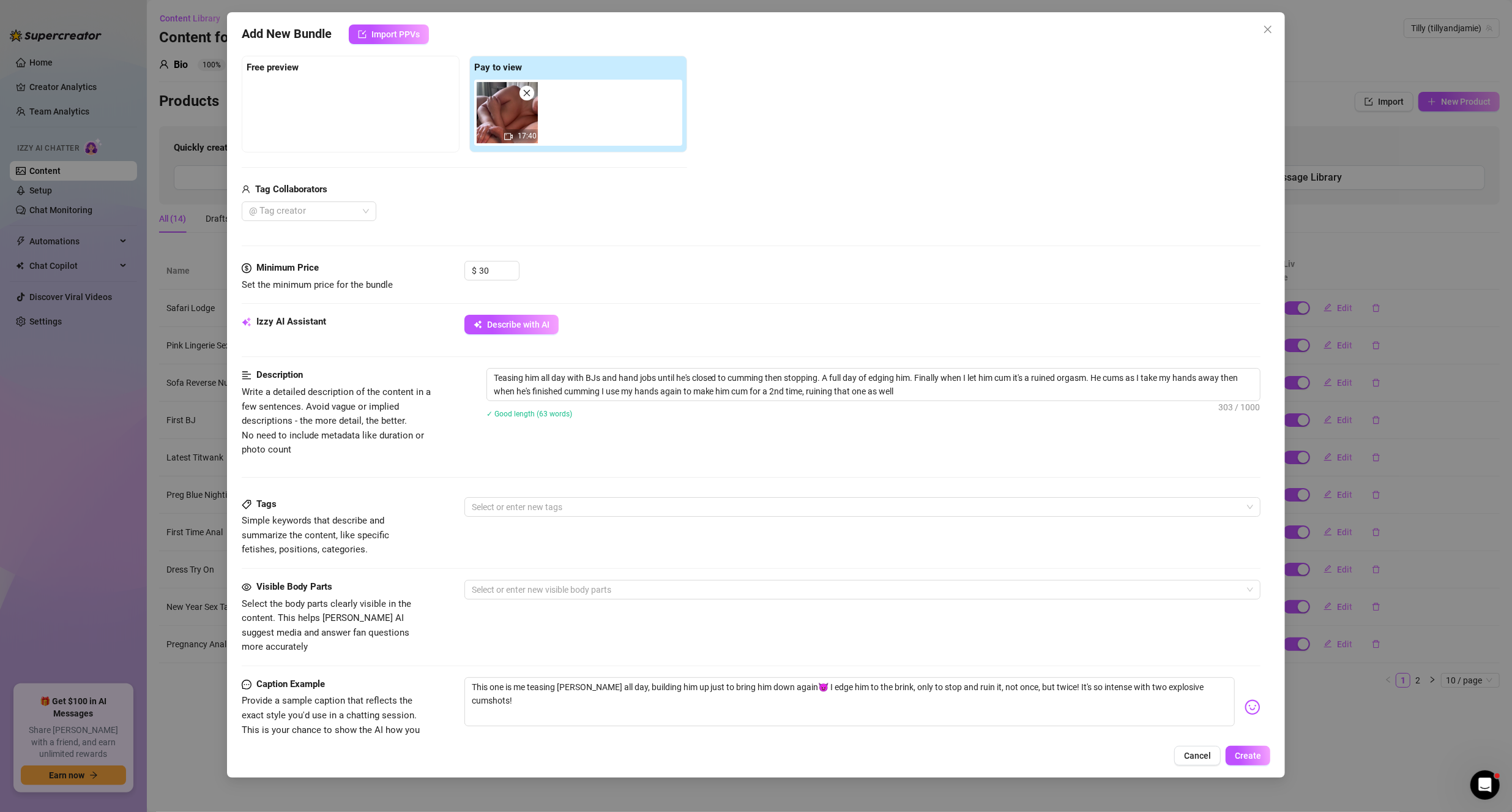
click at [515, 489] on div "Description Write a detailed description of the content in a few sentences. Avo…" at bounding box center [751, 432] width 1020 height 128
click at [526, 501] on div at bounding box center [856, 507] width 779 height 17
drag, startPoint x: 502, startPoint y: 591, endPoint x: 505, endPoint y: 584, distance: 7.6
click at [502, 591] on div "Boy on Girl" at bounding box center [858, 588] width 767 height 14
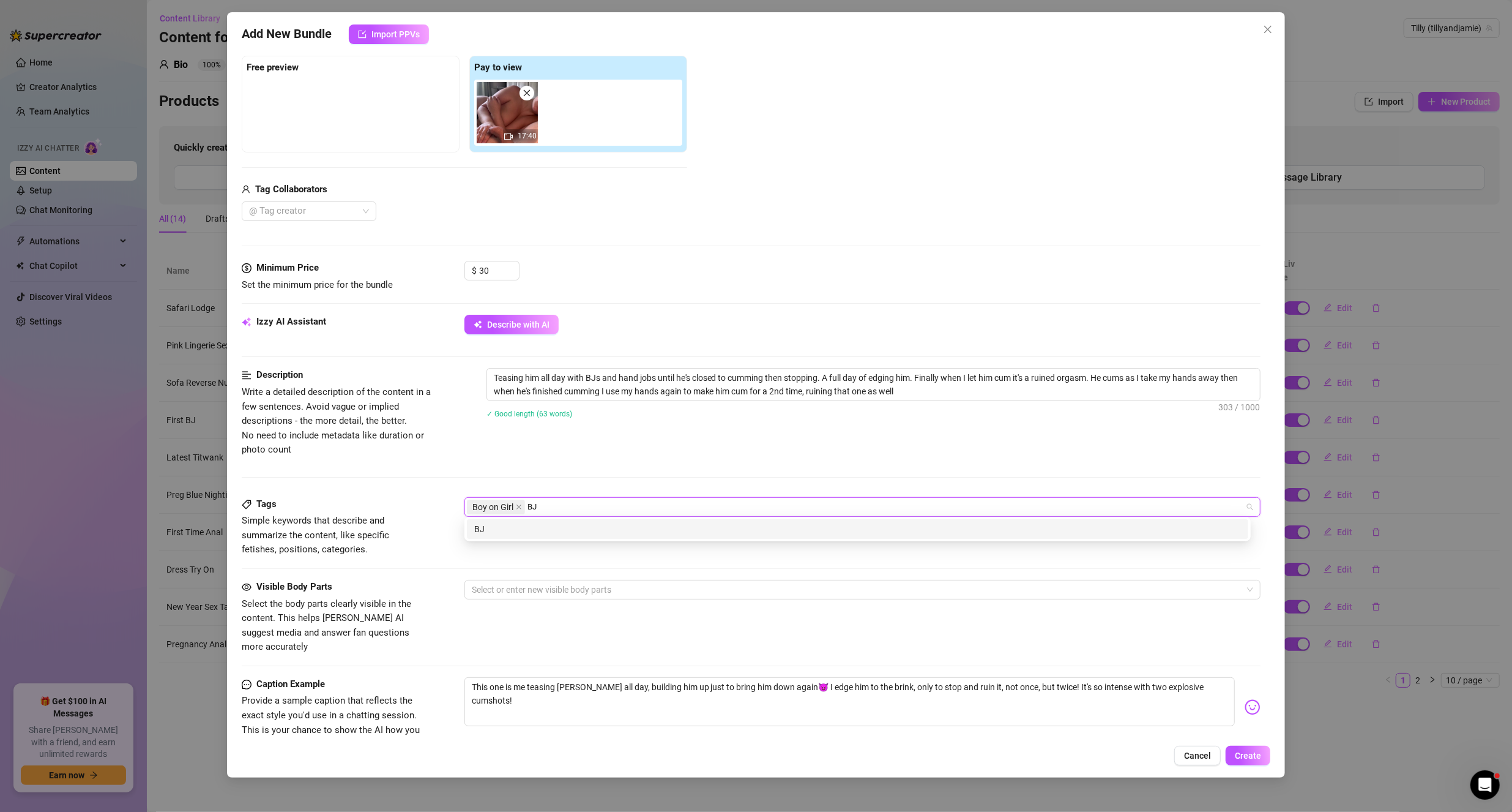
click at [563, 523] on div "BJ" at bounding box center [858, 529] width 767 height 14
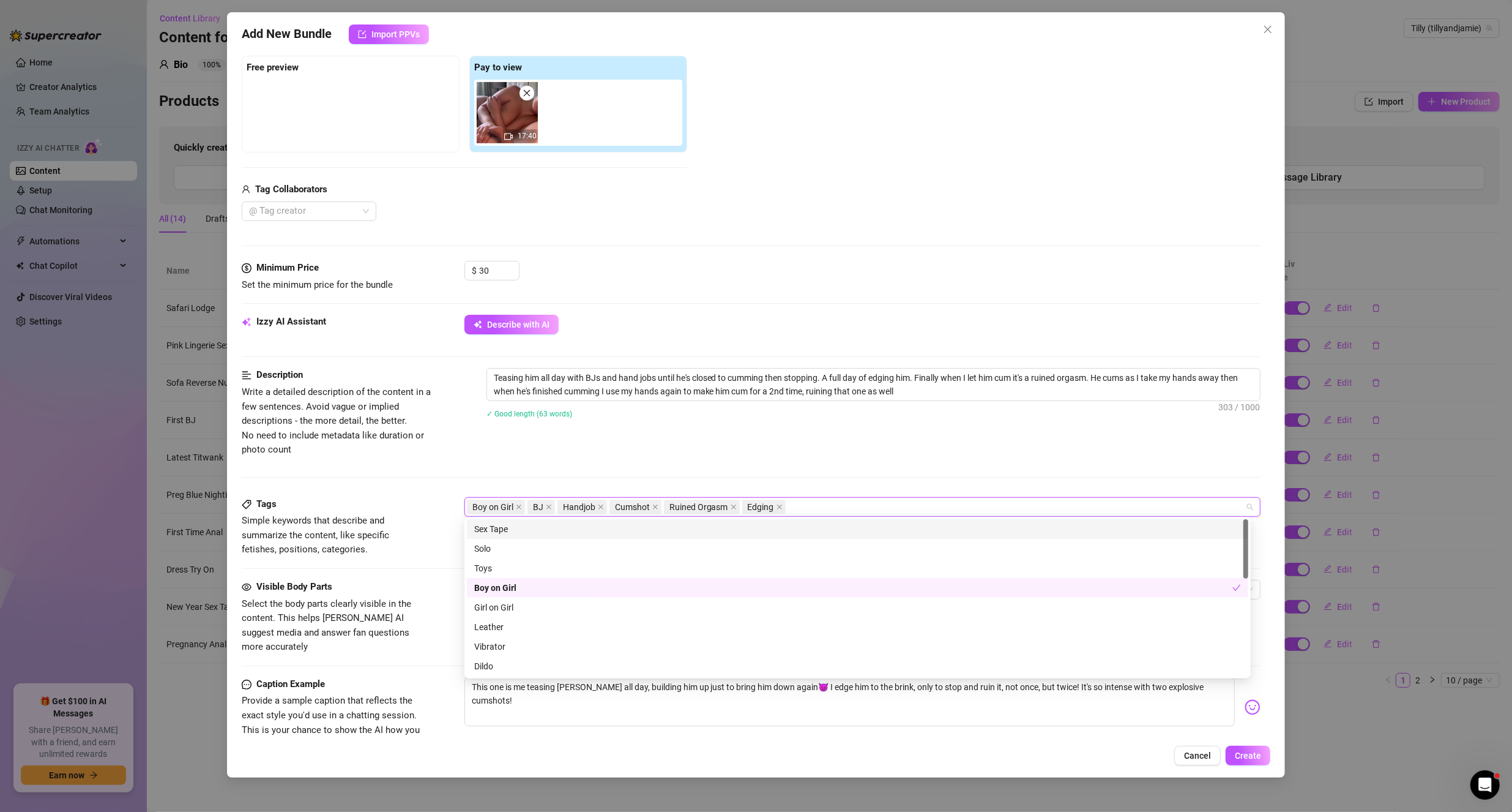
click at [373, 525] on span "Simple keywords that describe and summarize the content, like specific fetishes…" at bounding box center [333, 535] width 183 height 44
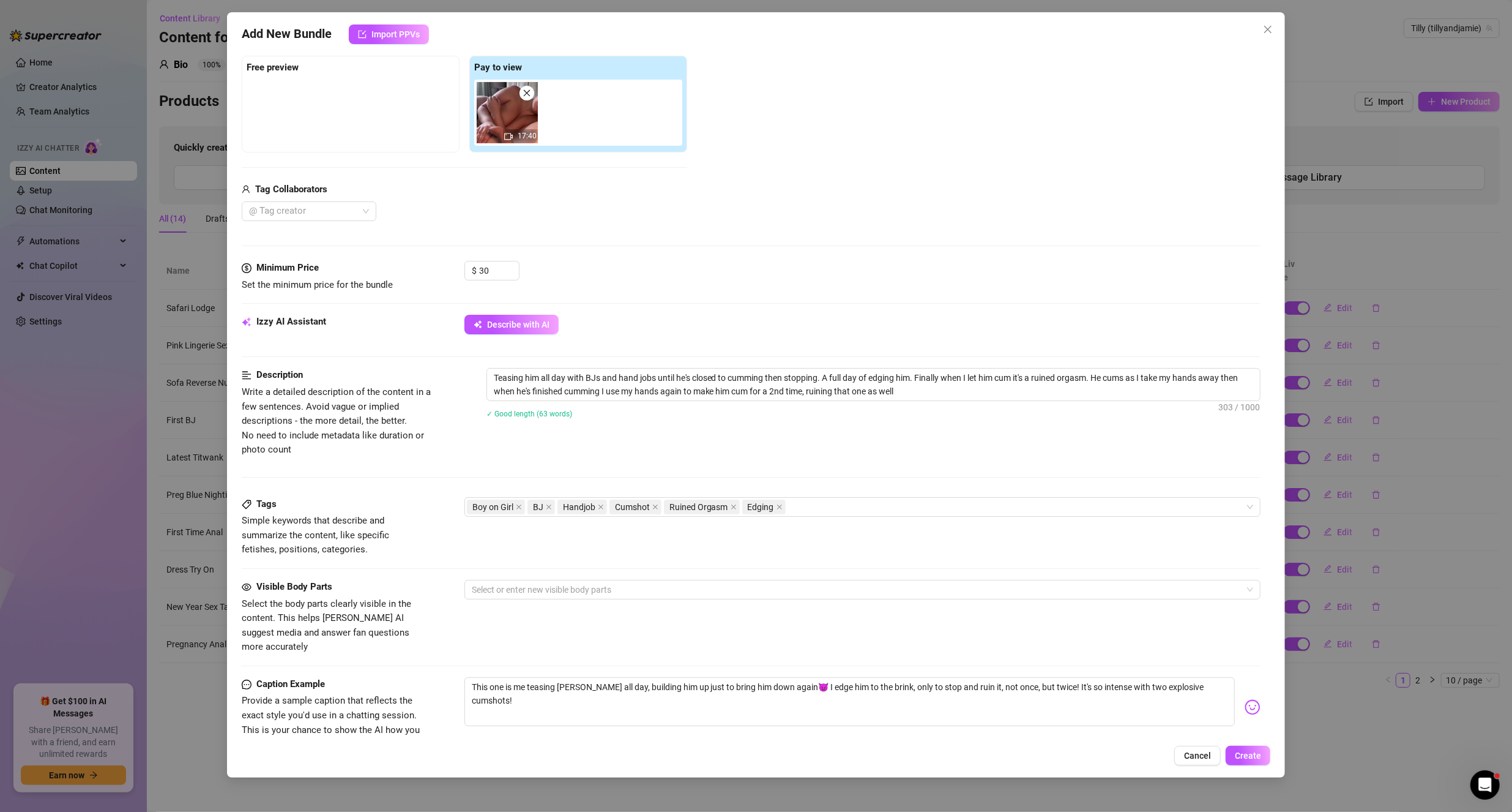
click at [500, 597] on div "Visible Body Parts Select the body parts clearly visible in the content. This h…" at bounding box center [751, 617] width 1020 height 75
click at [514, 589] on div at bounding box center [856, 590] width 779 height 17
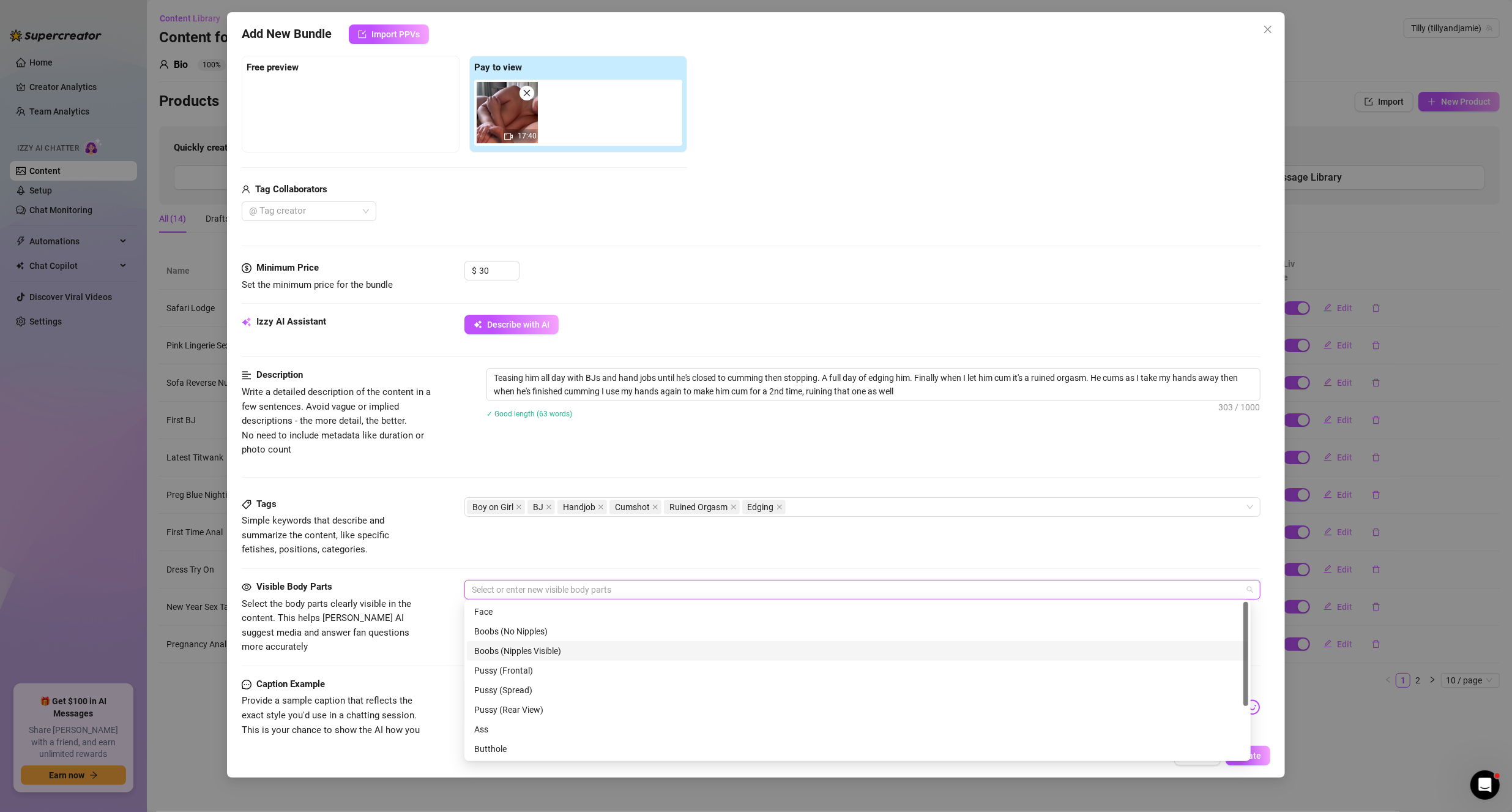
click at [534, 649] on div "Boobs (Nipples Visible)" at bounding box center [858, 651] width 767 height 14
click at [482, 724] on div "Ass" at bounding box center [858, 729] width 767 height 14
click at [413, 657] on div "Visible Body Parts Select the body parts clearly visible in the content. This h…" at bounding box center [751, 628] width 1020 height 97
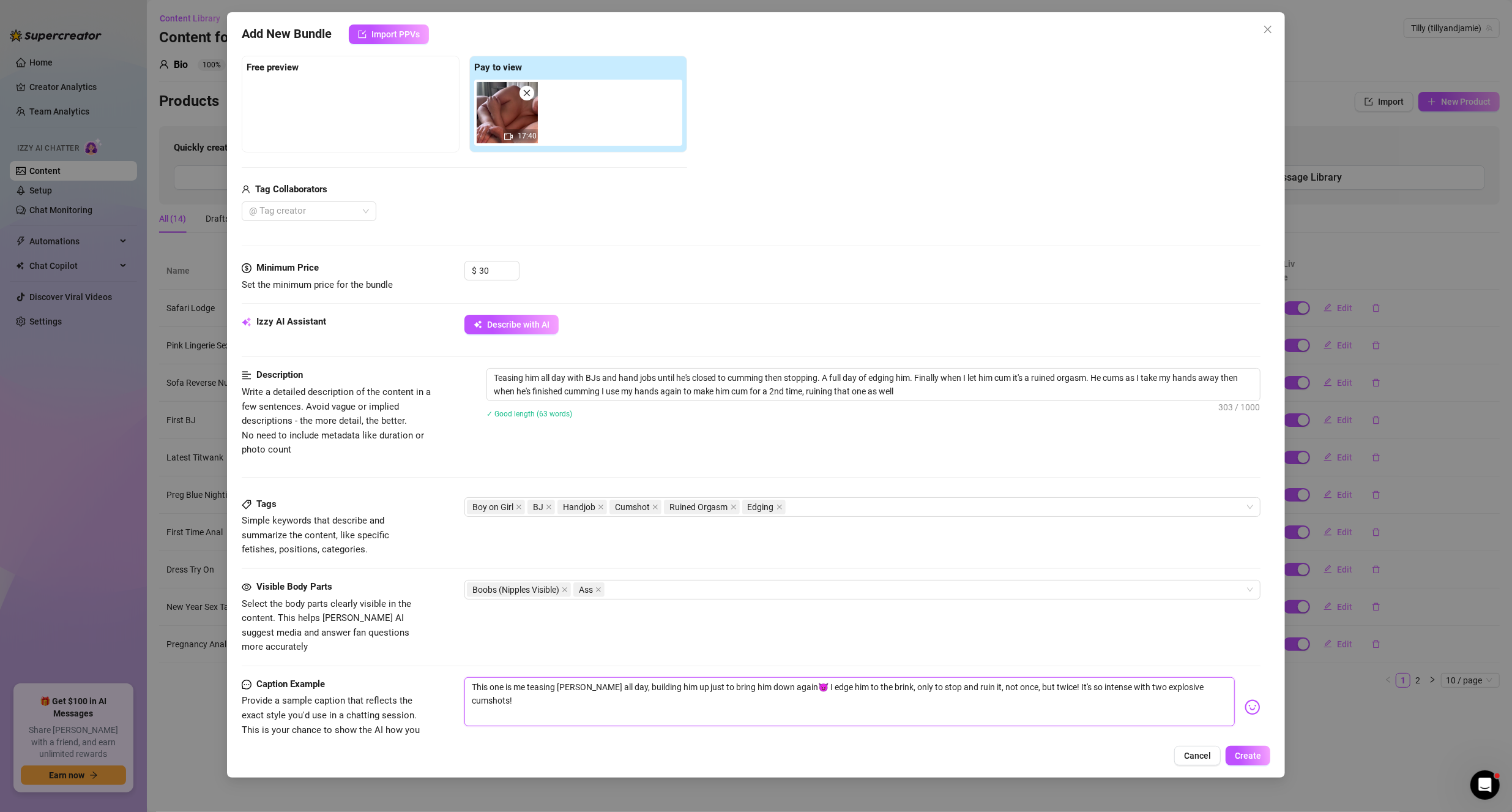
click at [582, 677] on textarea "This one is me teasing [PERSON_NAME] all day, building him up just to bring him…" at bounding box center [850, 702] width 771 height 49
click at [574, 677] on textarea "This one is me teasing [PERSON_NAME] all day, building him up just to bring him…" at bounding box center [850, 702] width 771 height 49
click at [1243, 759] on span "Create" at bounding box center [1248, 755] width 26 height 10
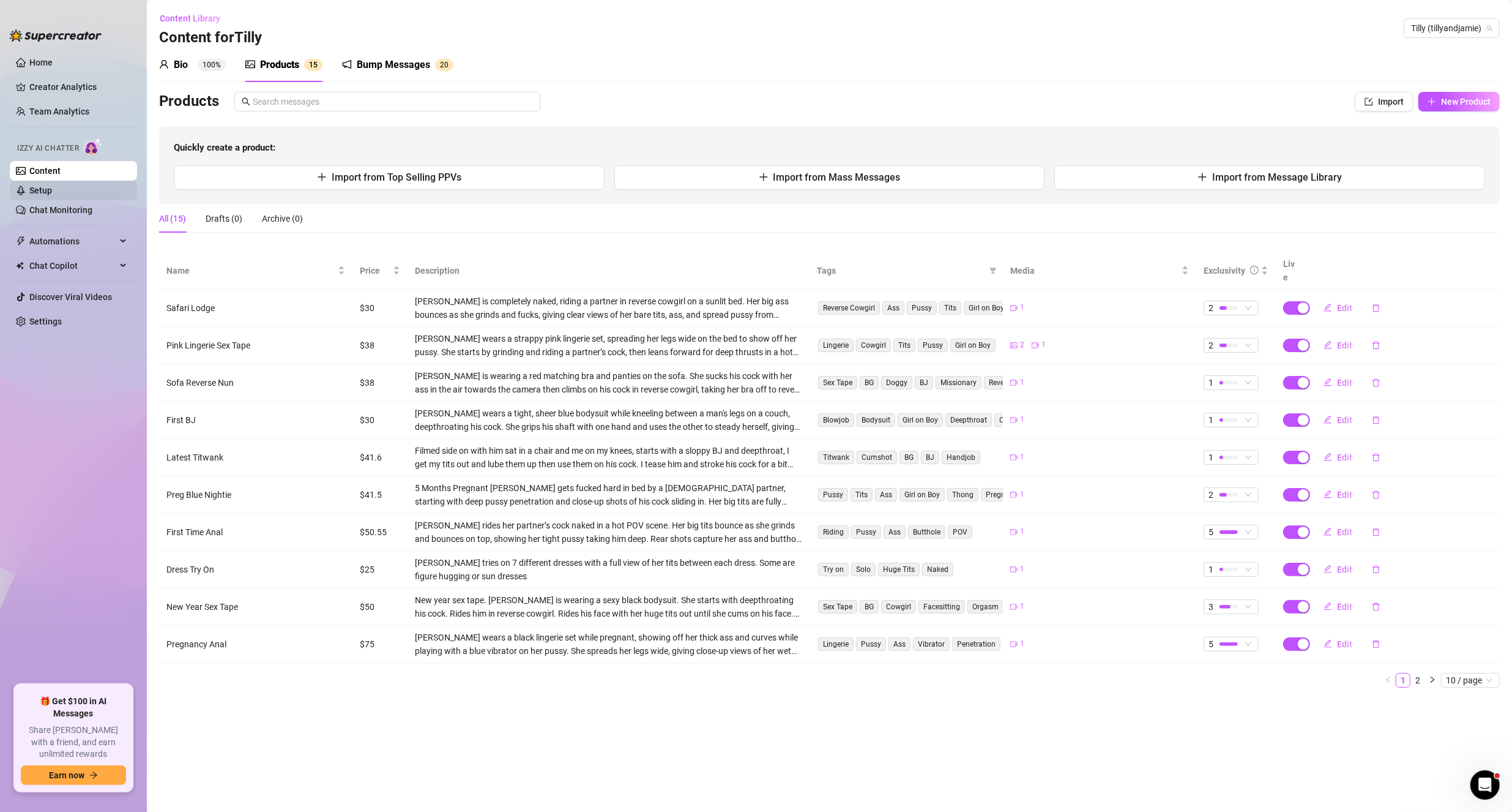
click at [49, 195] on link "Setup" at bounding box center [41, 190] width 23 height 10
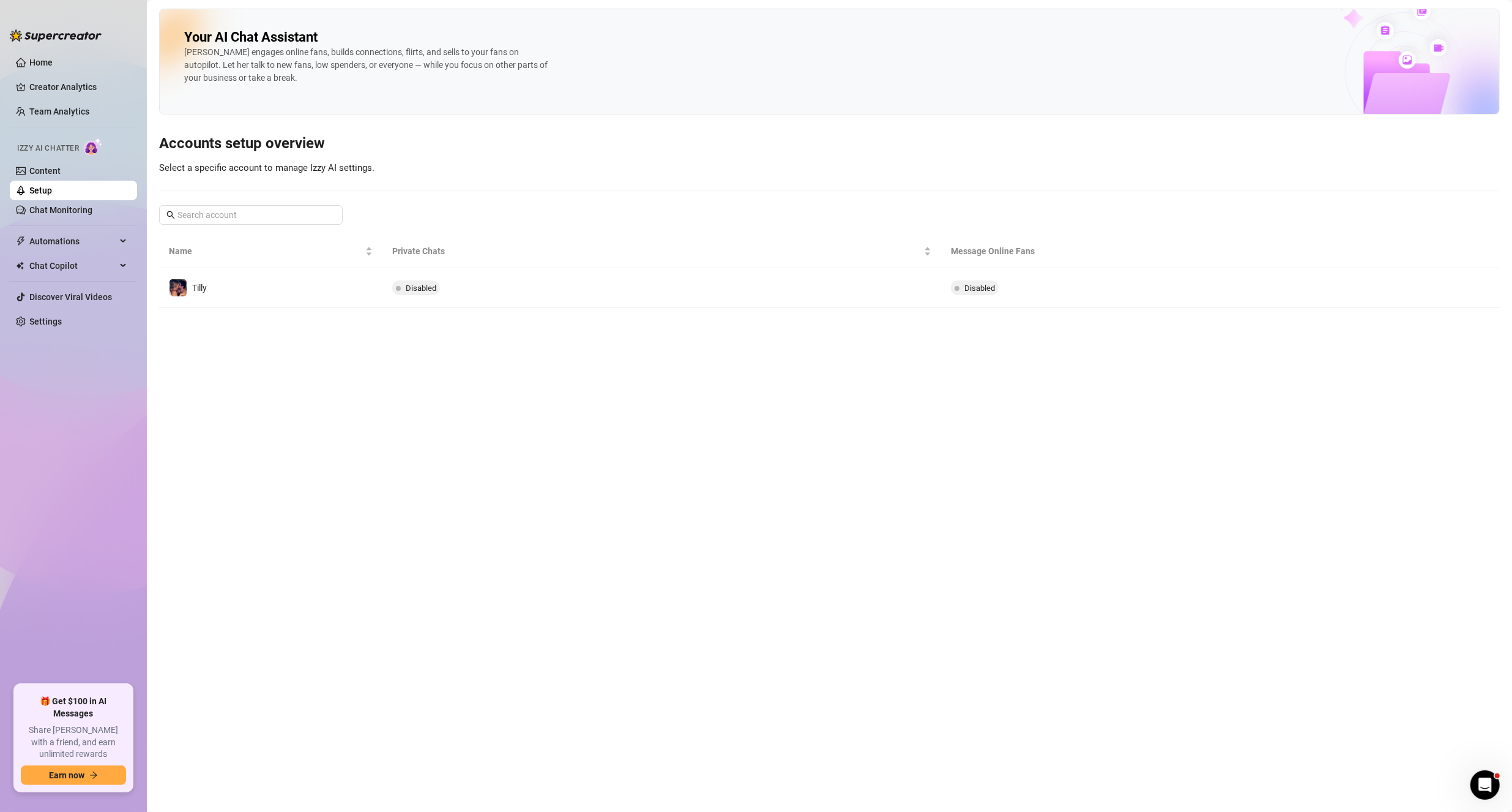
click at [1238, 313] on main "Your AI Chat Assistant [PERSON_NAME] engages online fans, builds connections, f…" at bounding box center [829, 406] width 1365 height 812
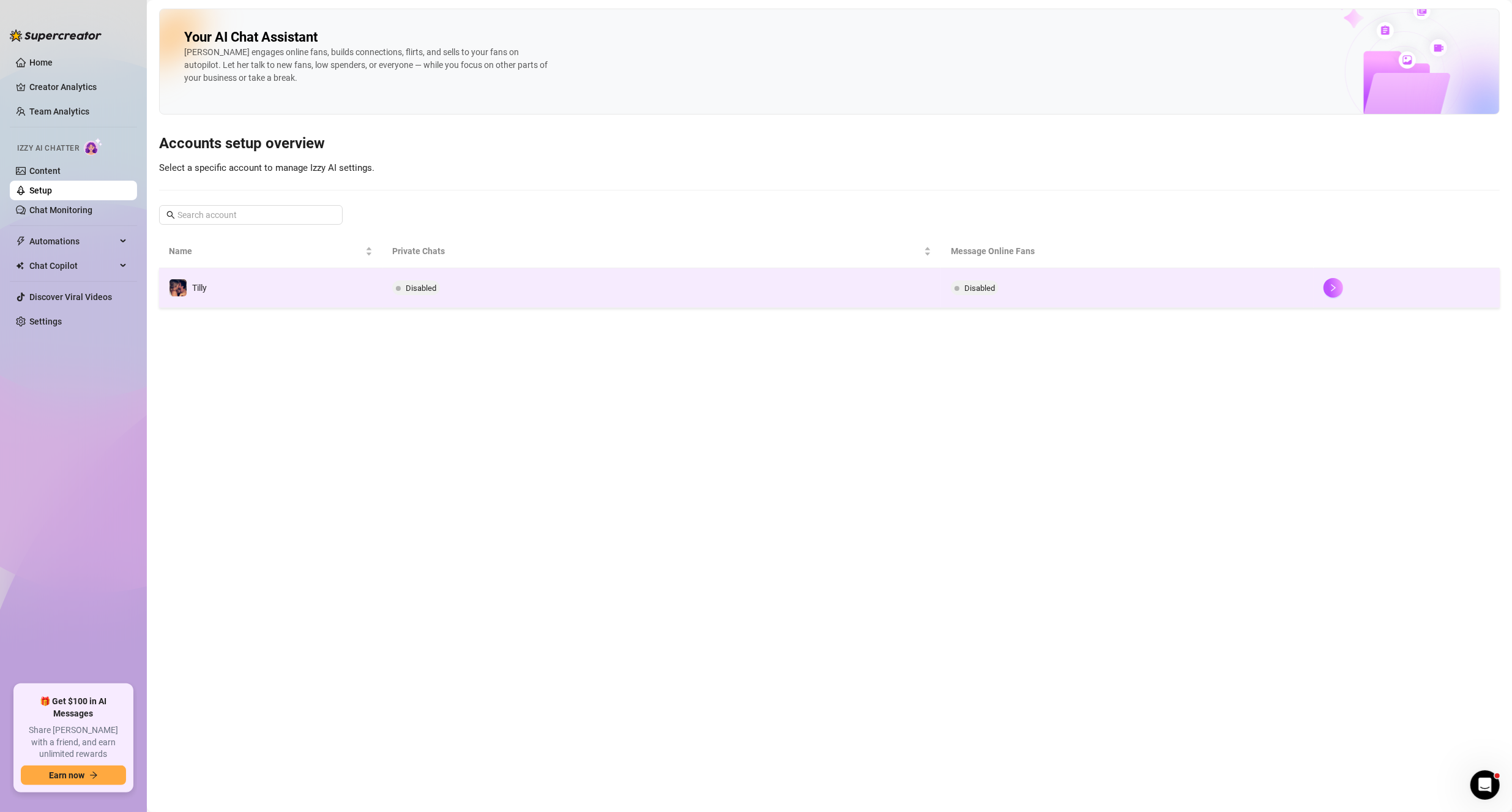
click at [962, 274] on td "Disabled" at bounding box center [1128, 288] width 373 height 40
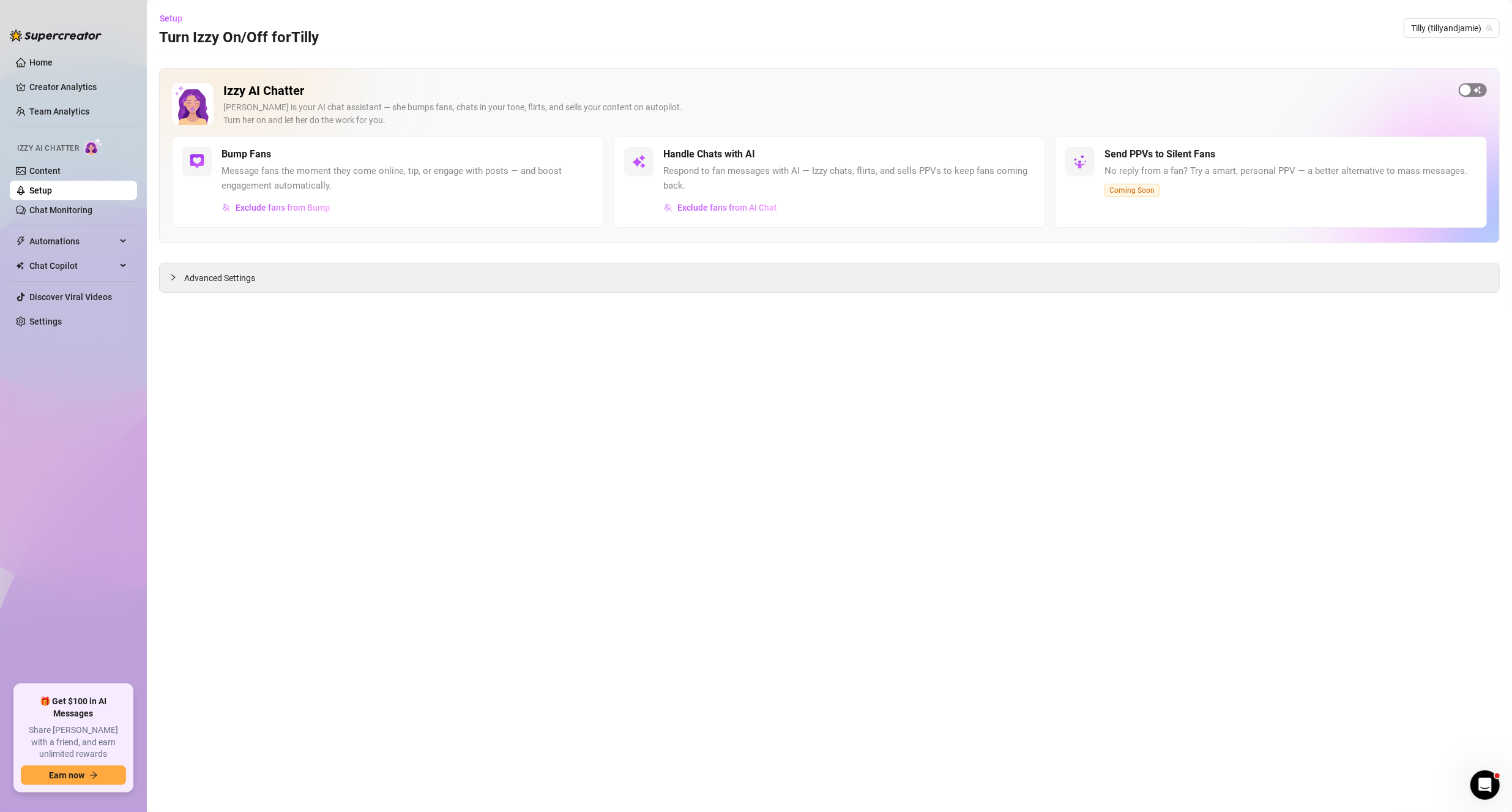
click at [1460, 89] on div "button" at bounding box center [1465, 89] width 11 height 11
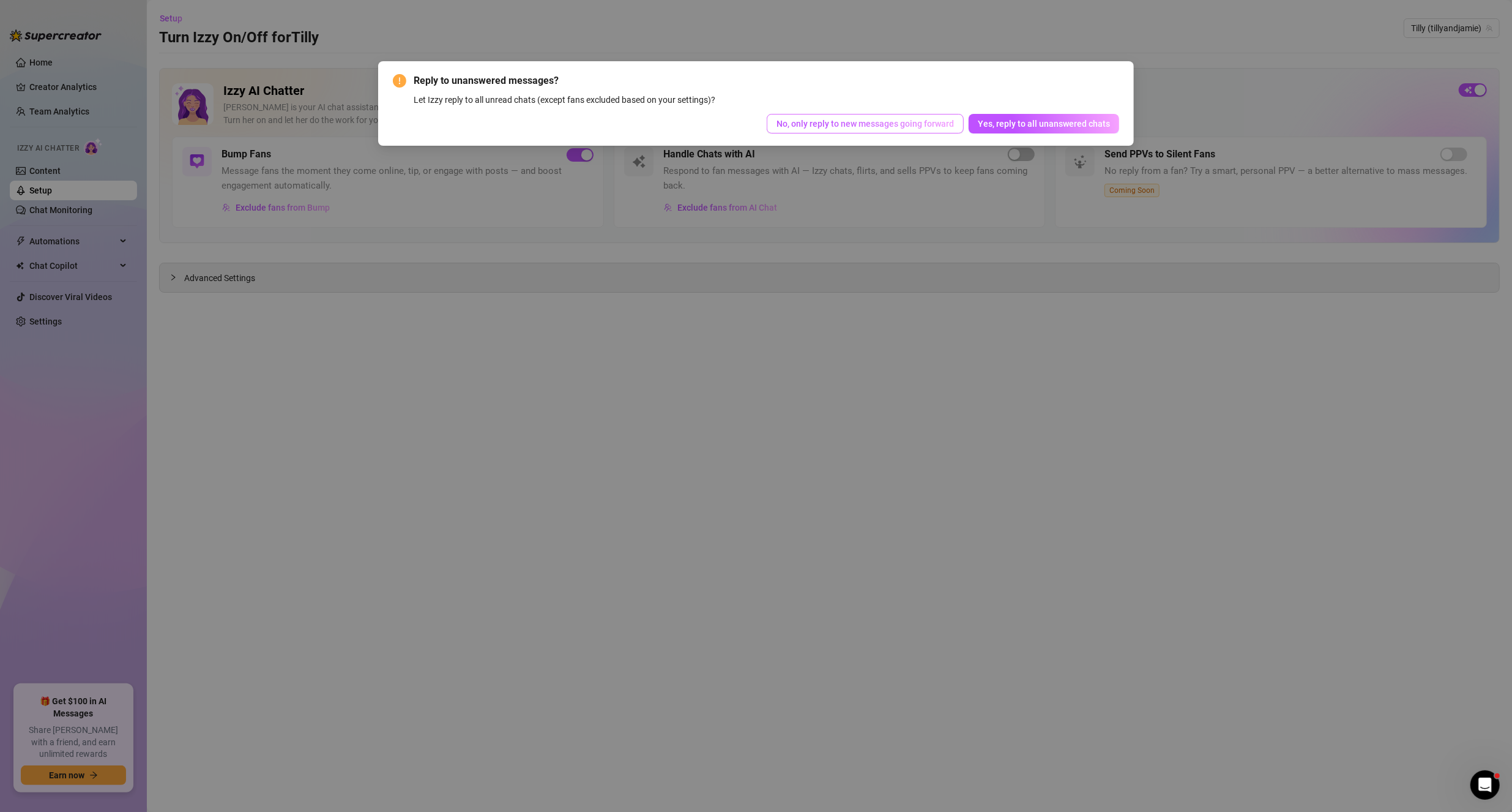
click at [875, 122] on span "No, only reply to new messages going forward" at bounding box center [865, 123] width 177 height 10
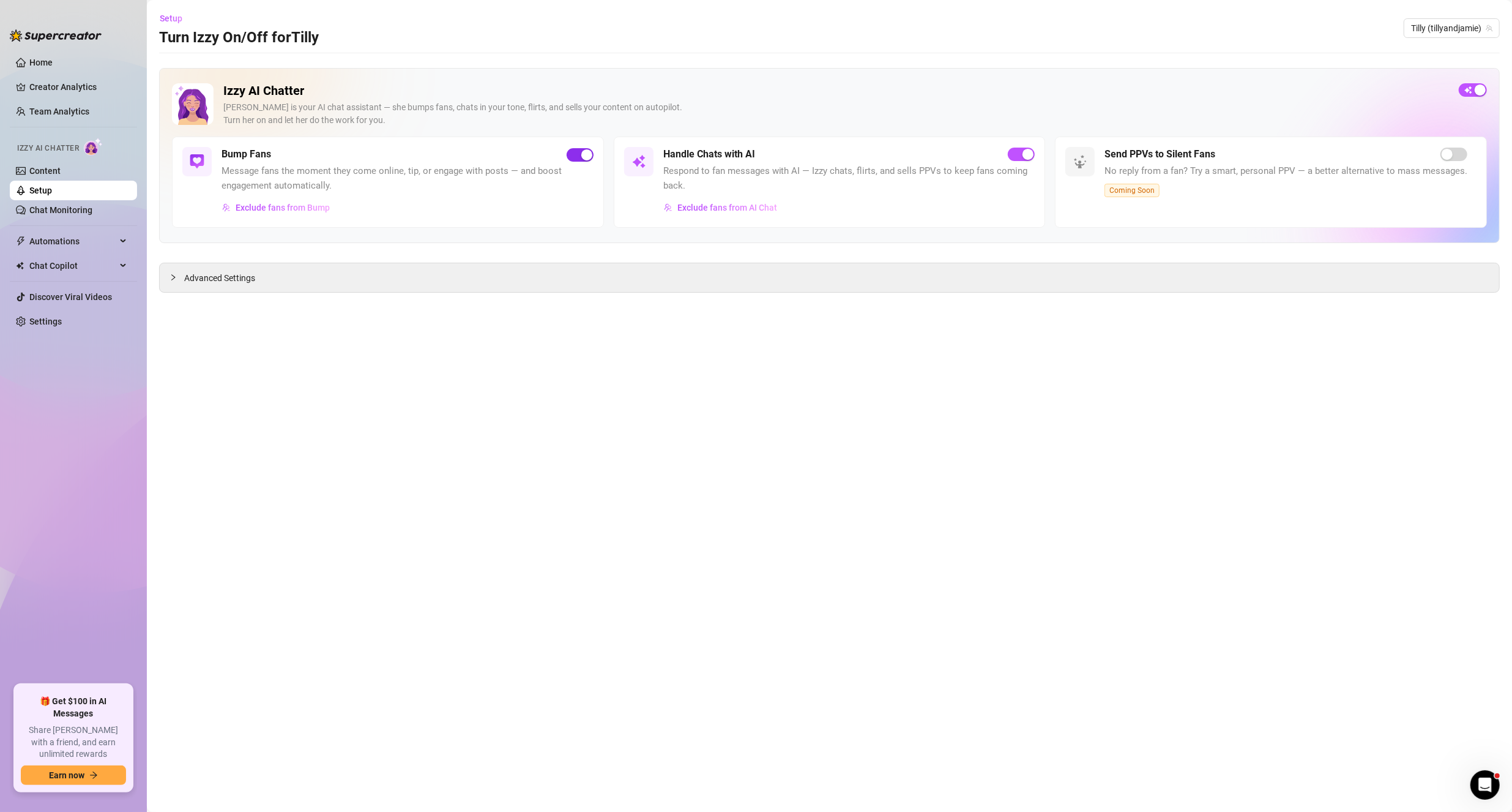
click at [588, 158] on div "button" at bounding box center [587, 154] width 11 height 11
